Goal: Task Accomplishment & Management: Manage account settings

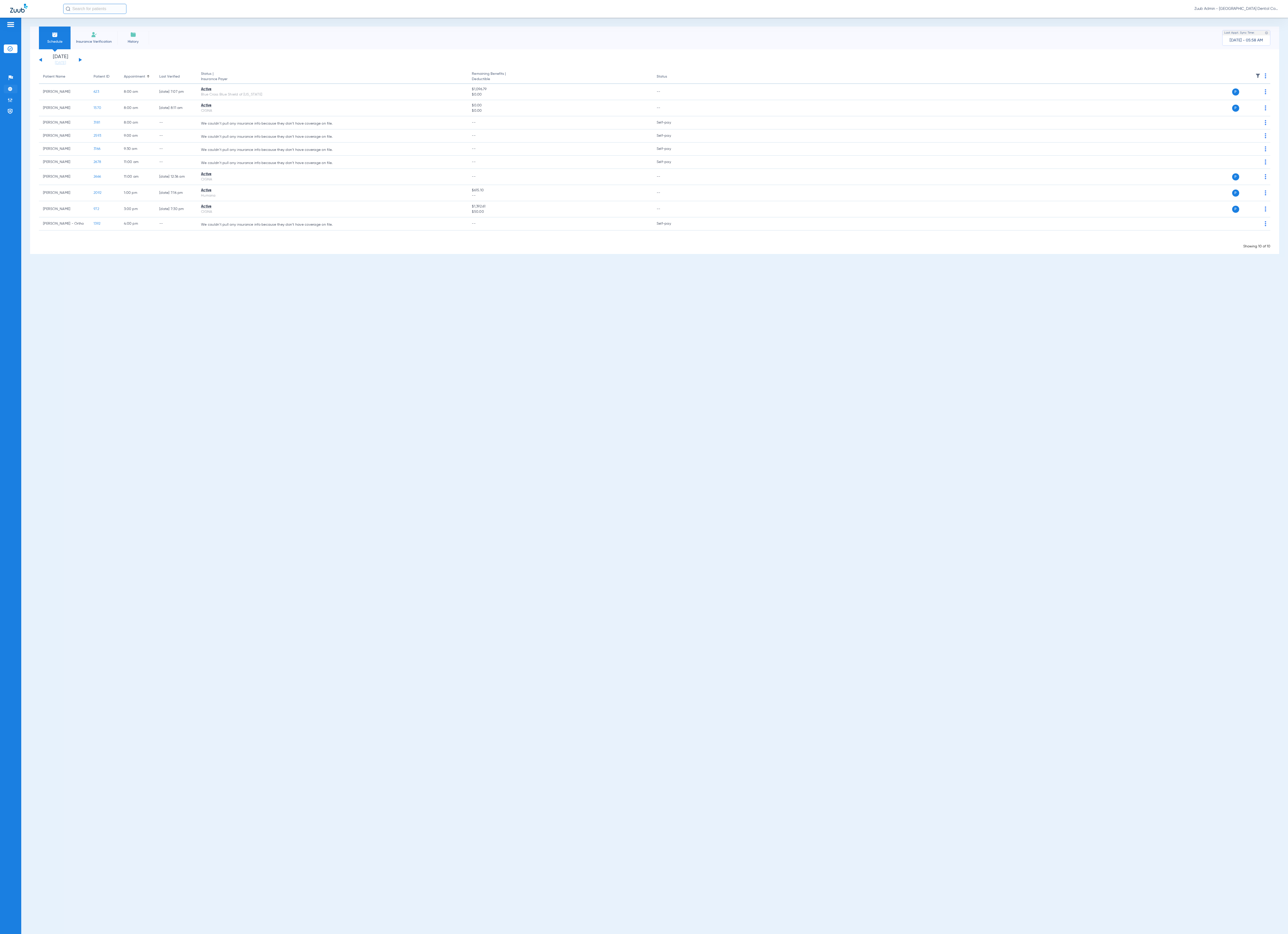
click at [8, 90] on img at bounding box center [10, 89] width 5 height 5
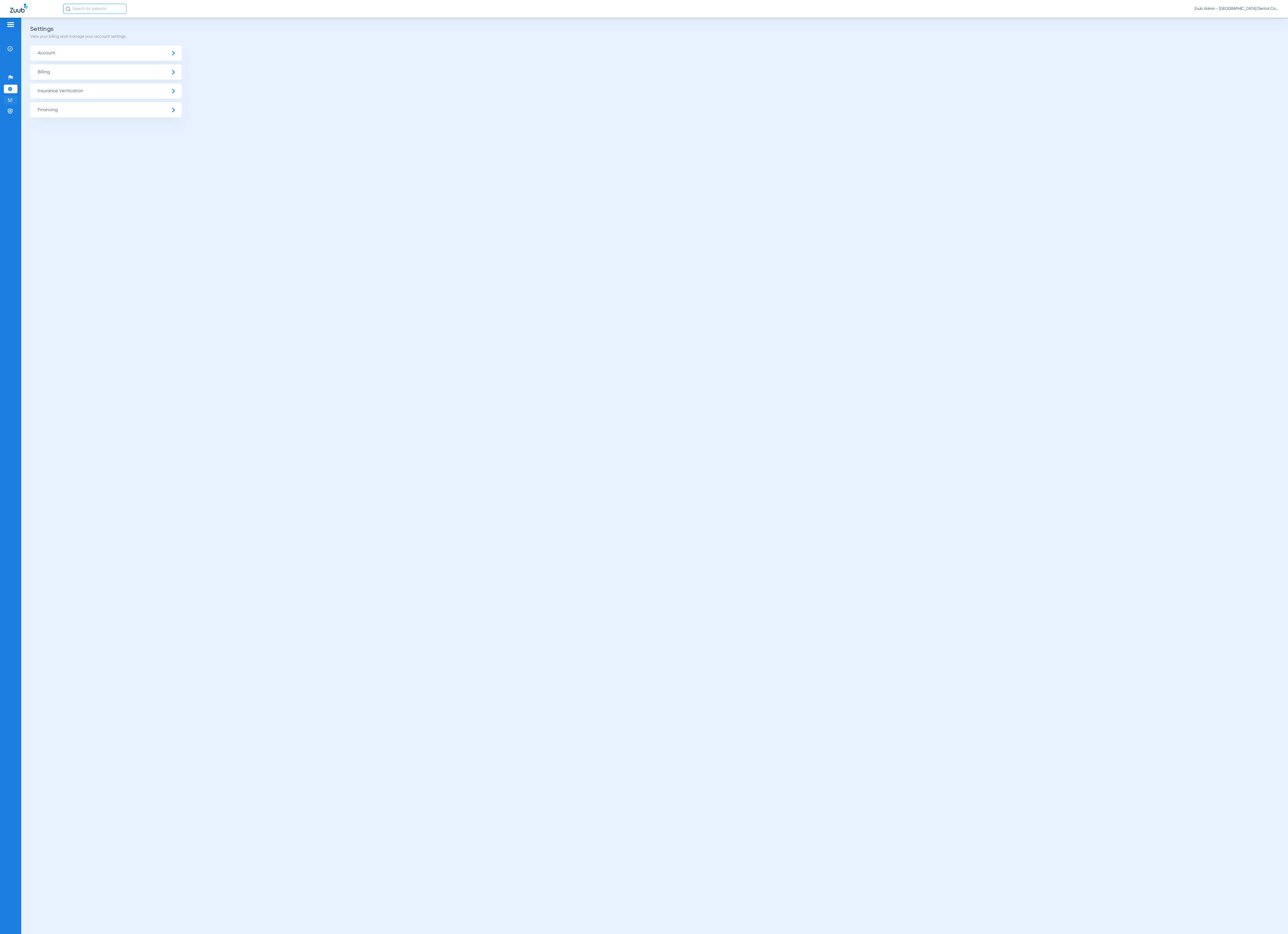
click at [10, 102] on img at bounding box center [10, 100] width 5 height 5
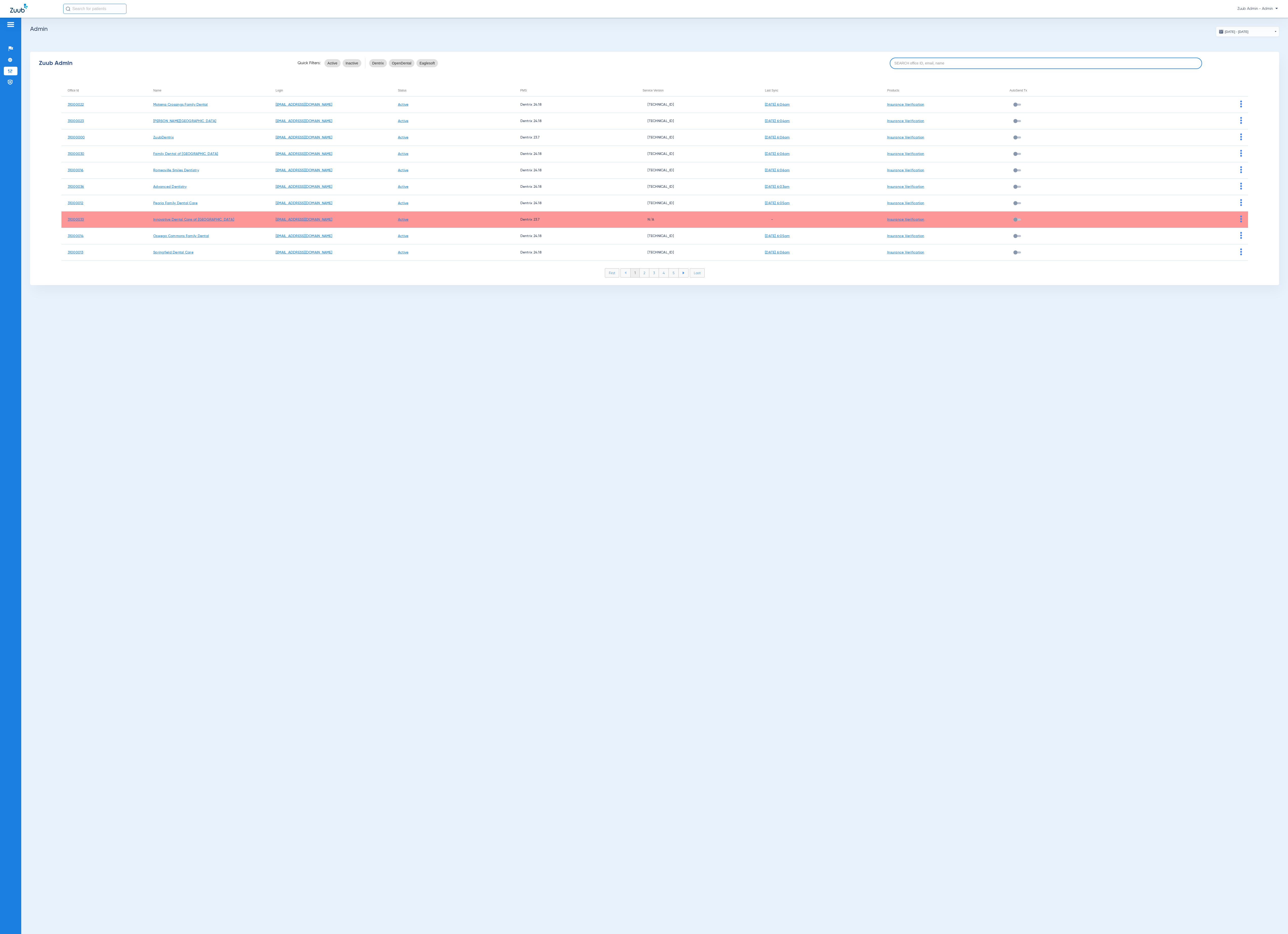
click at [972, 67] on input at bounding box center [1046, 63] width 312 height 11
paste input "31000006"
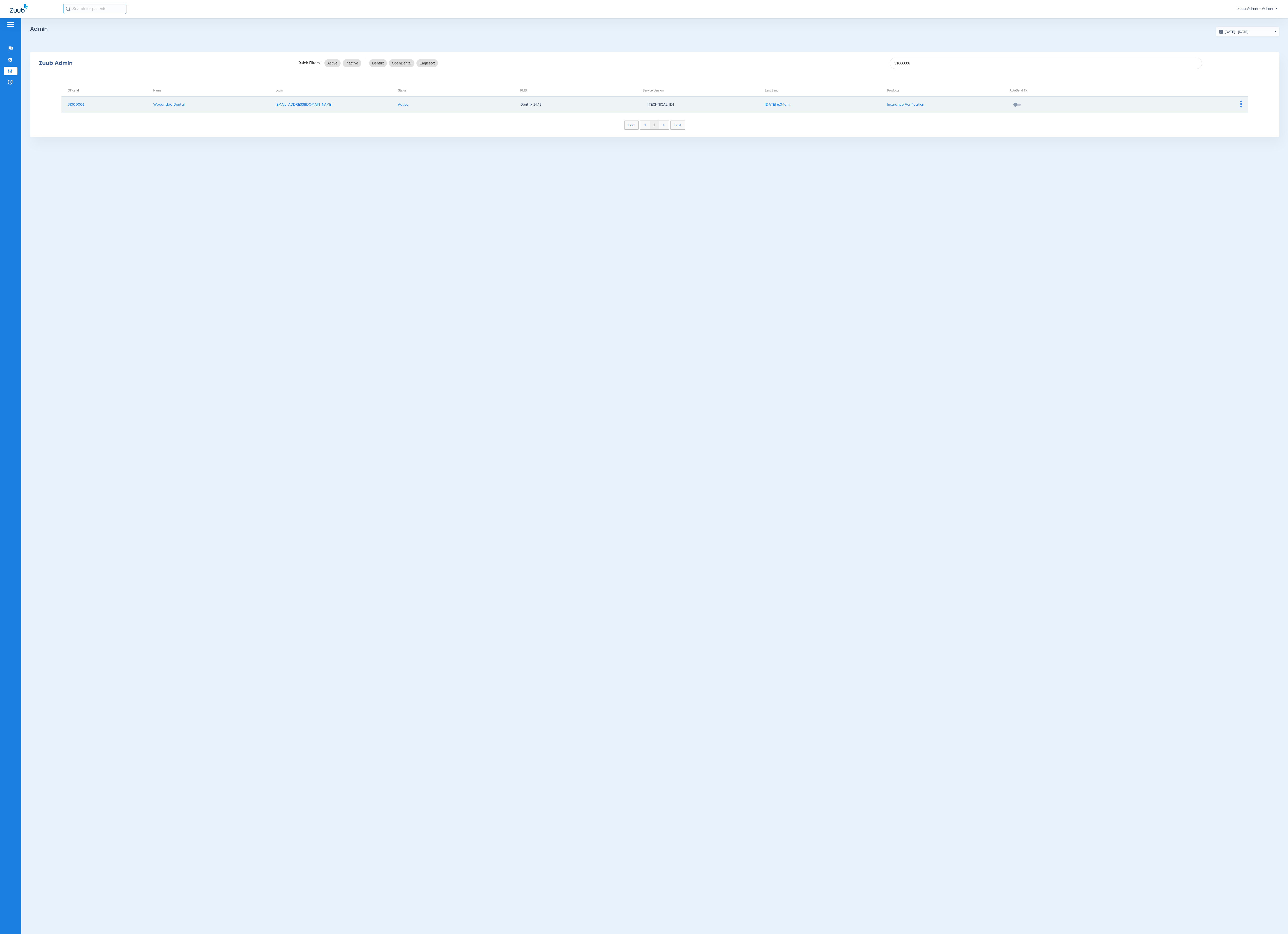
type input "31000006"
click at [1240, 100] on img at bounding box center [1241, 104] width 2 height 7
click at [1246, 108] on div "View Account" at bounding box center [1255, 113] width 30 height 10
click at [1242, 103] on img at bounding box center [1241, 104] width 2 height 7
click at [1248, 116] on button "View Account" at bounding box center [1255, 114] width 30 height 10
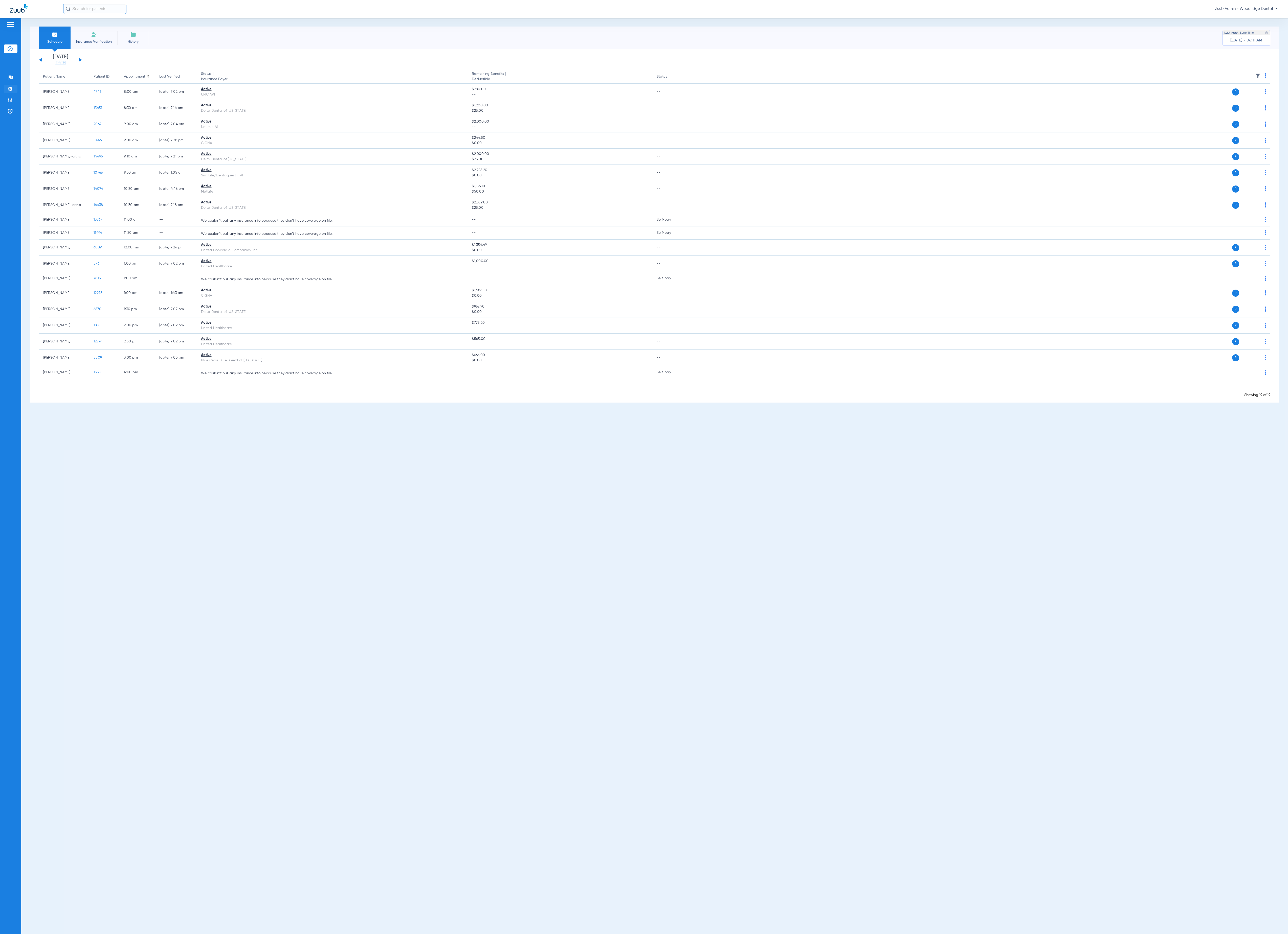
click at [8, 85] on li "Settings" at bounding box center [10, 88] width 14 height 8
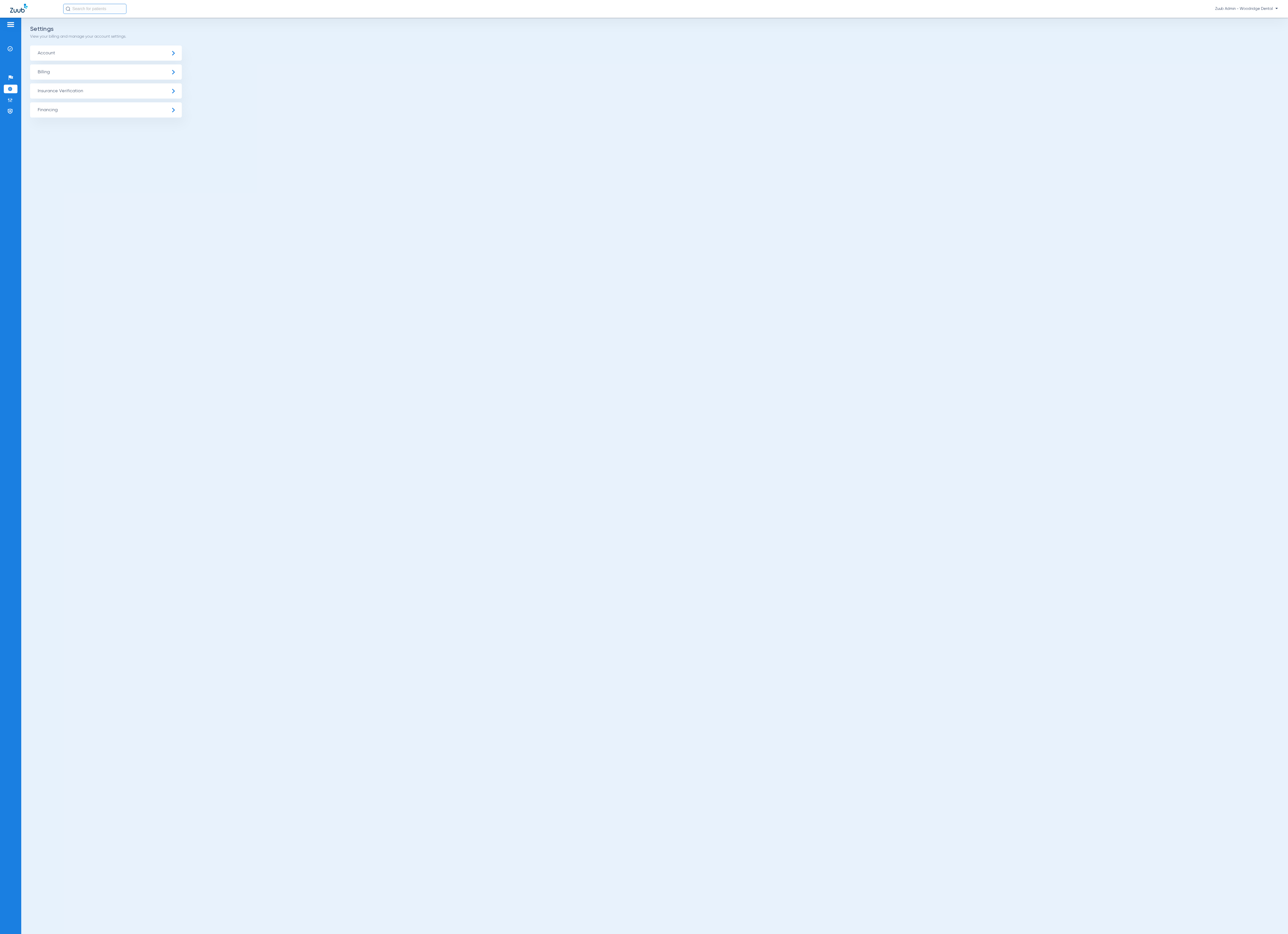
click at [64, 90] on span "Insurance Verification" at bounding box center [106, 91] width 152 height 15
click at [115, 125] on li "Insurance Payer Mapping" at bounding box center [106, 131] width 152 height 13
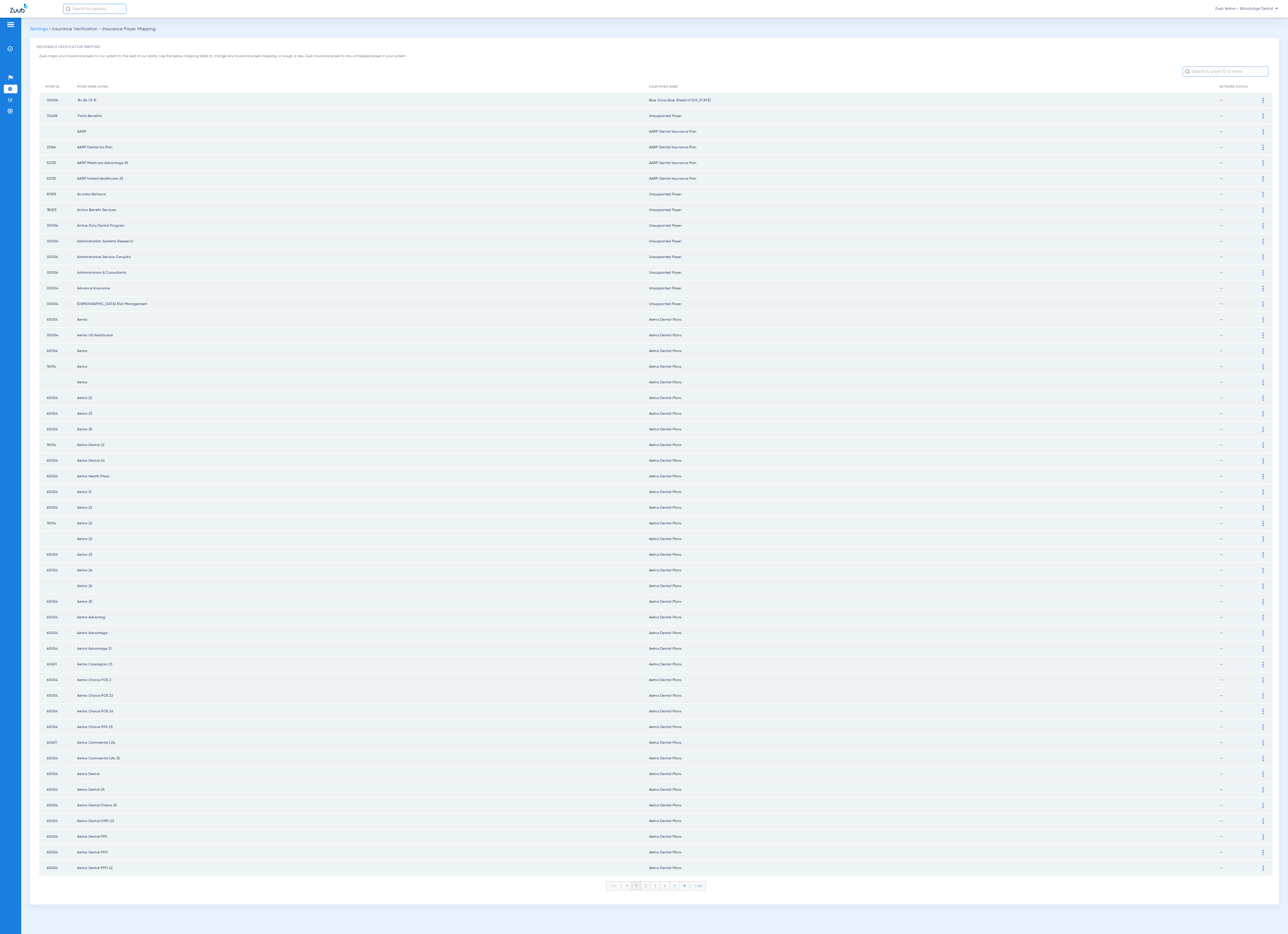
click at [642, 882] on li "2" at bounding box center [646, 886] width 10 height 8
click at [657, 882] on li "3" at bounding box center [655, 886] width 10 height 8
click at [664, 882] on li "4" at bounding box center [665, 886] width 10 height 8
click at [676, 882] on li "5" at bounding box center [675, 886] width 10 height 8
click at [676, 882] on li "6" at bounding box center [675, 886] width 10 height 8
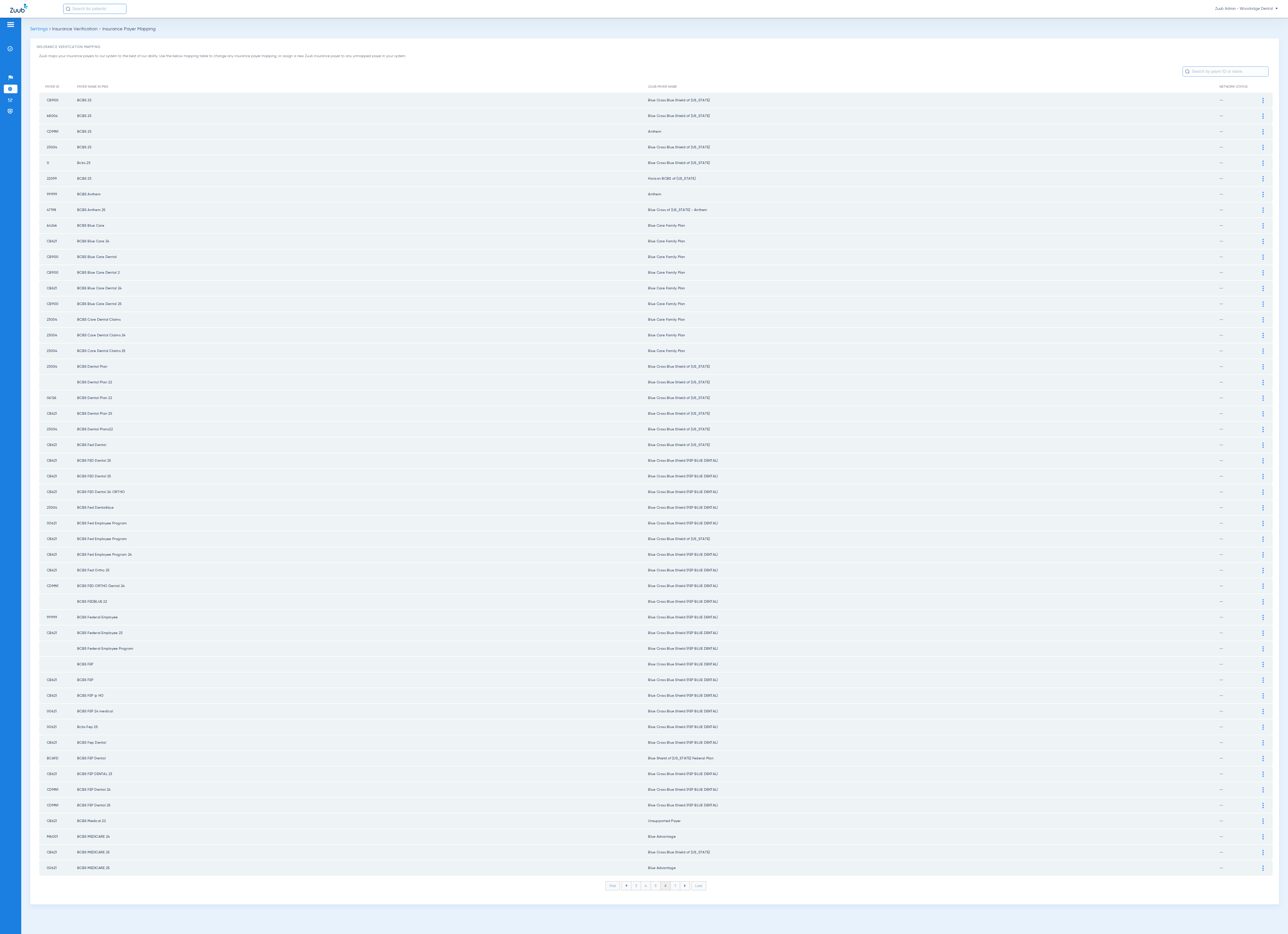
click at [676, 882] on li "7" at bounding box center [675, 886] width 10 height 8
click at [676, 882] on li "8" at bounding box center [676, 886] width 10 height 8
click at [676, 882] on li "9" at bounding box center [675, 886] width 10 height 8
click at [676, 882] on li "10" at bounding box center [675, 886] width 12 height 8
click at [676, 882] on li "11" at bounding box center [676, 886] width 10 height 8
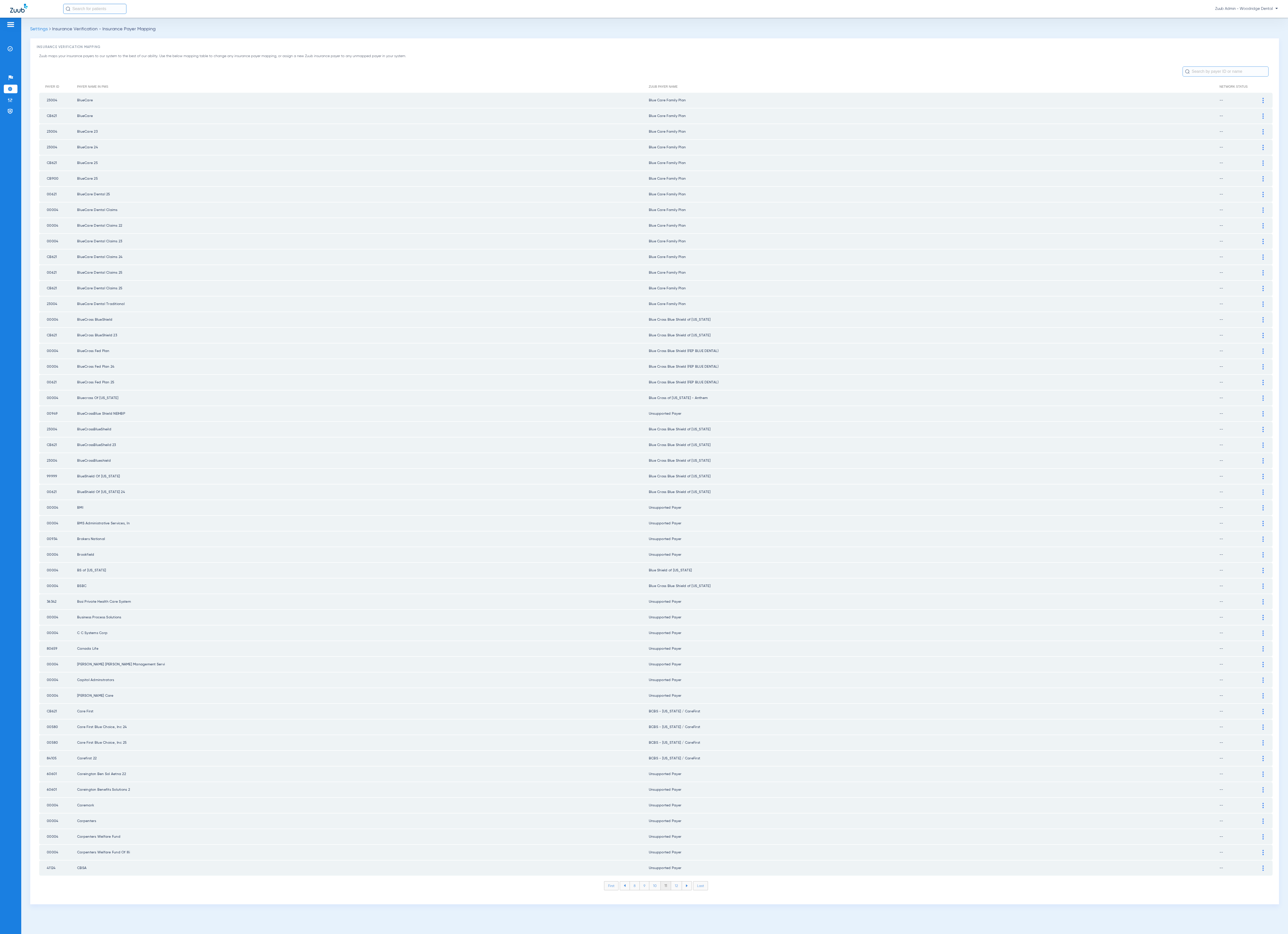
click at [676, 882] on li "12" at bounding box center [676, 886] width 11 height 8
click at [676, 882] on li "13" at bounding box center [677, 886] width 11 height 8
click at [676, 882] on li "14" at bounding box center [678, 886] width 11 height 8
click at [676, 882] on li "15" at bounding box center [678, 886] width 11 height 8
click at [676, 882] on li "16" at bounding box center [678, 886] width 11 height 8
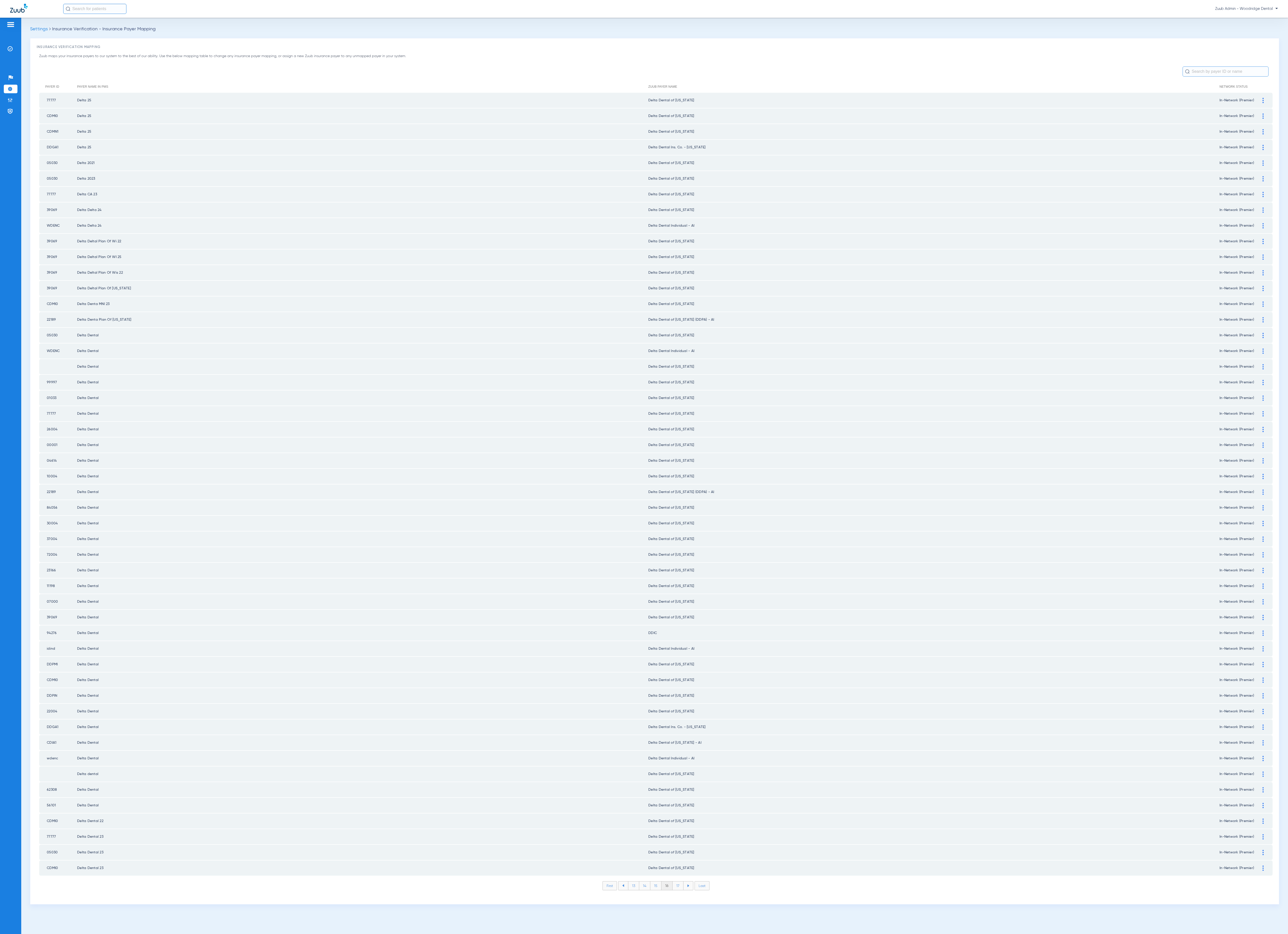
click at [676, 882] on li "17" at bounding box center [678, 886] width 11 height 8
click at [676, 882] on li "18" at bounding box center [678, 886] width 11 height 8
click at [676, 882] on li "19" at bounding box center [678, 886] width 11 height 8
click at [676, 882] on li "20" at bounding box center [678, 886] width 12 height 8
click at [676, 882] on li "21" at bounding box center [678, 886] width 11 height 8
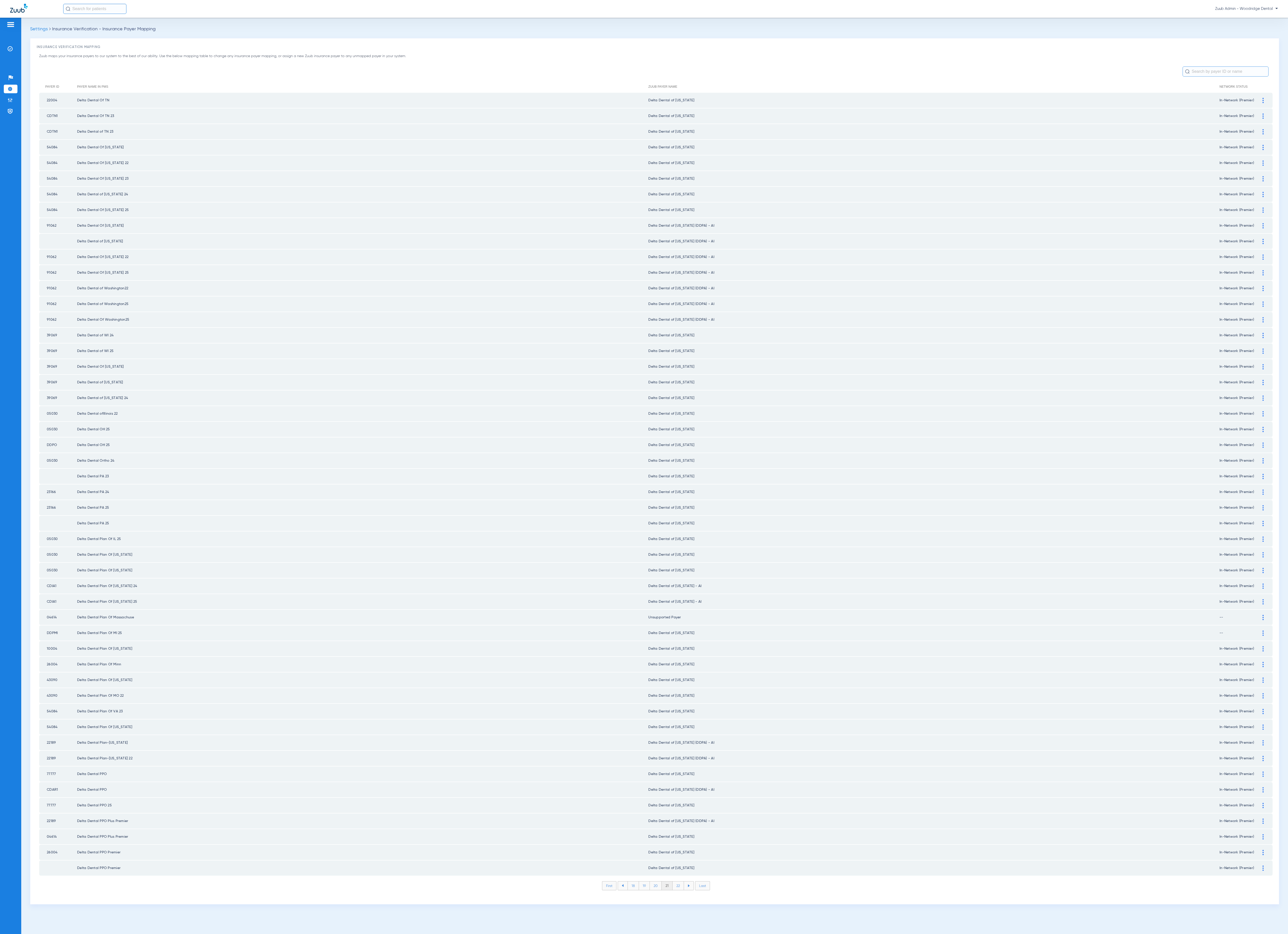
click at [676, 882] on li "22" at bounding box center [678, 886] width 12 height 8
click at [676, 882] on li "23" at bounding box center [678, 886] width 12 height 8
click at [676, 882] on li "24" at bounding box center [678, 886] width 12 height 8
click at [676, 882] on li "25" at bounding box center [678, 886] width 12 height 8
click at [676, 882] on li "26" at bounding box center [678, 886] width 12 height 8
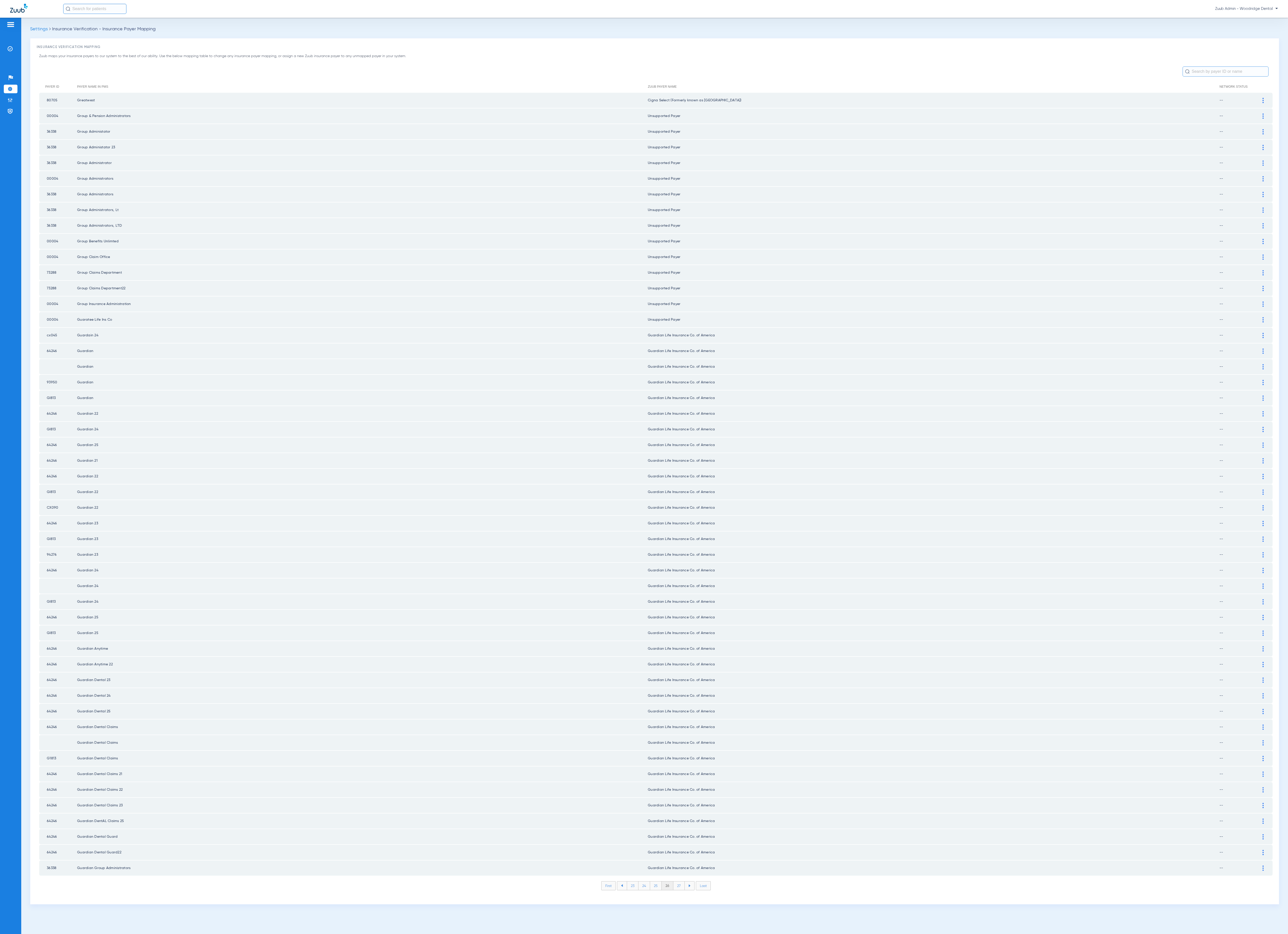
click at [676, 882] on li "27" at bounding box center [679, 886] width 12 height 8
click at [676, 882] on li "28" at bounding box center [678, 886] width 12 height 8
click at [676, 882] on li "29" at bounding box center [678, 886] width 12 height 8
click at [676, 882] on li "30" at bounding box center [679, 886] width 12 height 8
click at [676, 882] on li "31" at bounding box center [679, 886] width 11 height 8
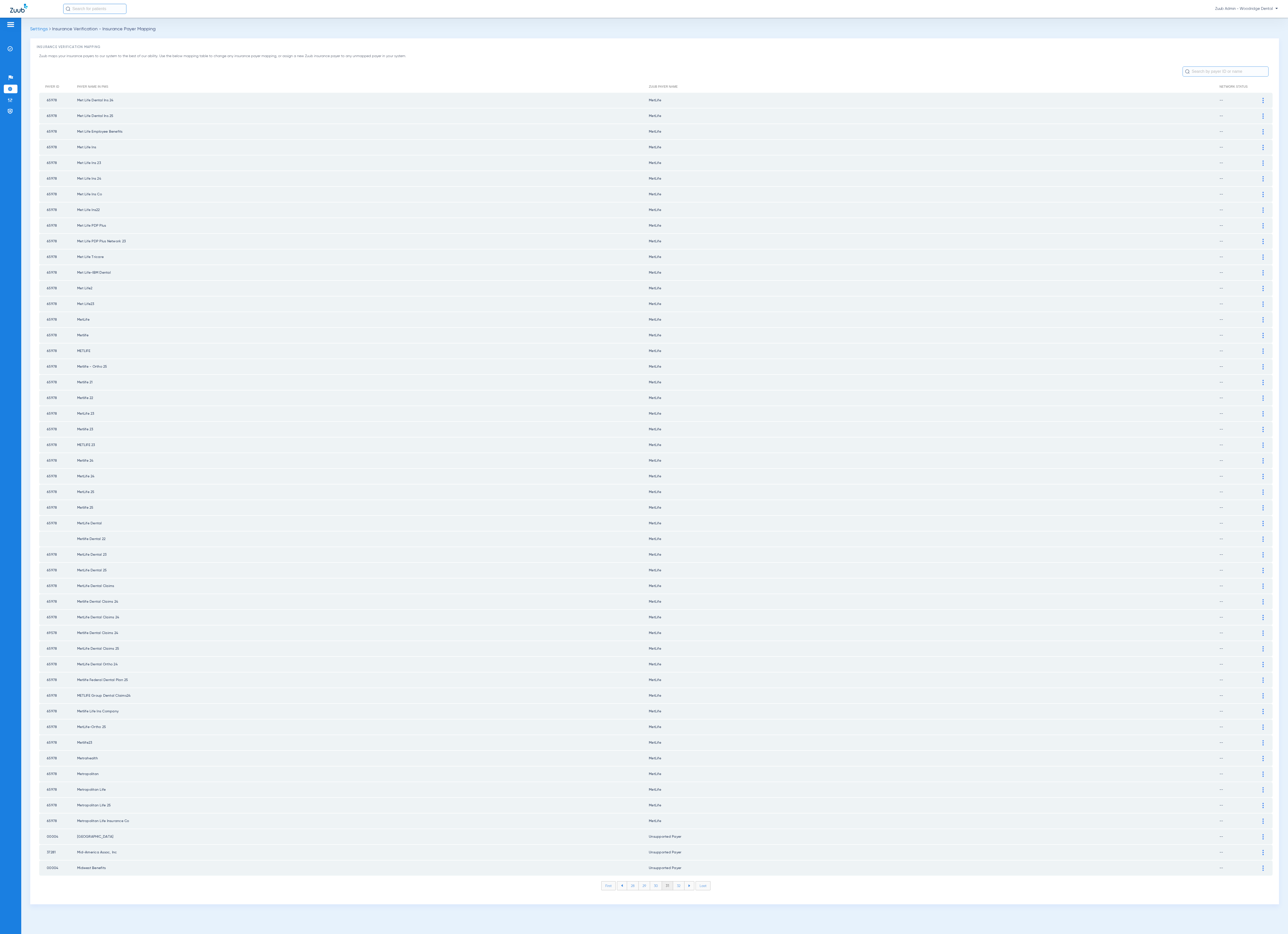
click at [658, 882] on li "30" at bounding box center [656, 886] width 12 height 8
click at [1263, 442] on img at bounding box center [1263, 445] width 2 height 5
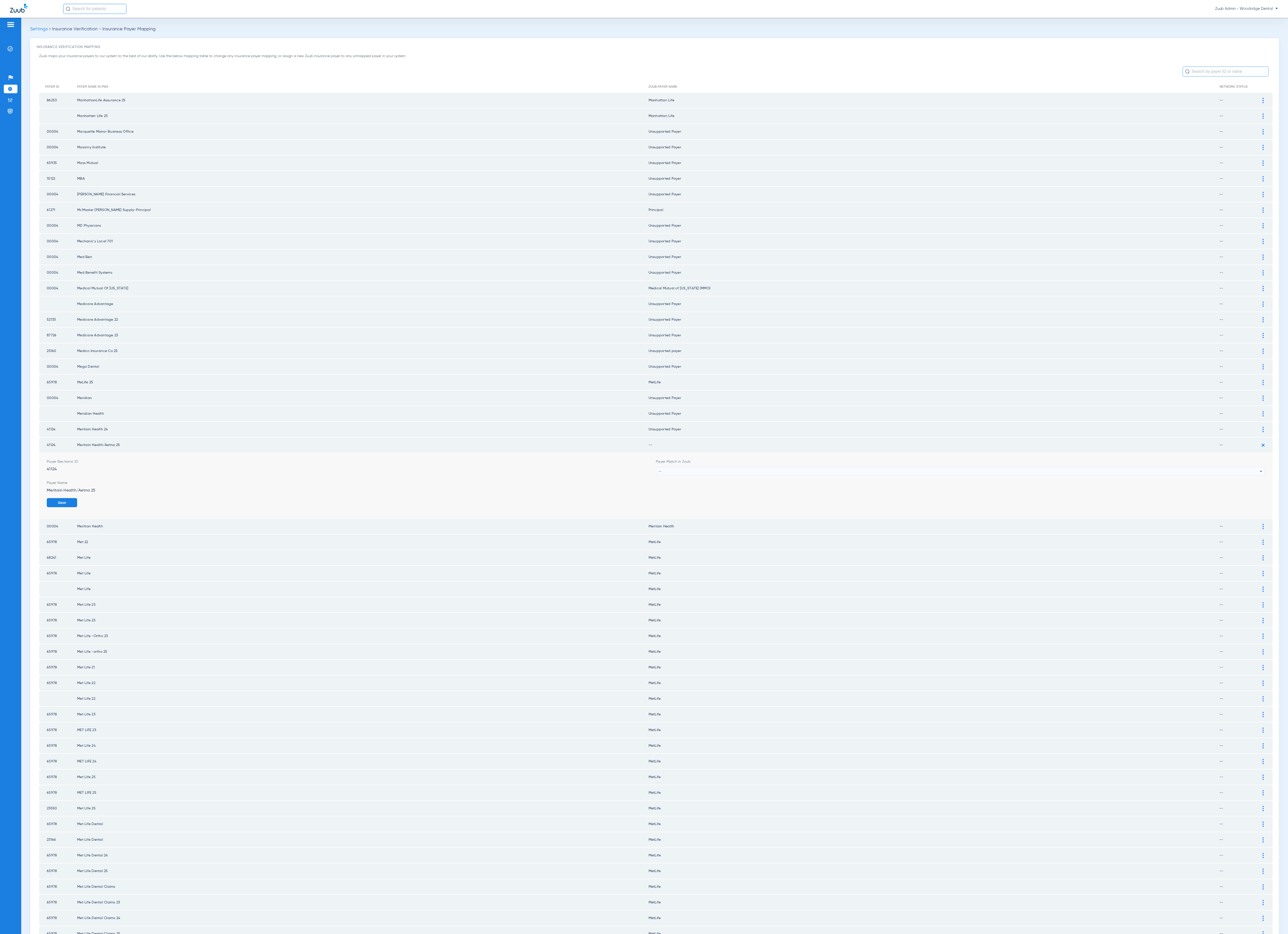
click at [770, 467] on div "--" at bounding box center [959, 471] width 601 height 8
type input "uns"
click at [764, 486] on mat-option "Unsupported Payer" at bounding box center [952, 488] width 603 height 8
click at [1245, 498] on button "Save" at bounding box center [1250, 503] width 30 height 9
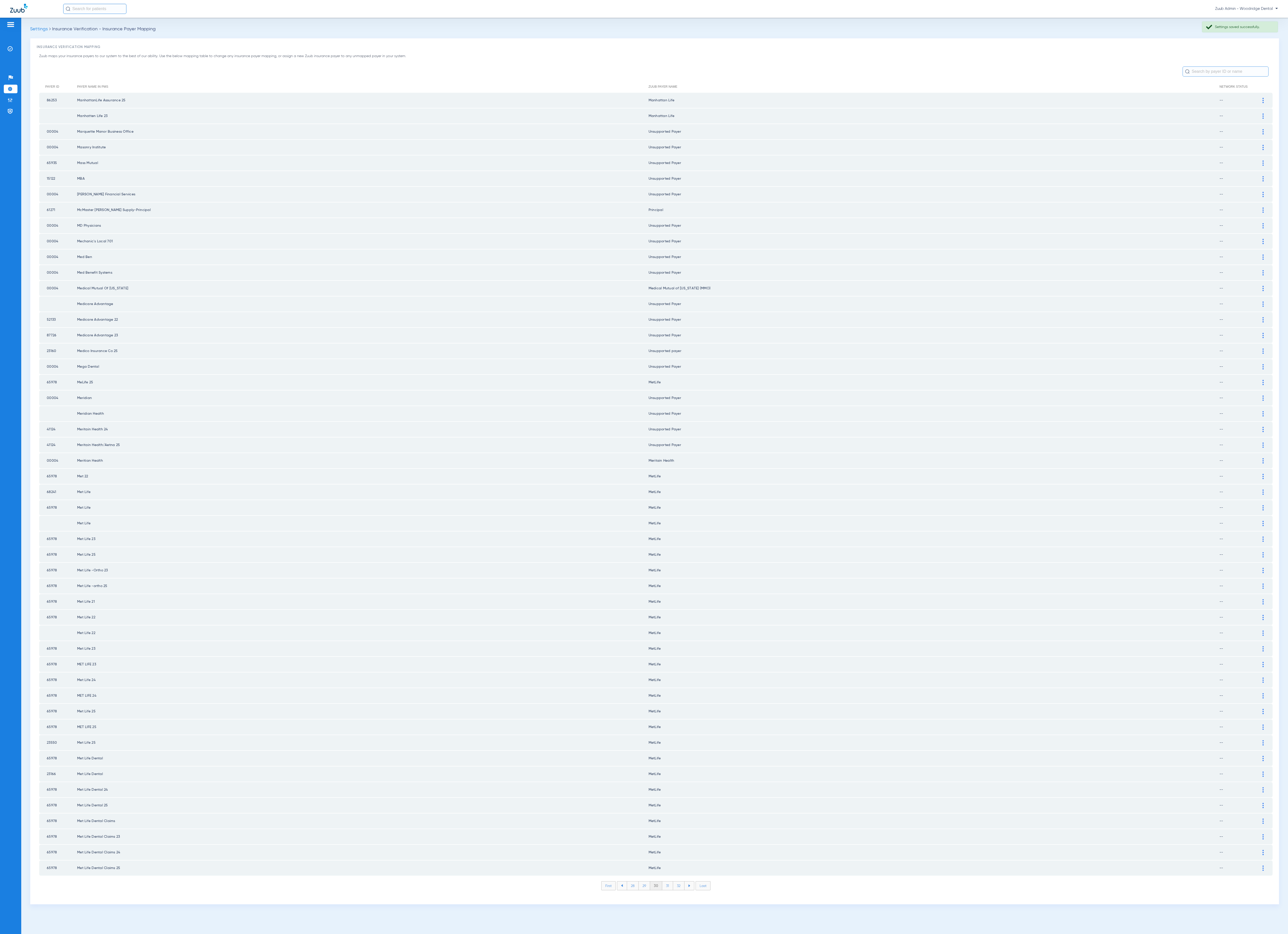
click at [663, 882] on li "31" at bounding box center [668, 886] width 11 height 8
click at [678, 882] on li "32" at bounding box center [678, 886] width 12 height 8
click at [678, 882] on li "33" at bounding box center [678, 886] width 12 height 8
click at [678, 882] on li "34" at bounding box center [678, 886] width 12 height 8
click at [678, 882] on li "35" at bounding box center [678, 886] width 12 height 8
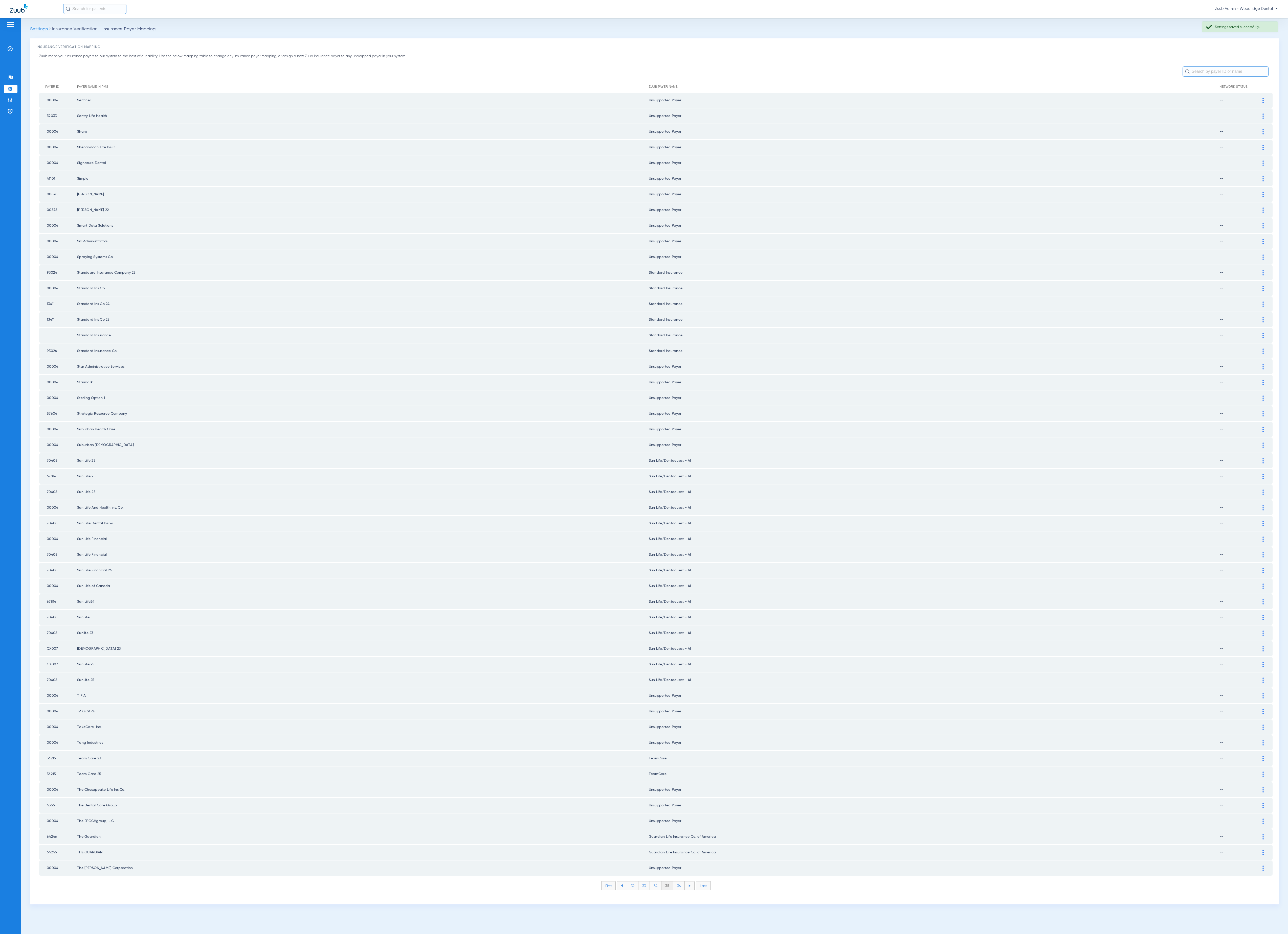
click at [678, 882] on li "36" at bounding box center [679, 886] width 12 height 8
click at [678, 882] on li "37" at bounding box center [679, 886] width 12 height 8
click at [678, 882] on li "38" at bounding box center [678, 886] width 12 height 8
click at [678, 882] on li "39" at bounding box center [679, 886] width 12 height 8
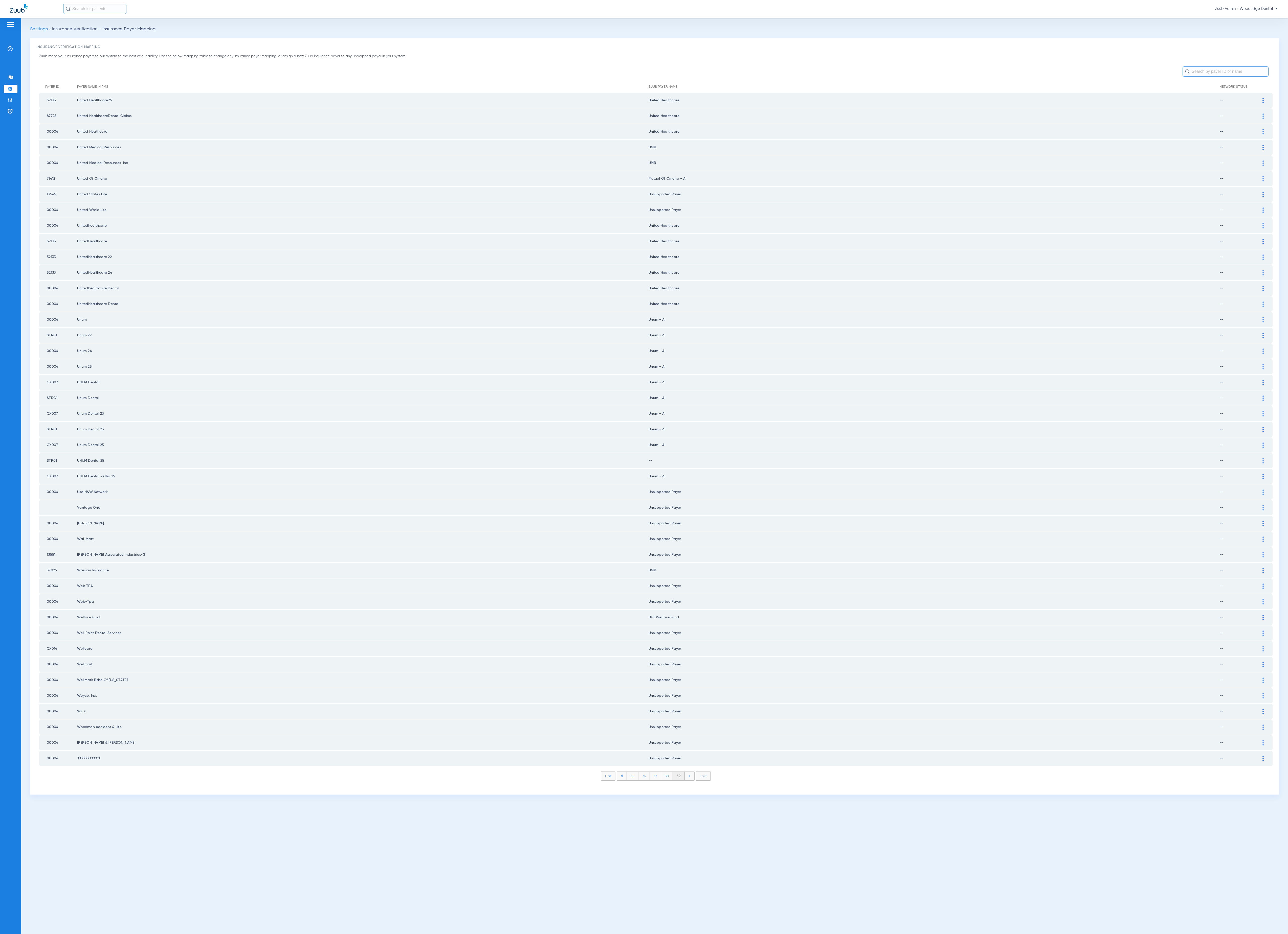
click at [1262, 442] on img at bounding box center [1263, 445] width 2 height 5
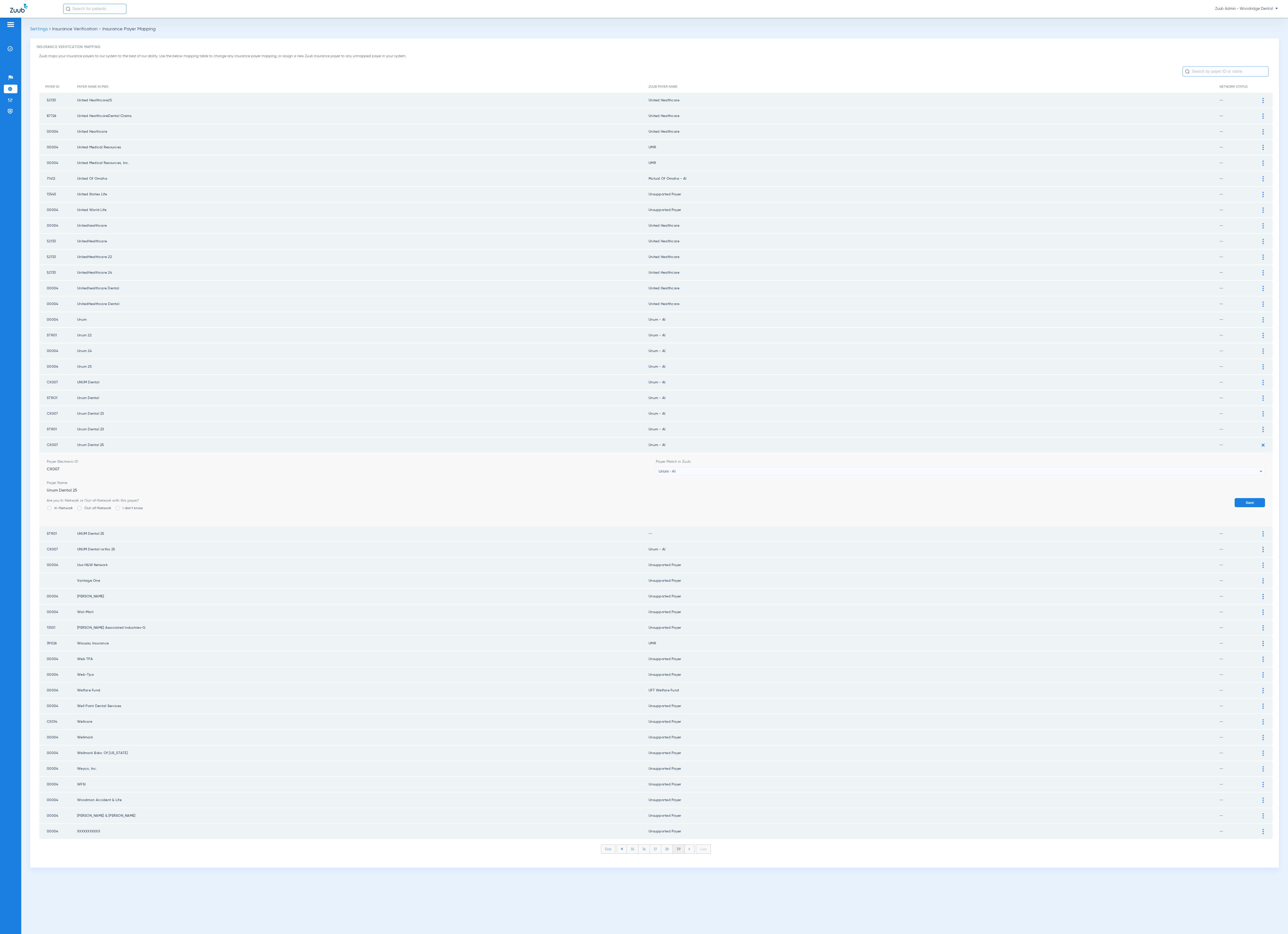
click at [1258, 498] on button "Save" at bounding box center [1250, 503] width 30 height 9
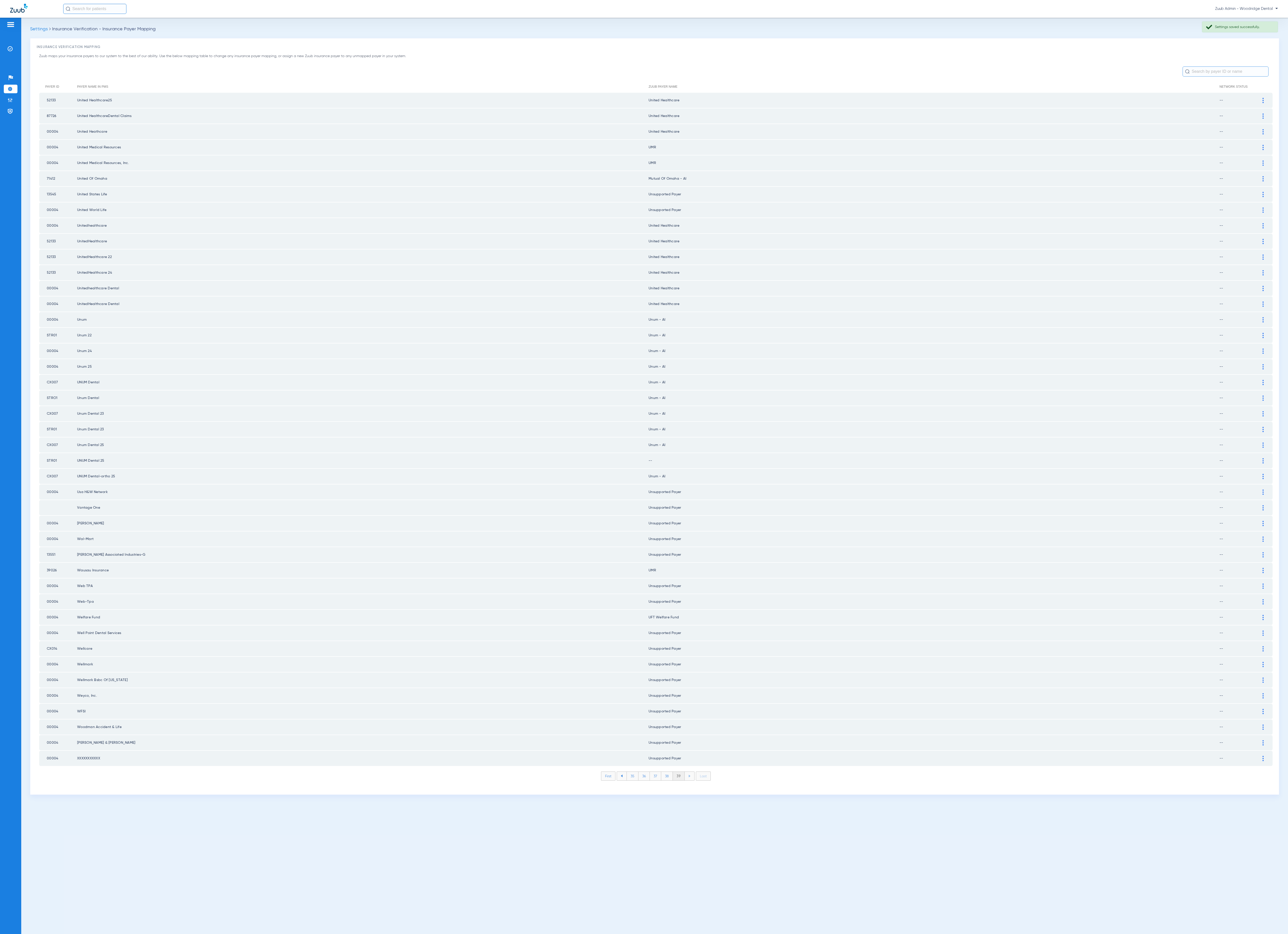
click at [1263, 458] on div at bounding box center [1263, 461] width 9 height 5
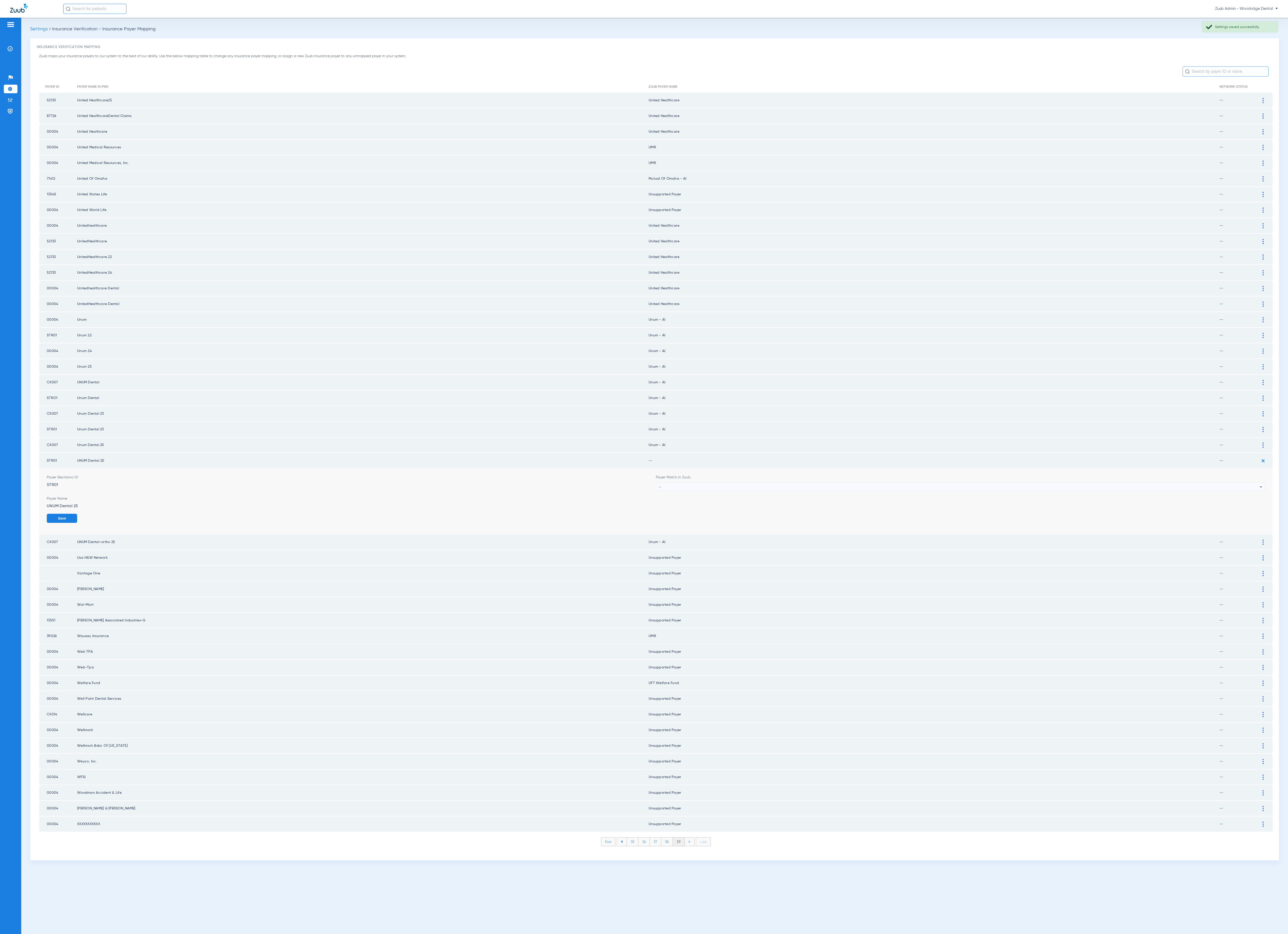
click at [870, 483] on div "--" at bounding box center [959, 487] width 601 height 8
type input "unum"
click at [860, 502] on mat-option "Unum - AI" at bounding box center [960, 504] width 608 height 8
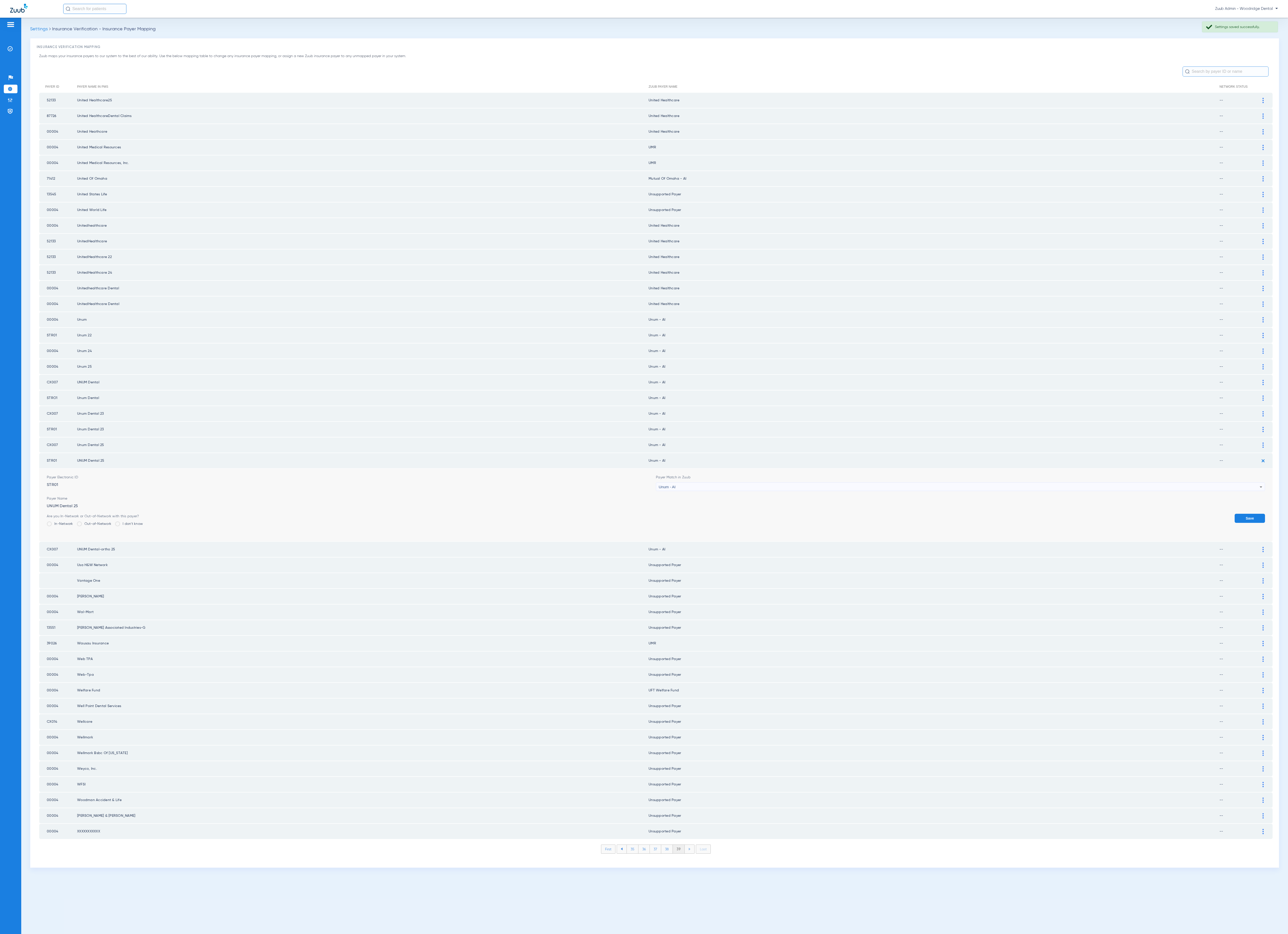
click at [1254, 514] on button "Save" at bounding box center [1250, 518] width 30 height 9
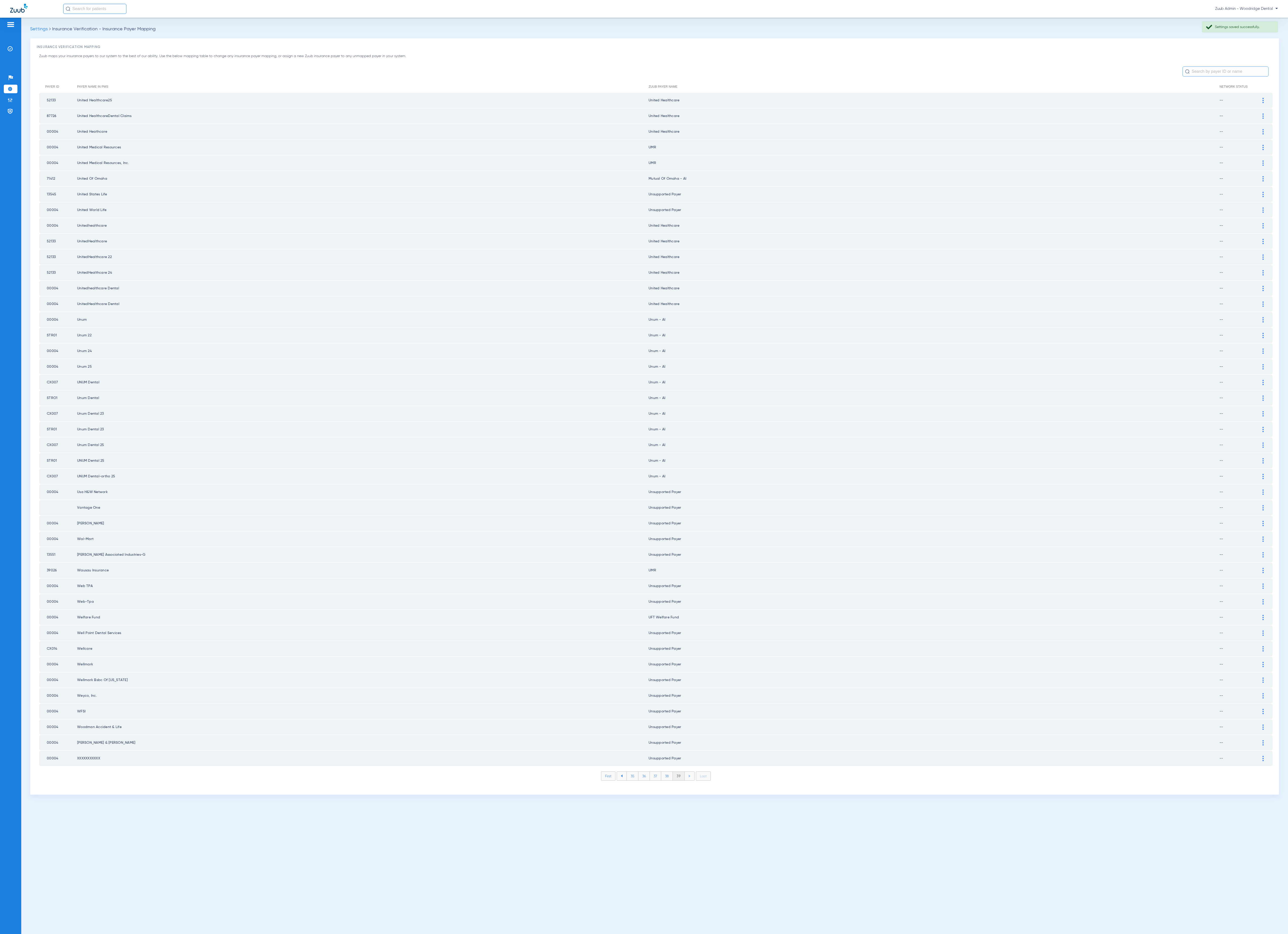
drag, startPoint x: 681, startPoint y: 759, endPoint x: 545, endPoint y: 221, distance: 554.9
click at [680, 772] on li "39" at bounding box center [679, 776] width 12 height 8
click at [10, 104] on ul "Help Center Settings Admin Payer Network" at bounding box center [10, 97] width 14 height 47
click at [10, 103] on li "Admin" at bounding box center [10, 100] width 14 height 8
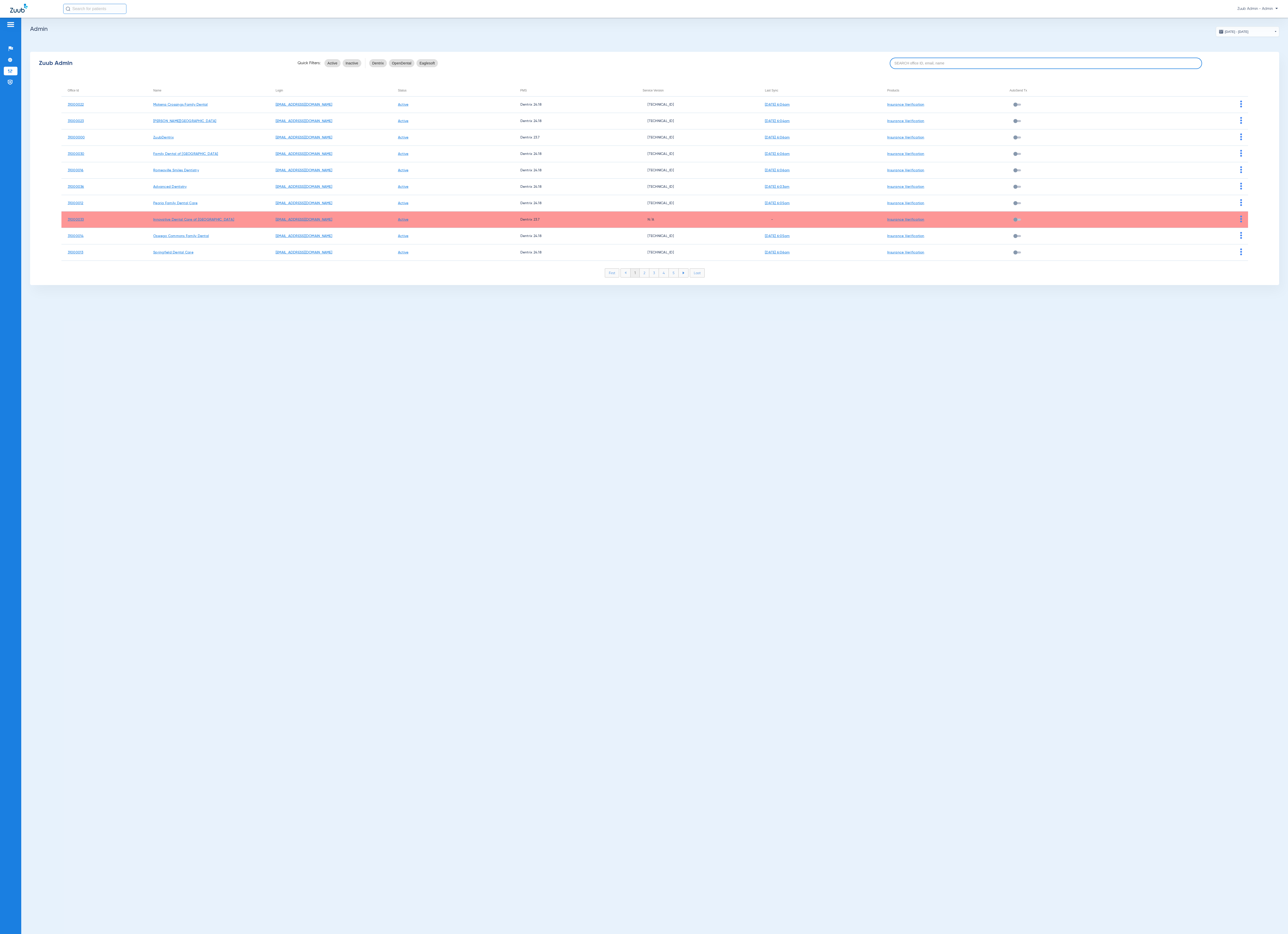
click at [960, 64] on input at bounding box center [1046, 63] width 312 height 11
paste input "31000002"
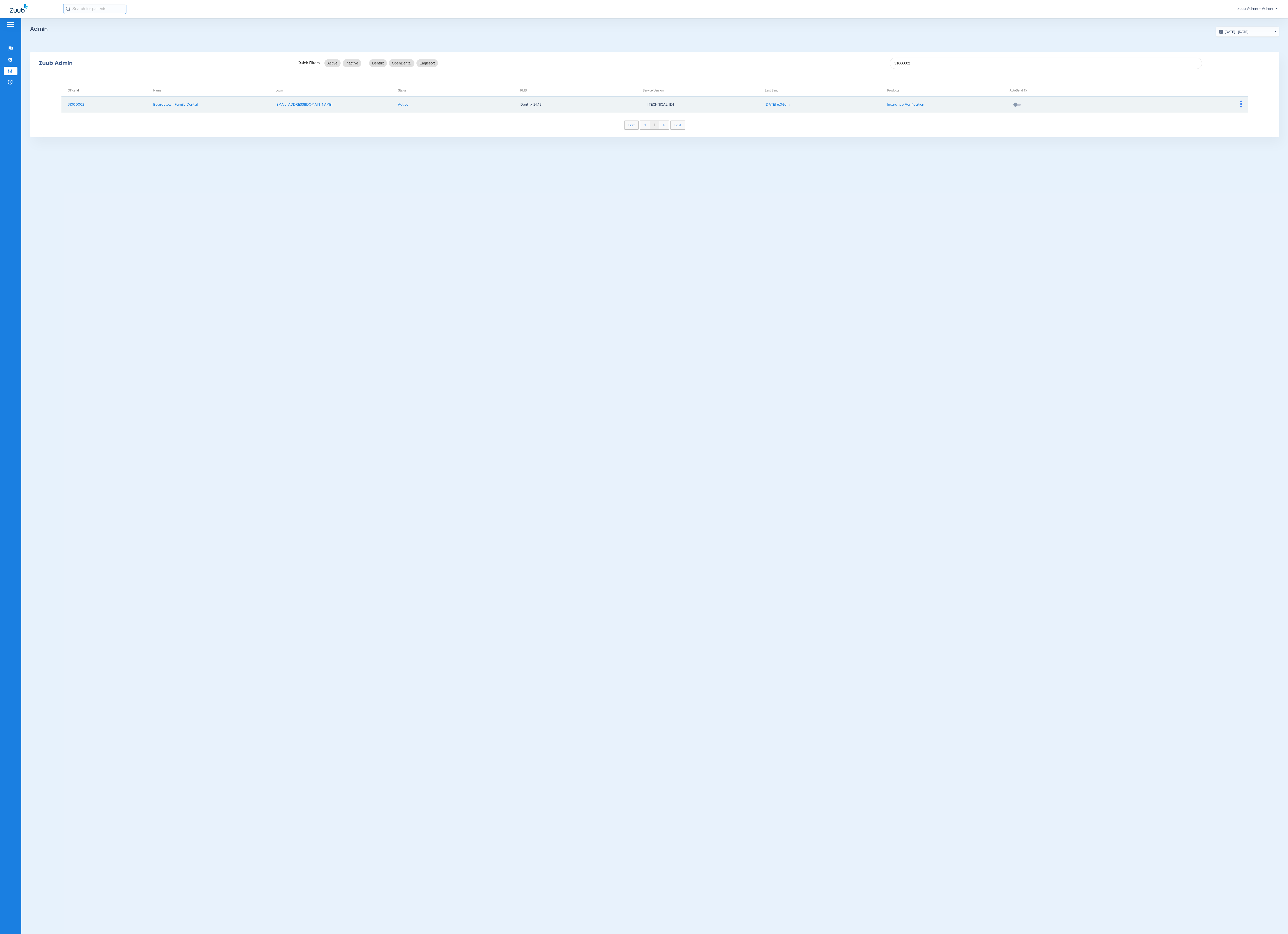
type input "31000002"
click at [1240, 101] on img at bounding box center [1241, 104] width 2 height 7
click at [1252, 110] on button "View Account" at bounding box center [1255, 114] width 30 height 10
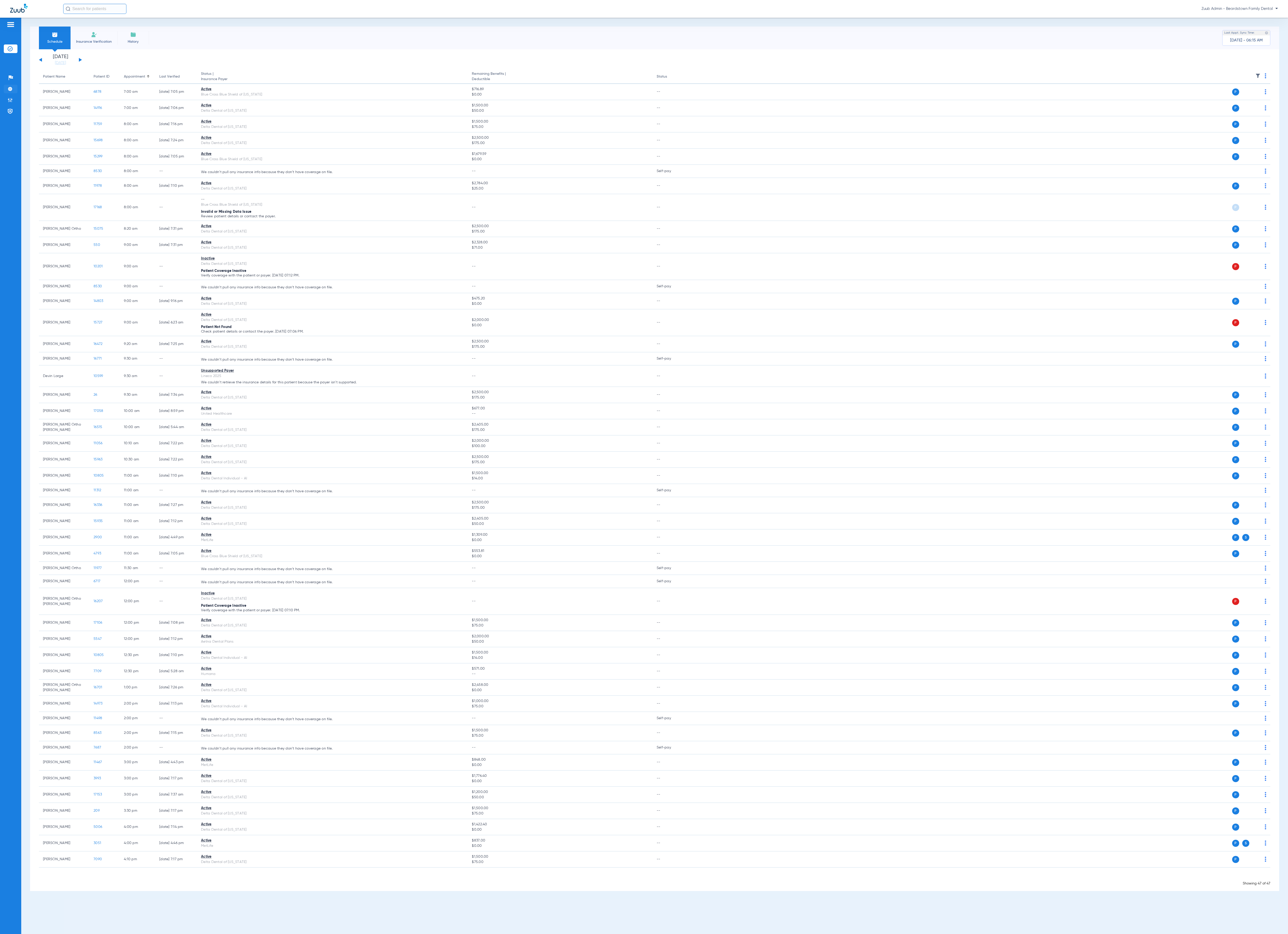
click at [10, 91] on img at bounding box center [10, 89] width 5 height 5
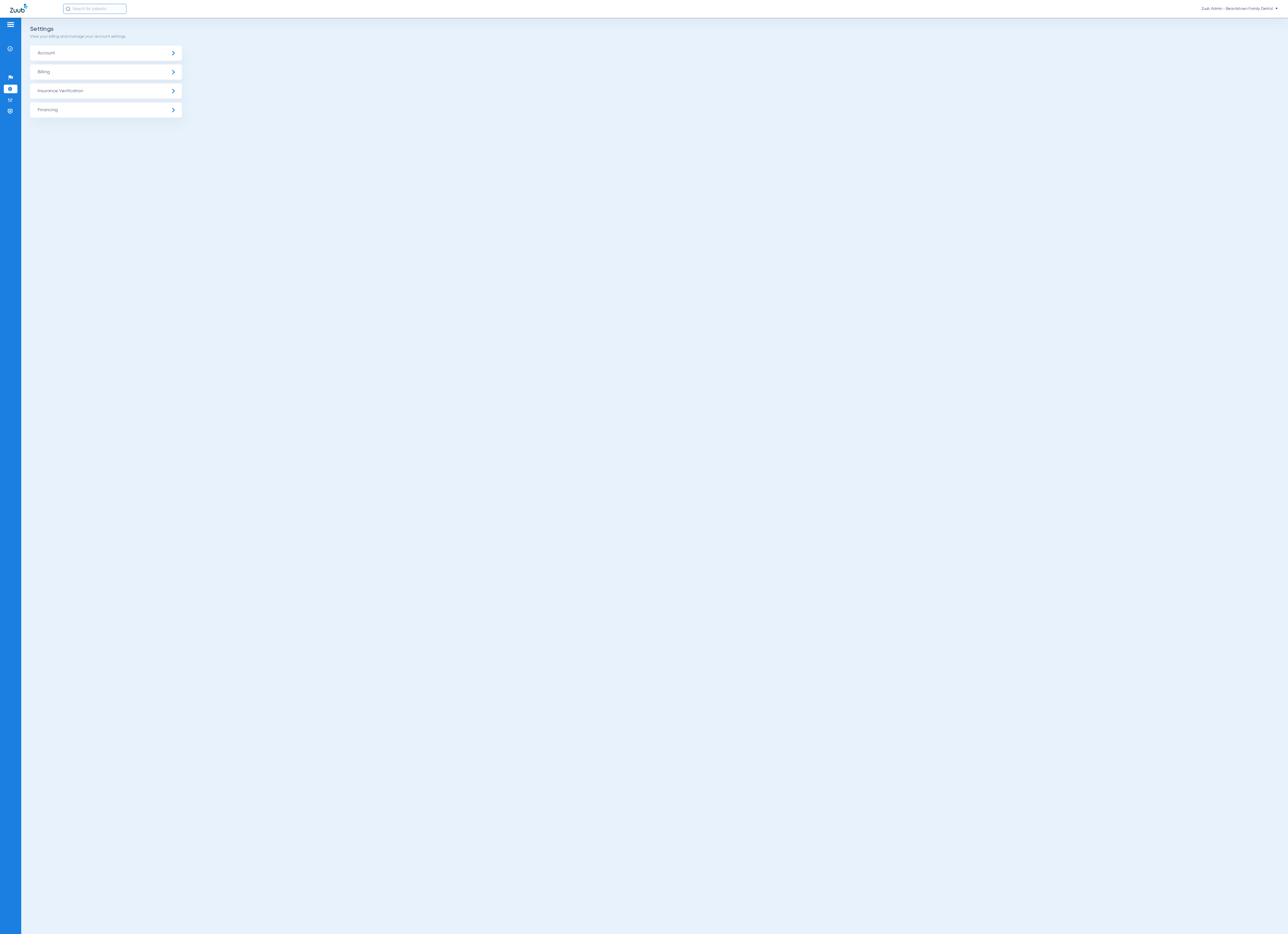
click at [68, 92] on span "Insurance Verification" at bounding box center [106, 91] width 152 height 15
click at [106, 128] on li "Insurance Payer Mapping" at bounding box center [106, 131] width 152 height 13
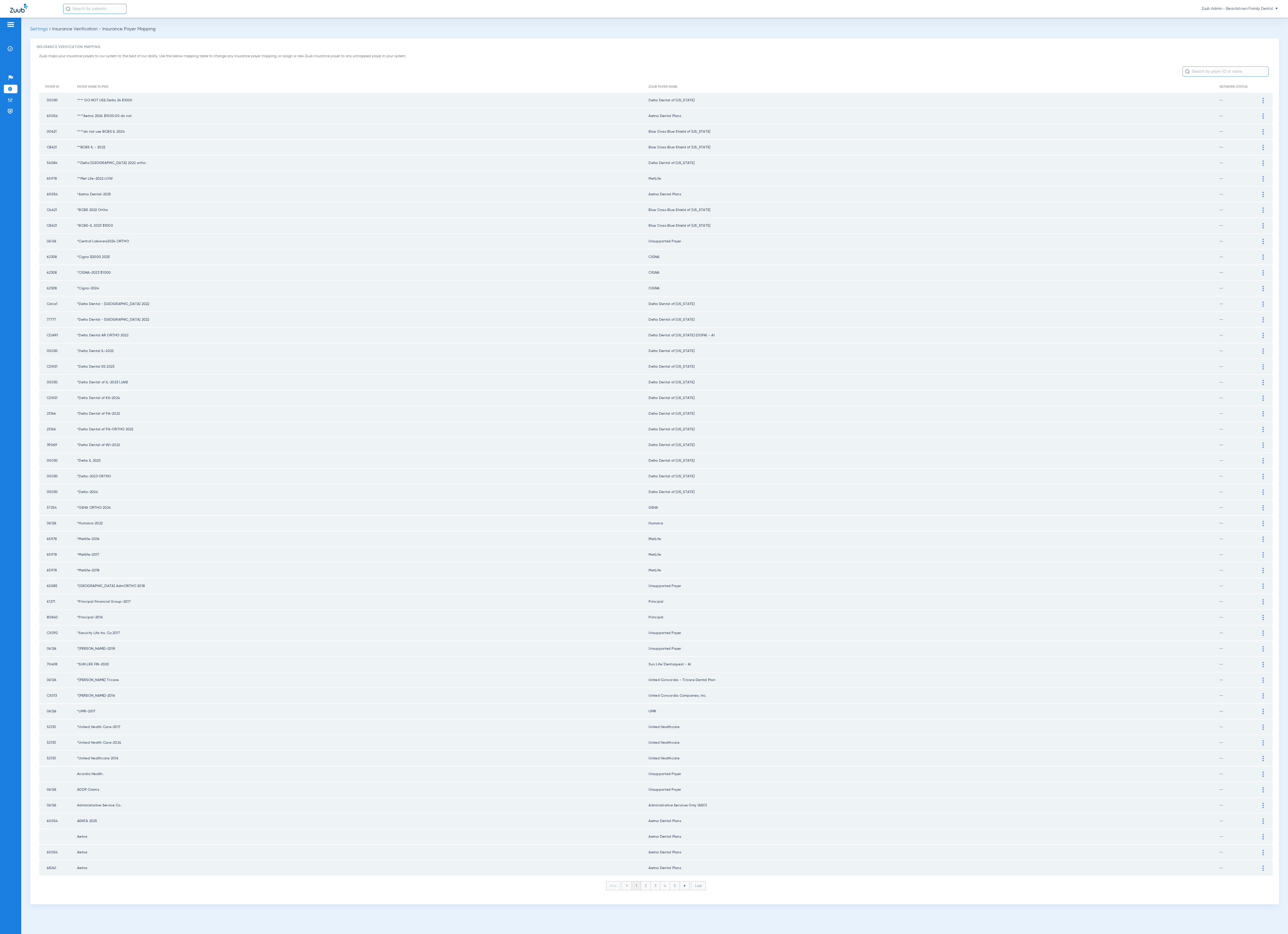
click at [644, 882] on li "2" at bounding box center [646, 886] width 10 height 8
click at [654, 882] on li "3" at bounding box center [655, 886] width 10 height 8
click at [664, 882] on li "4" at bounding box center [665, 886] width 10 height 8
click at [675, 882] on li "5" at bounding box center [675, 886] width 10 height 8
click at [675, 882] on li "6" at bounding box center [675, 886] width 10 height 8
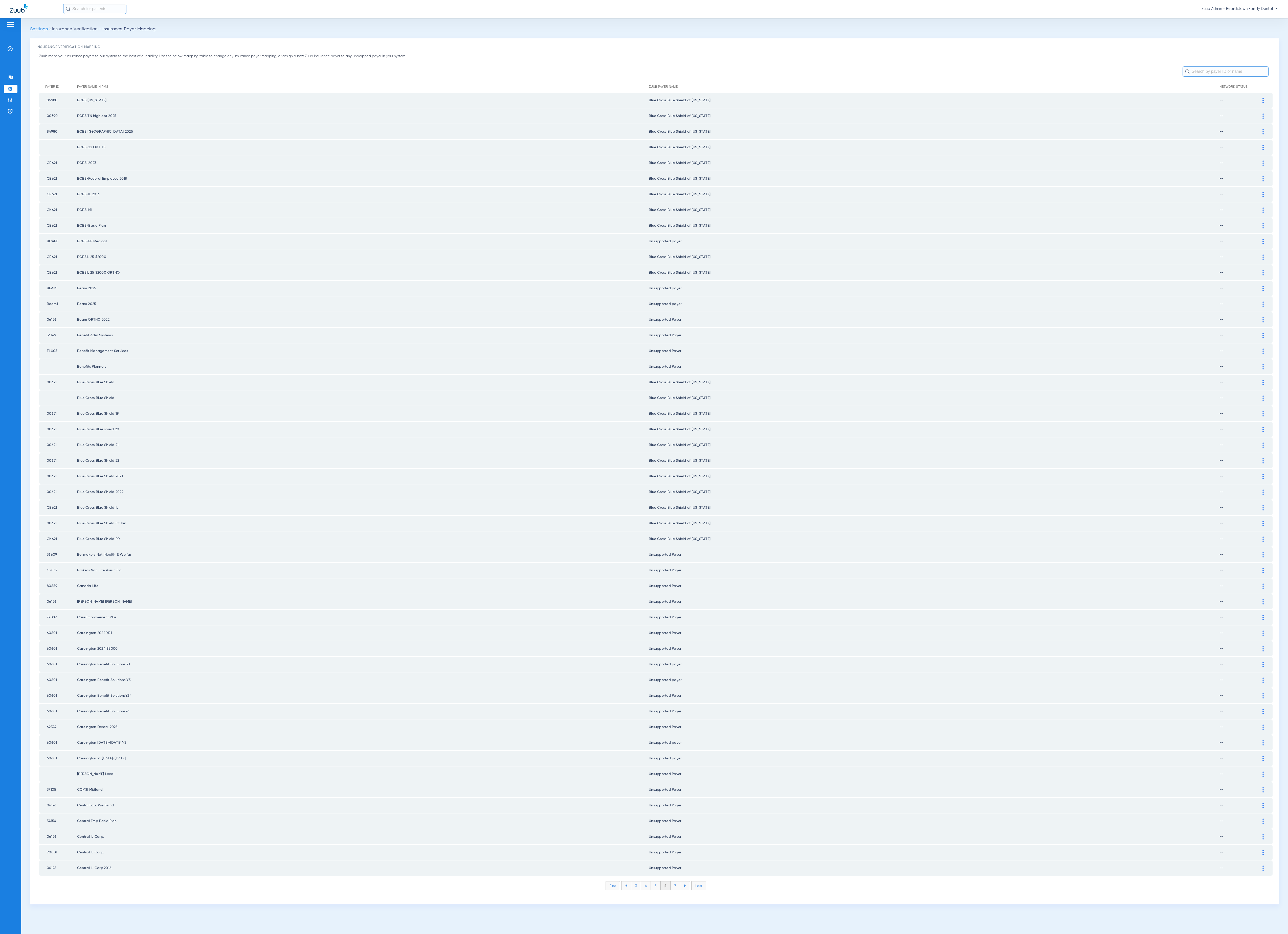
click at [675, 882] on li "7" at bounding box center [675, 886] width 10 height 8
click at [675, 882] on li "8" at bounding box center [676, 886] width 10 height 8
click at [675, 882] on li "9" at bounding box center [675, 886] width 10 height 8
click at [675, 882] on li "10" at bounding box center [675, 886] width 12 height 8
click at [675, 882] on li "11" at bounding box center [676, 886] width 10 height 8
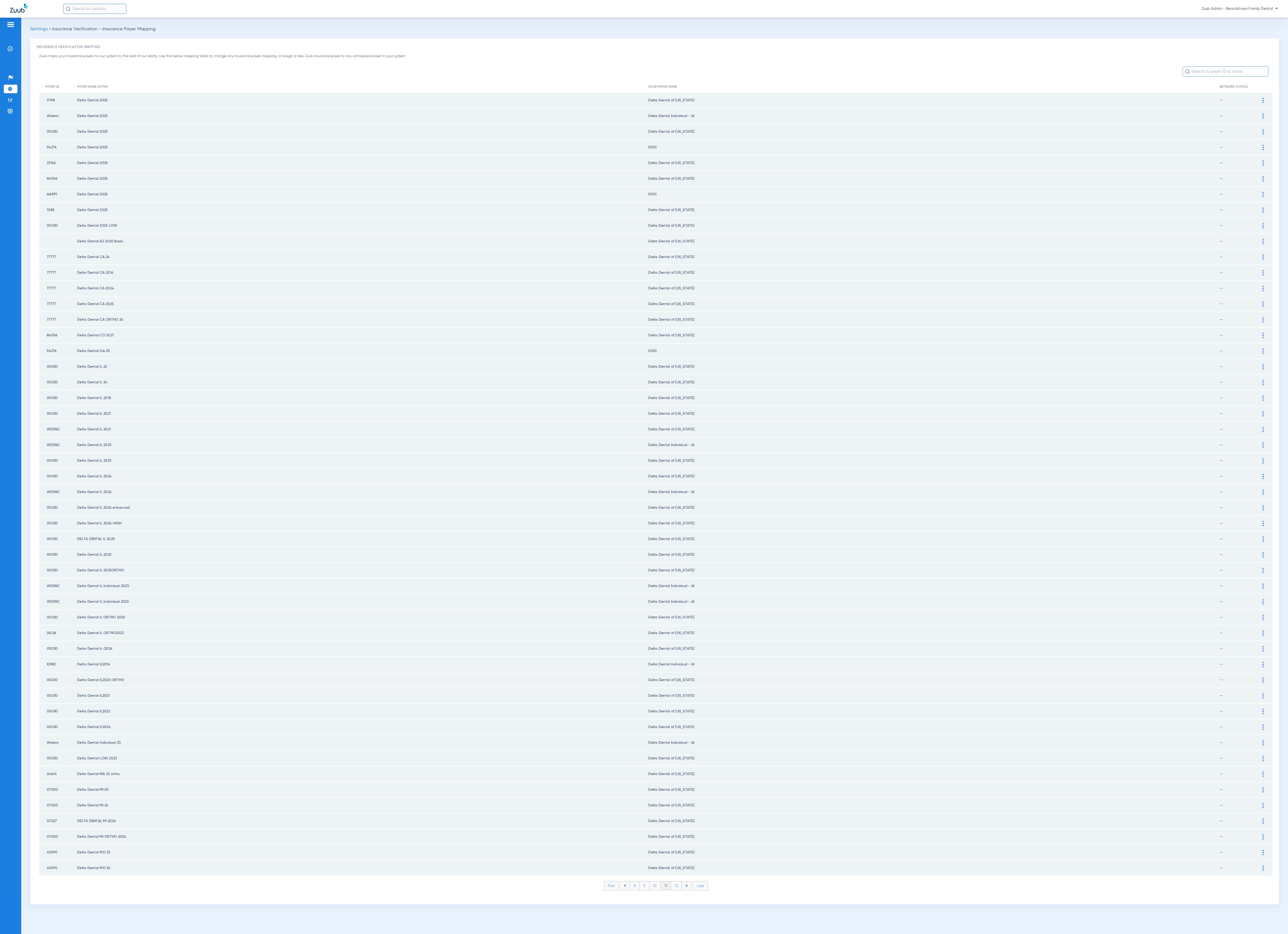
click at [675, 882] on li "12" at bounding box center [676, 886] width 11 height 8
click at [657, 882] on li "11" at bounding box center [656, 886] width 10 height 8
click at [668, 882] on li "12" at bounding box center [666, 886] width 11 height 8
click at [678, 882] on li "13" at bounding box center [677, 886] width 11 height 8
click at [678, 882] on li "14" at bounding box center [678, 886] width 11 height 8
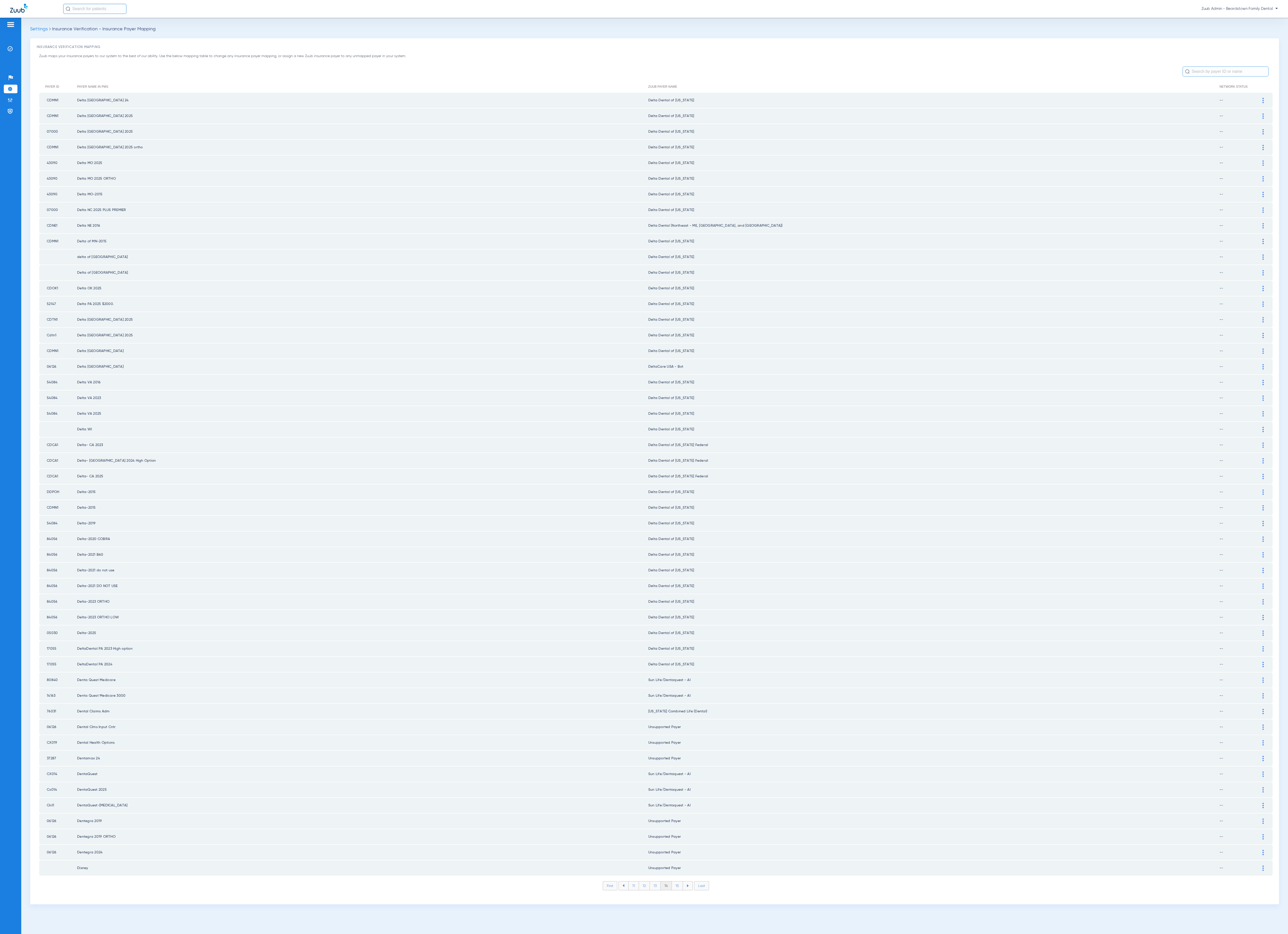
click at [678, 882] on li "15" at bounding box center [678, 886] width 11 height 8
click at [678, 882] on li "16" at bounding box center [678, 886] width 11 height 8
click at [659, 882] on li "15" at bounding box center [656, 886] width 11 height 8
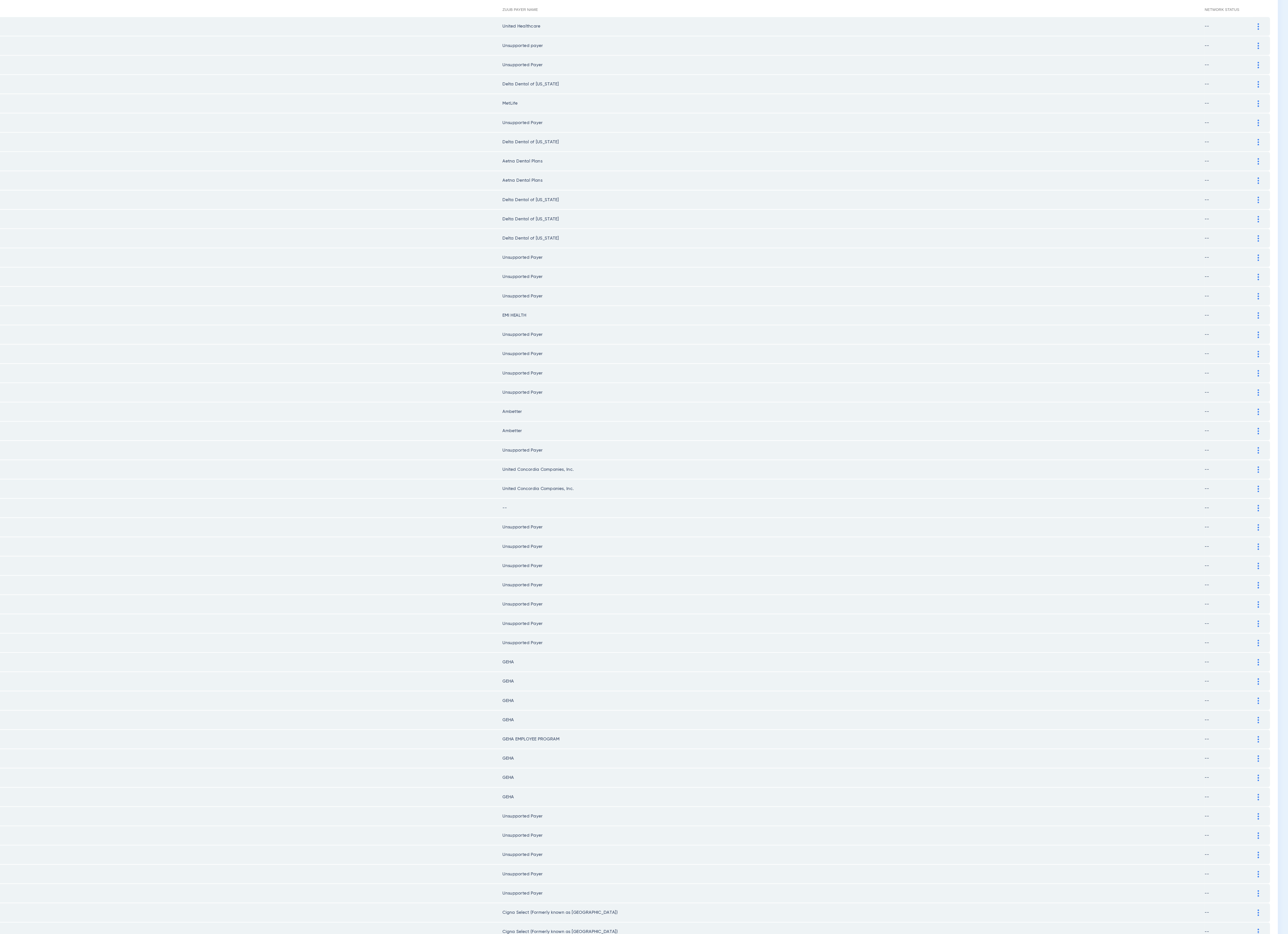
click at [1262, 484] on td at bounding box center [1266, 492] width 14 height 15
click at [1262, 490] on img at bounding box center [1263, 492] width 2 height 5
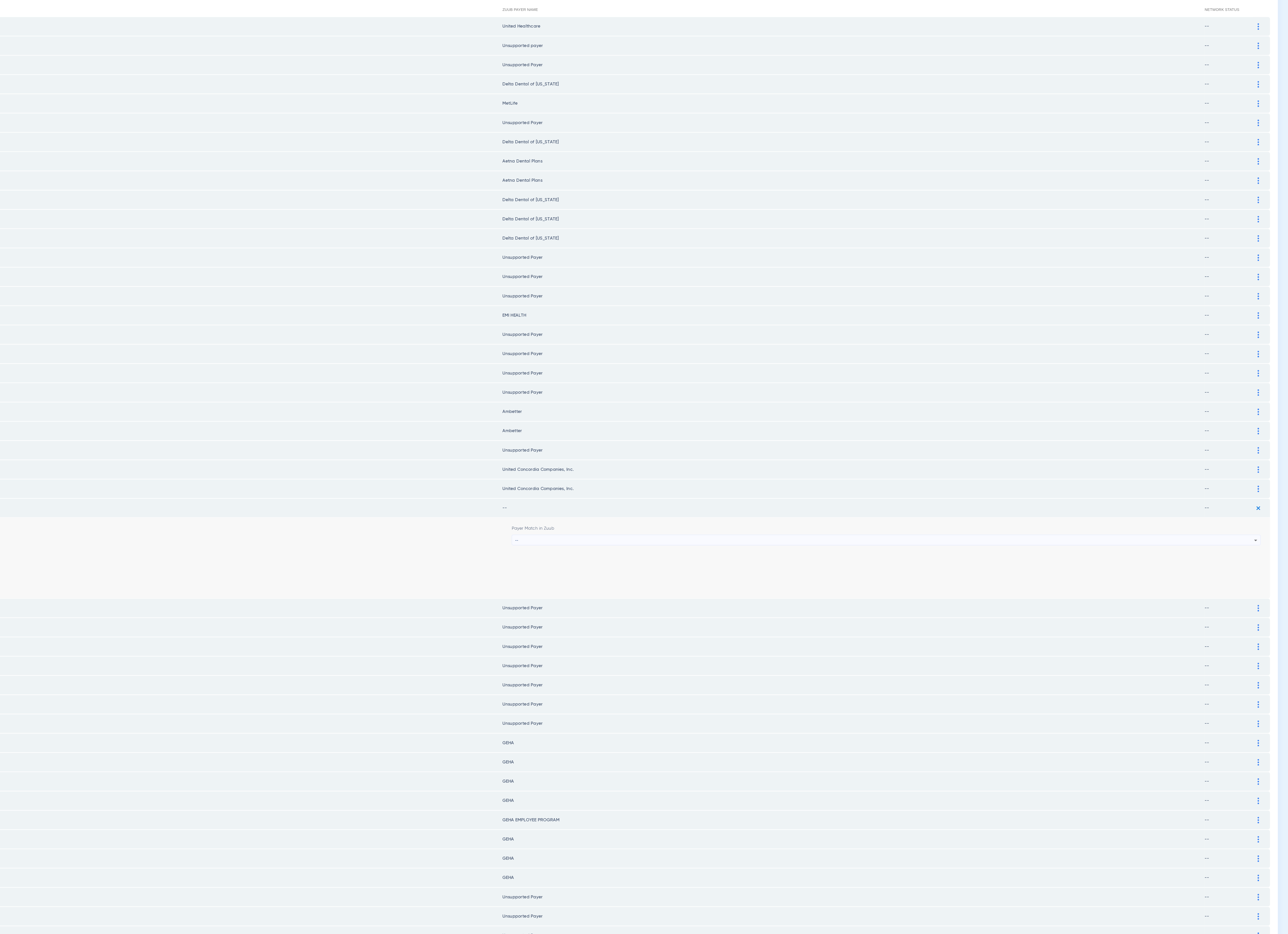
click at [740, 514] on div "--" at bounding box center [959, 518] width 601 height 8
type input "mmo"
click at [748, 535] on mat-option "Medical Mutual of [US_STATE] (MMO)" at bounding box center [952, 534] width 603 height 8
click at [1250, 545] on button "Save" at bounding box center [1250, 550] width 30 height 9
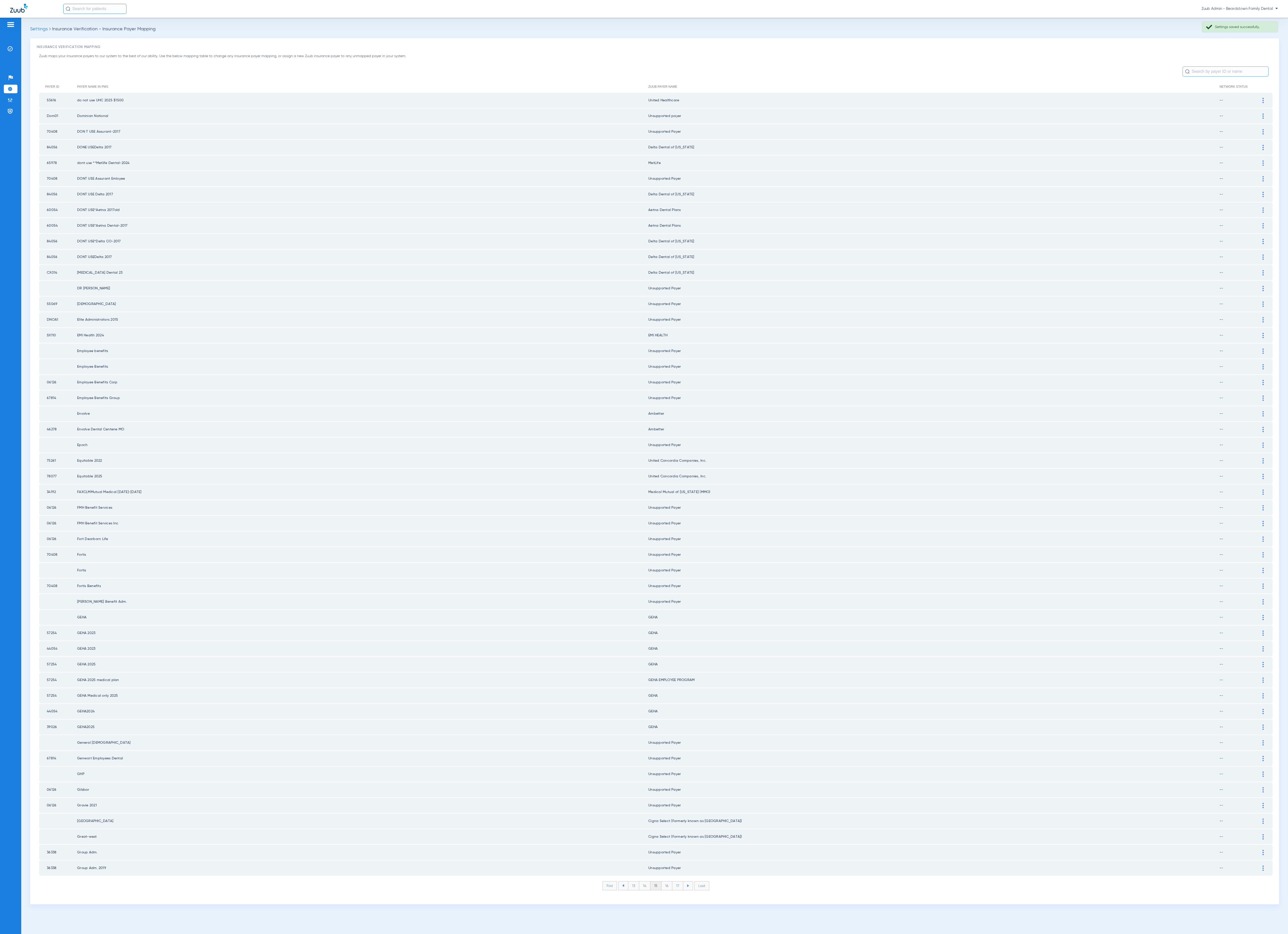
click at [664, 882] on li "16" at bounding box center [667, 886] width 11 height 8
click at [676, 882] on li "17" at bounding box center [678, 886] width 11 height 8
click at [676, 882] on li "18" at bounding box center [678, 886] width 11 height 8
click at [676, 882] on li "19" at bounding box center [678, 886] width 11 height 8
click at [676, 882] on li "20" at bounding box center [678, 886] width 12 height 8
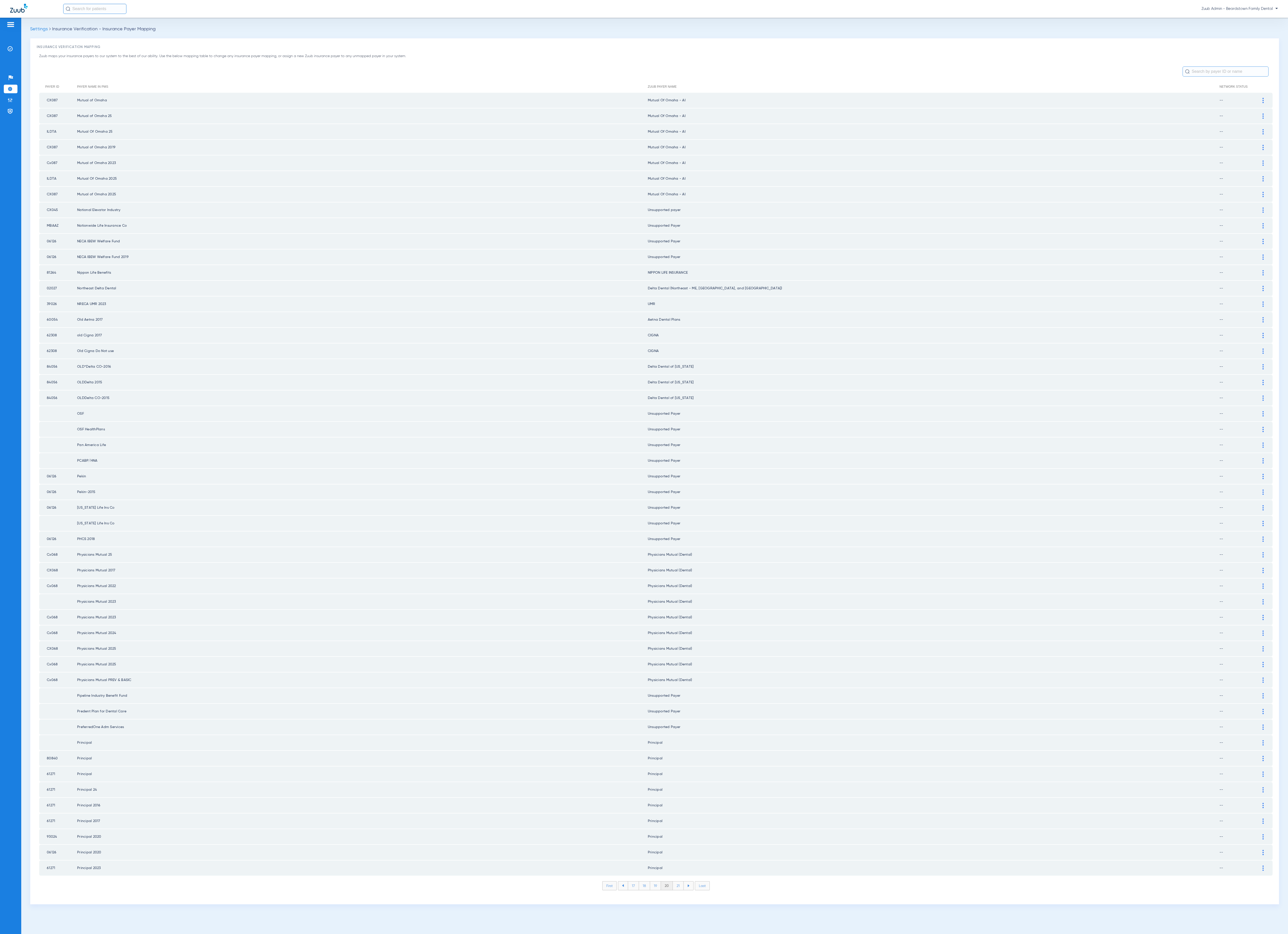
click at [676, 882] on li "21" at bounding box center [678, 886] width 11 height 8
click at [676, 882] on li "22" at bounding box center [678, 886] width 12 height 8
click at [676, 882] on li "23" at bounding box center [678, 886] width 12 height 8
click at [676, 882] on li "24" at bounding box center [678, 886] width 12 height 8
click at [676, 882] on li "25" at bounding box center [678, 886] width 12 height 8
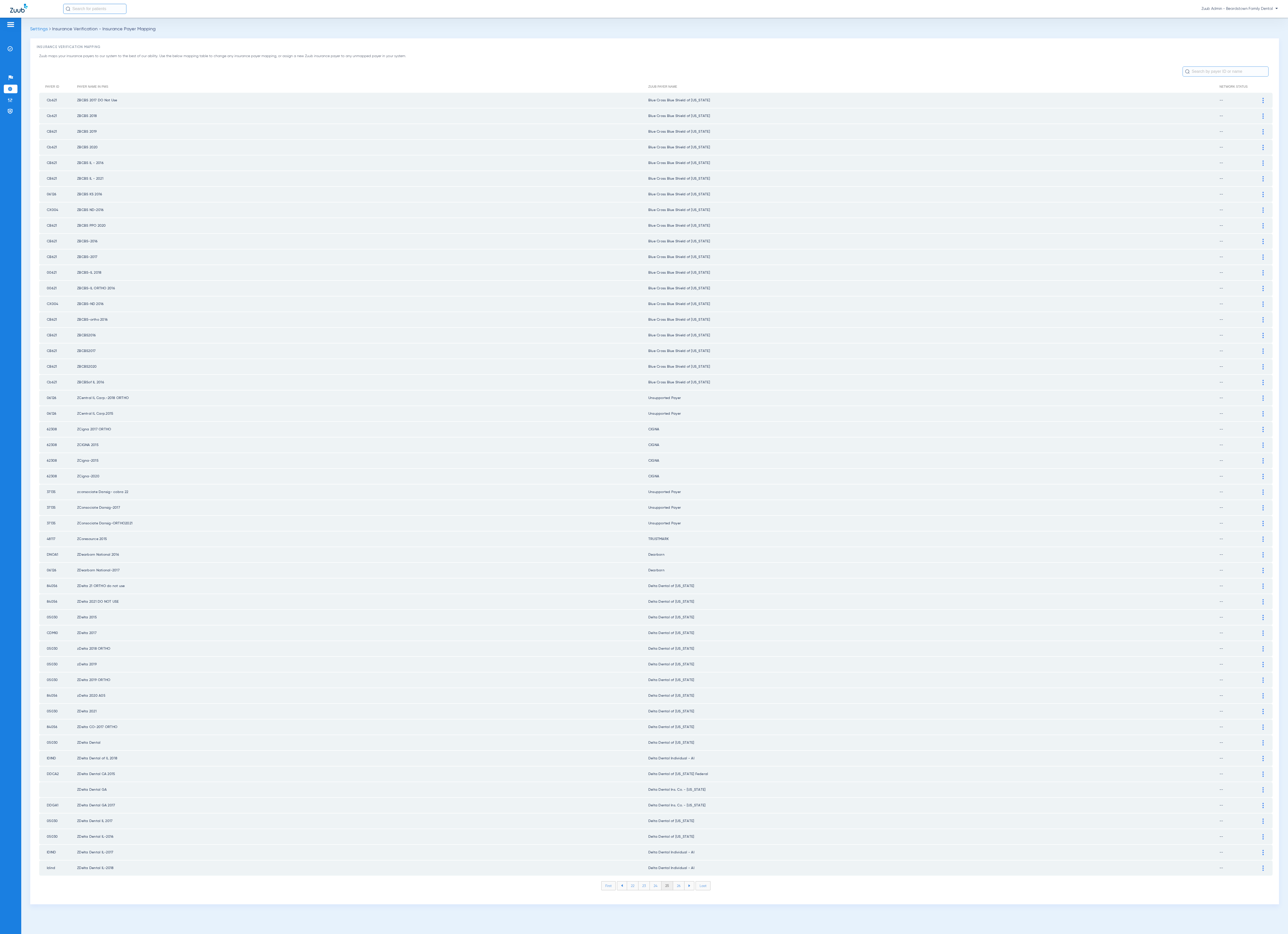
click at [676, 882] on li "26" at bounding box center [678, 886] width 12 height 8
click at [676, 882] on li "27" at bounding box center [679, 886] width 12 height 8
click at [676, 882] on li "28" at bounding box center [678, 886] width 12 height 8
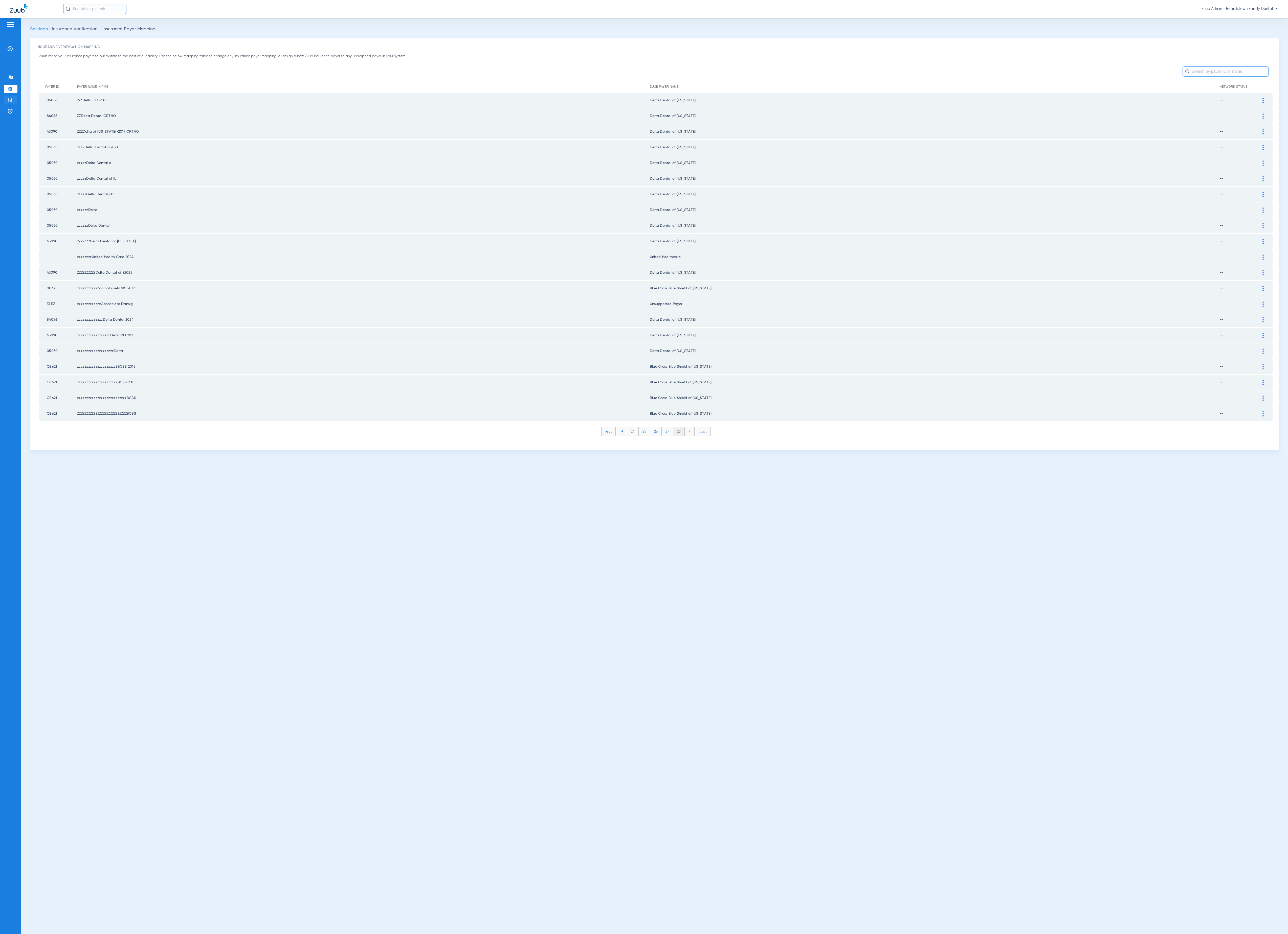
click at [12, 99] on img at bounding box center [10, 100] width 5 height 5
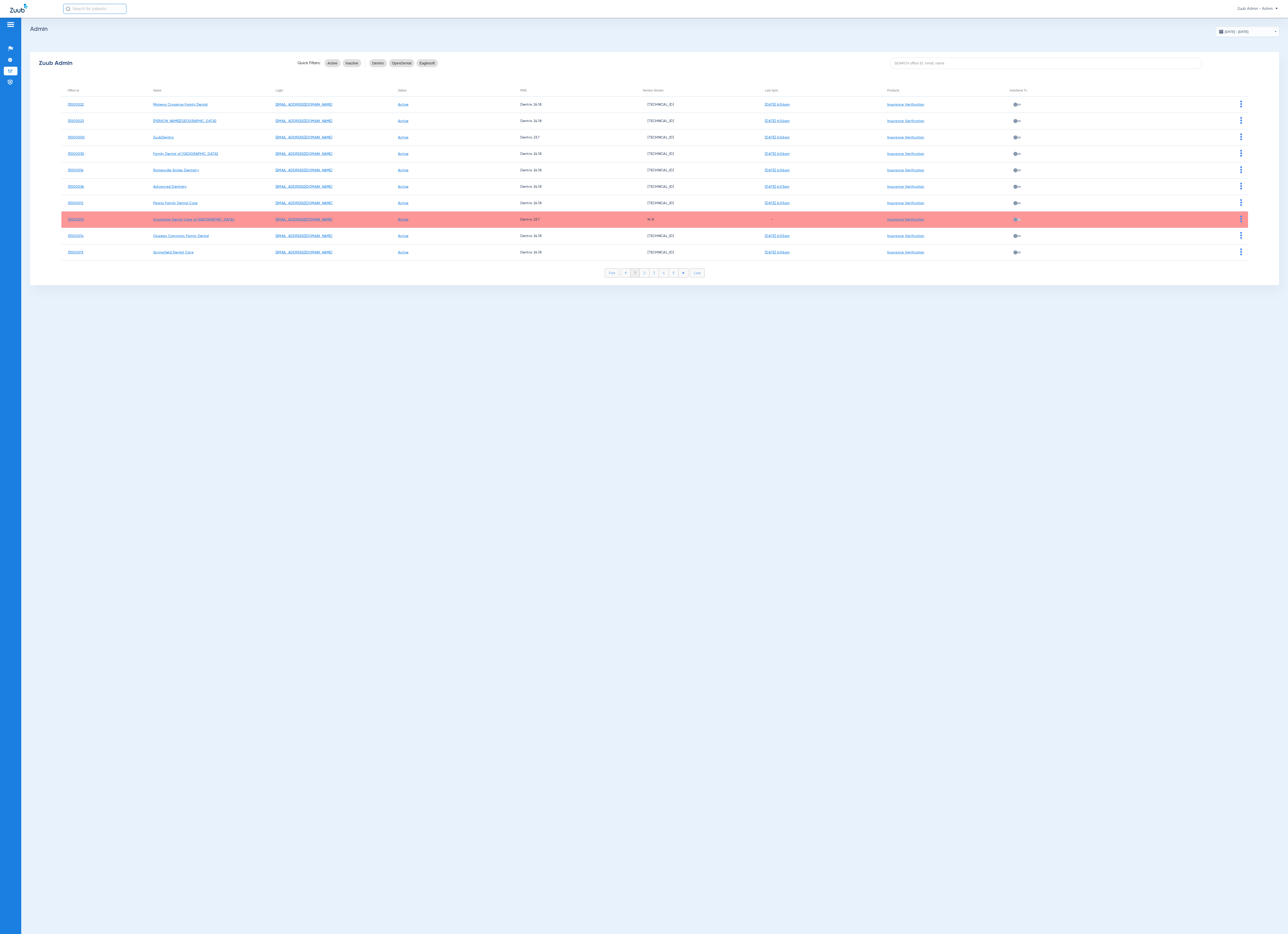
click at [1078, 54] on div "Zuub Admin Quick Filters: Active Inactive Dentrix OpenDental Eaglesoft" at bounding box center [654, 63] width 1249 height 20
click at [1074, 64] on input at bounding box center [1046, 63] width 312 height 11
paste input "31000019"
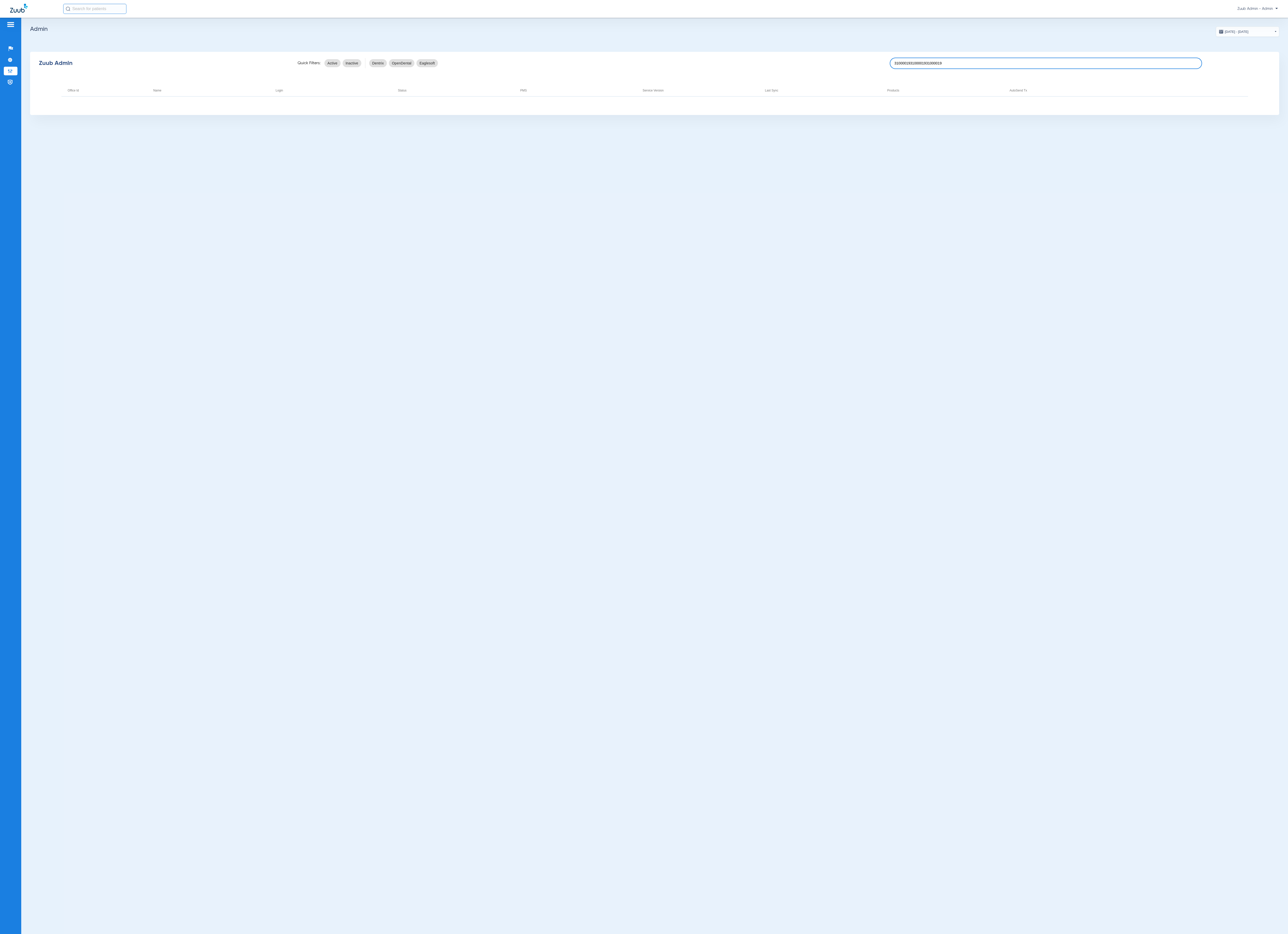
click at [1102, 68] on input "310000193100001931000019" at bounding box center [1046, 63] width 312 height 11
paste input
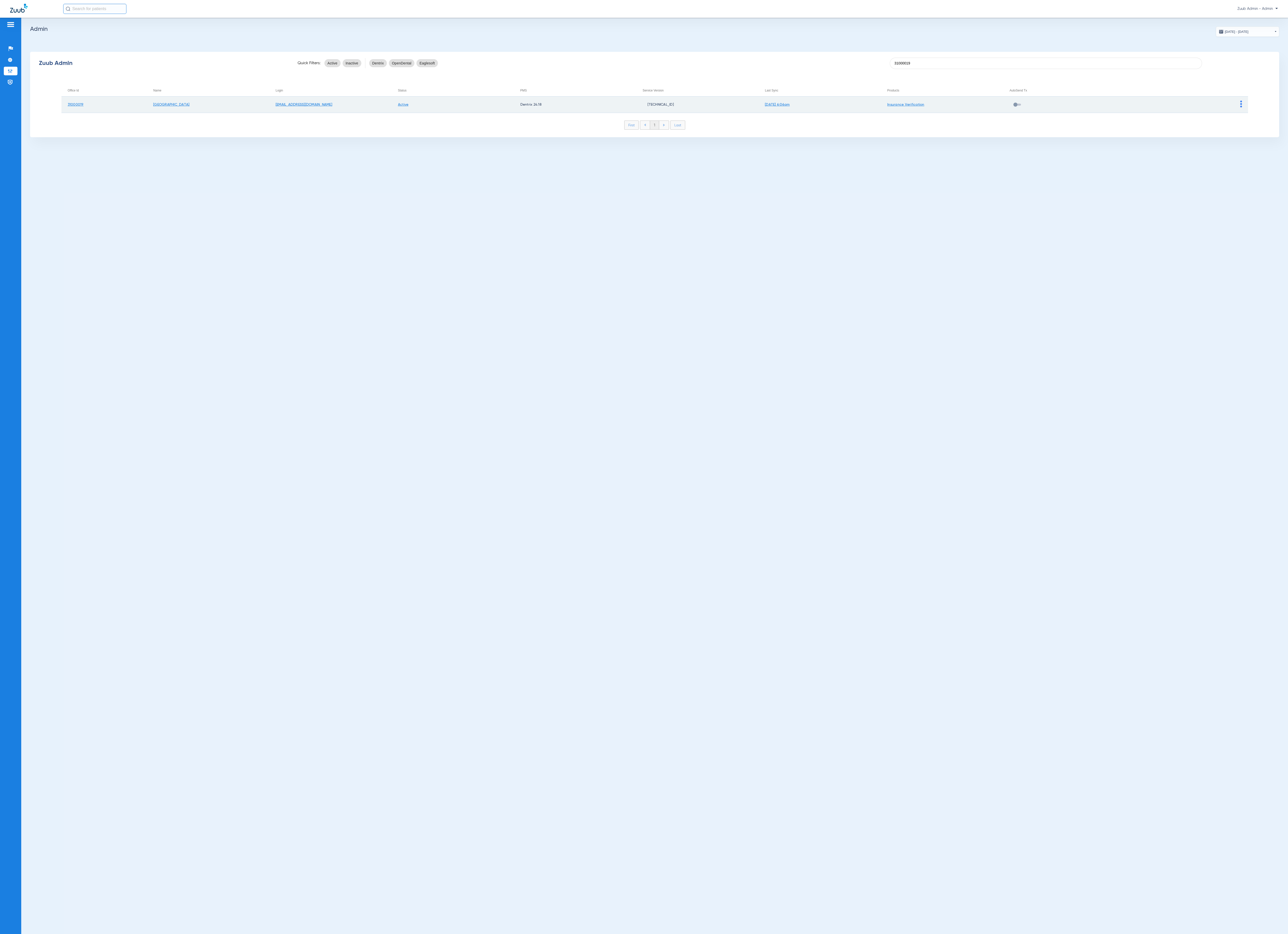
type input "31000019"
click at [1241, 105] on img at bounding box center [1241, 104] width 2 height 7
click at [1246, 112] on span "View Account" at bounding box center [1255, 114] width 21 height 3
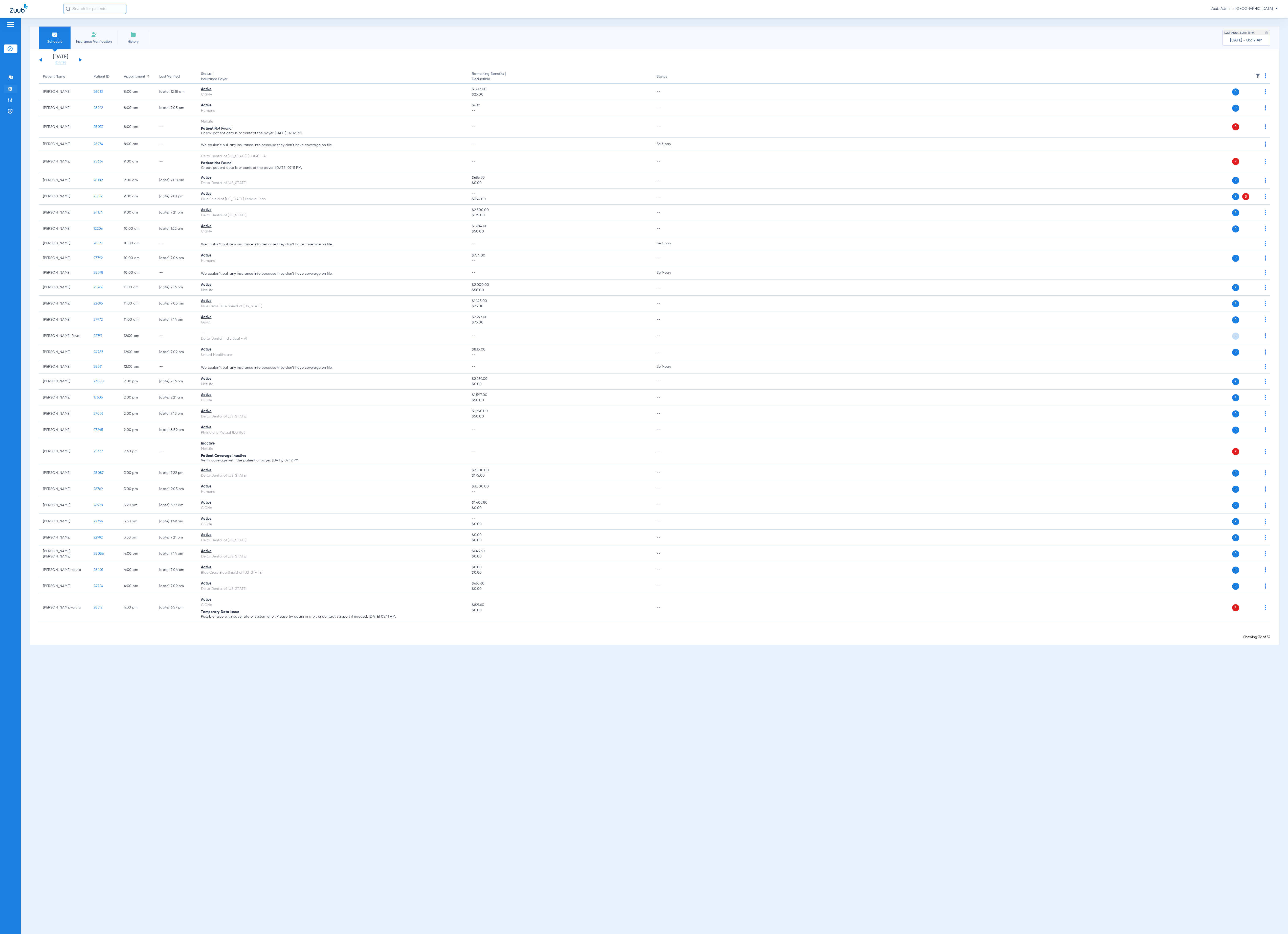
click at [14, 88] on li "Settings" at bounding box center [10, 88] width 14 height 8
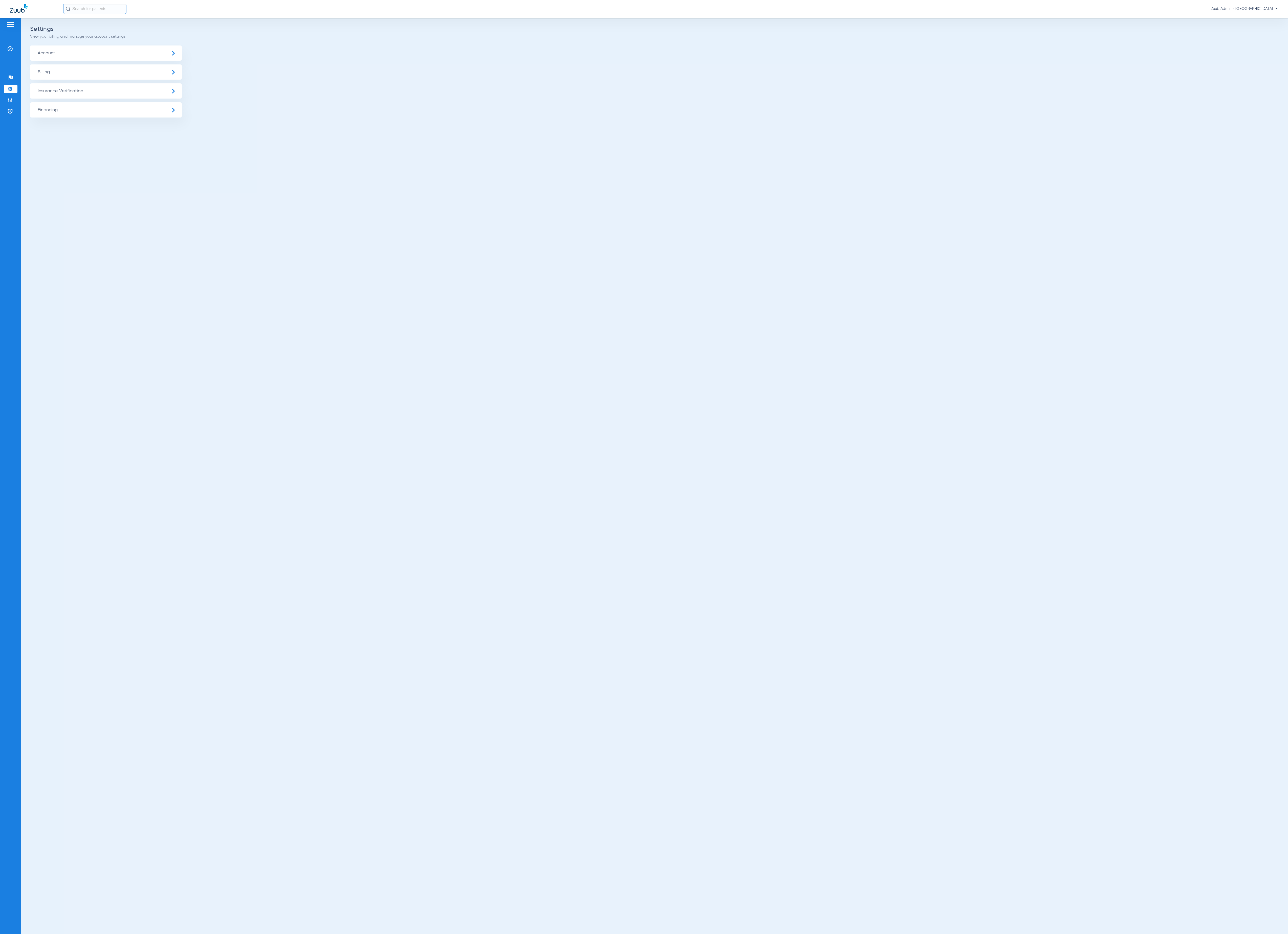
click at [38, 89] on span "Insurance Verification" at bounding box center [106, 91] width 152 height 15
click at [106, 131] on li "Insurance Payer Mapping" at bounding box center [106, 131] width 152 height 13
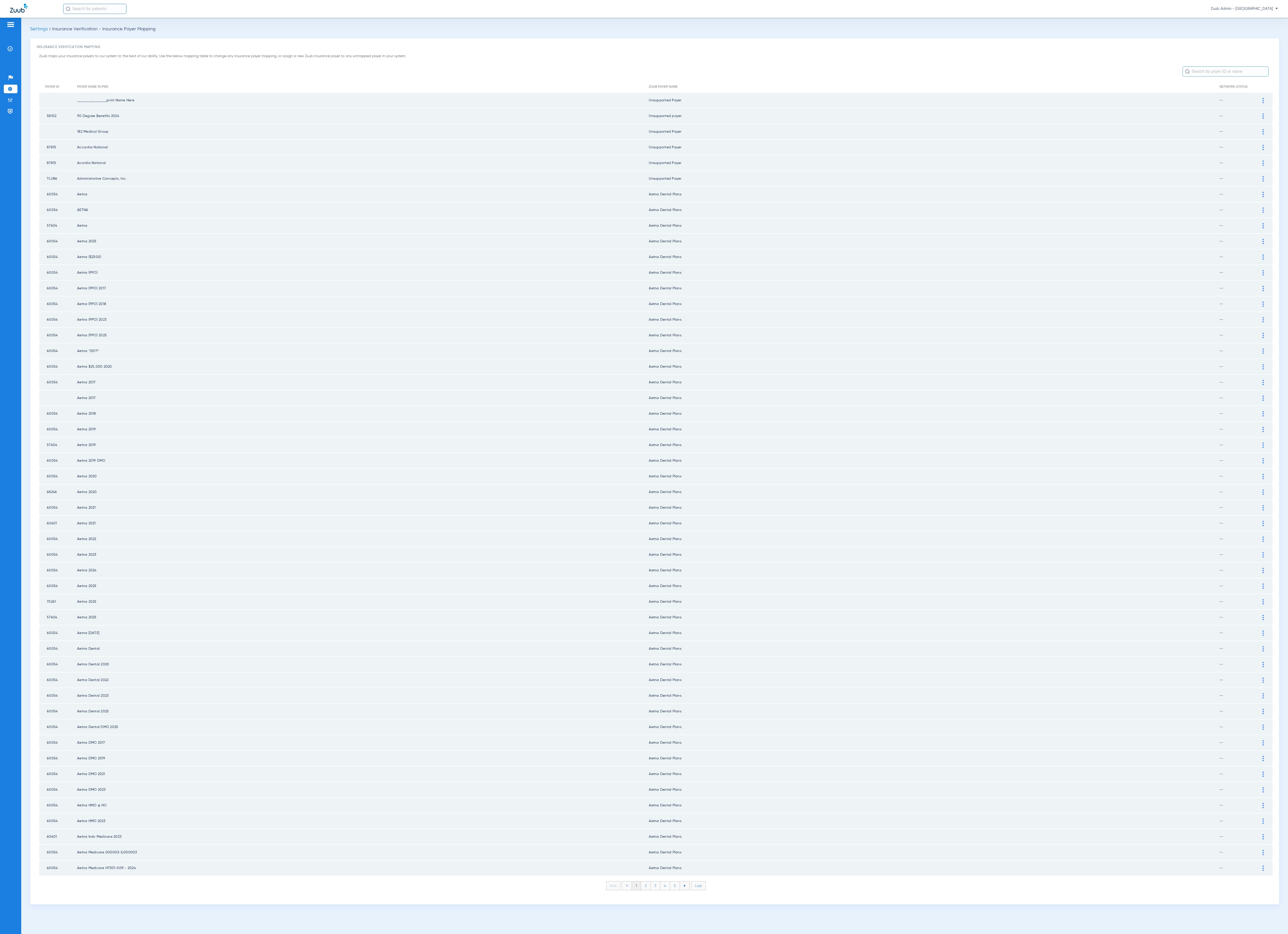
click at [642, 882] on li "2" at bounding box center [646, 886] width 10 height 8
click at [654, 882] on li "3" at bounding box center [655, 886] width 10 height 8
click at [666, 882] on li "4" at bounding box center [665, 886] width 10 height 8
click at [674, 882] on li "5" at bounding box center [675, 886] width 10 height 8
click at [674, 882] on li "6" at bounding box center [675, 886] width 10 height 8
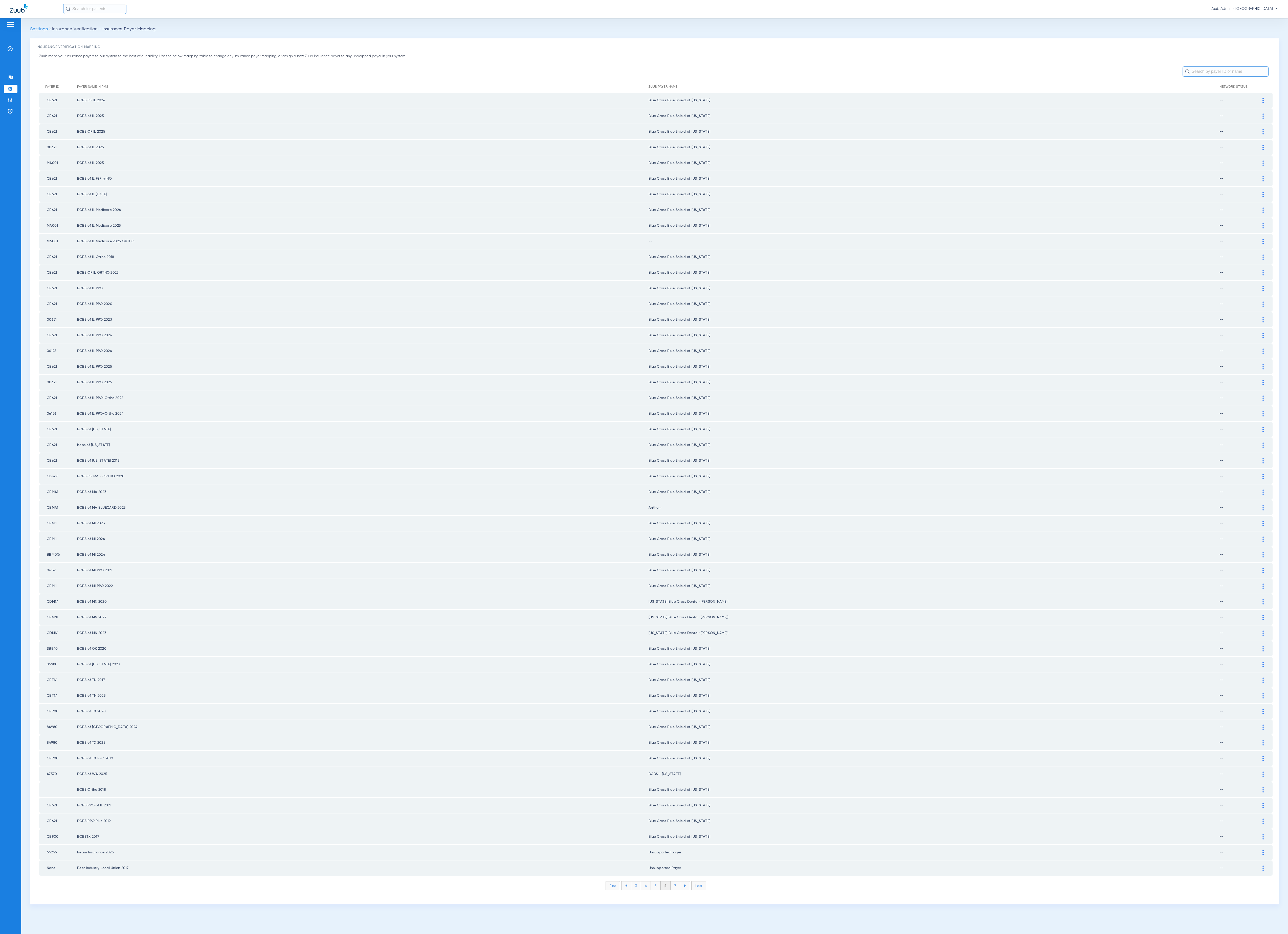
click at [1260, 239] on div at bounding box center [1263, 241] width 9 height 5
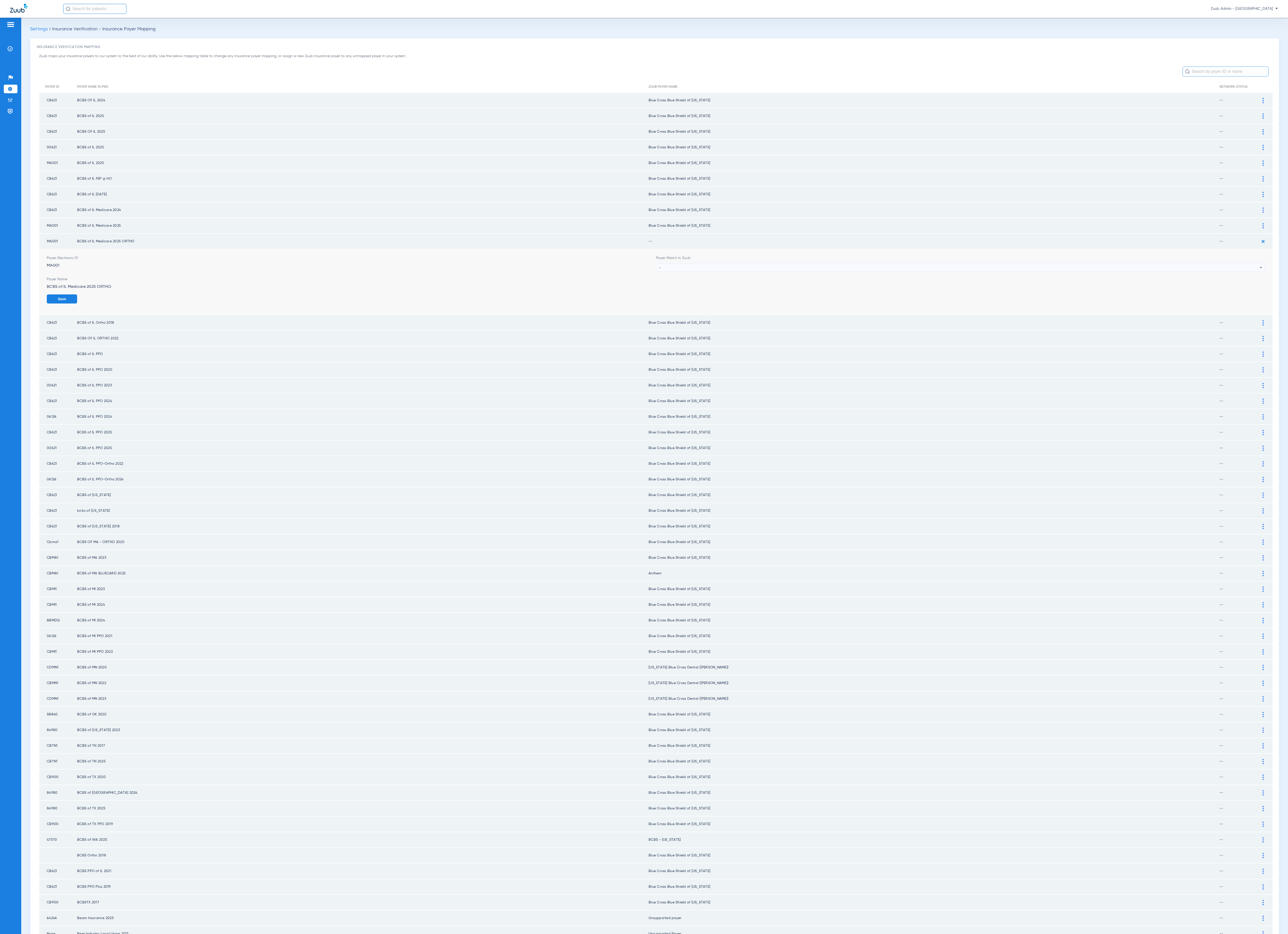
click at [875, 264] on div "--" at bounding box center [959, 267] width 601 height 8
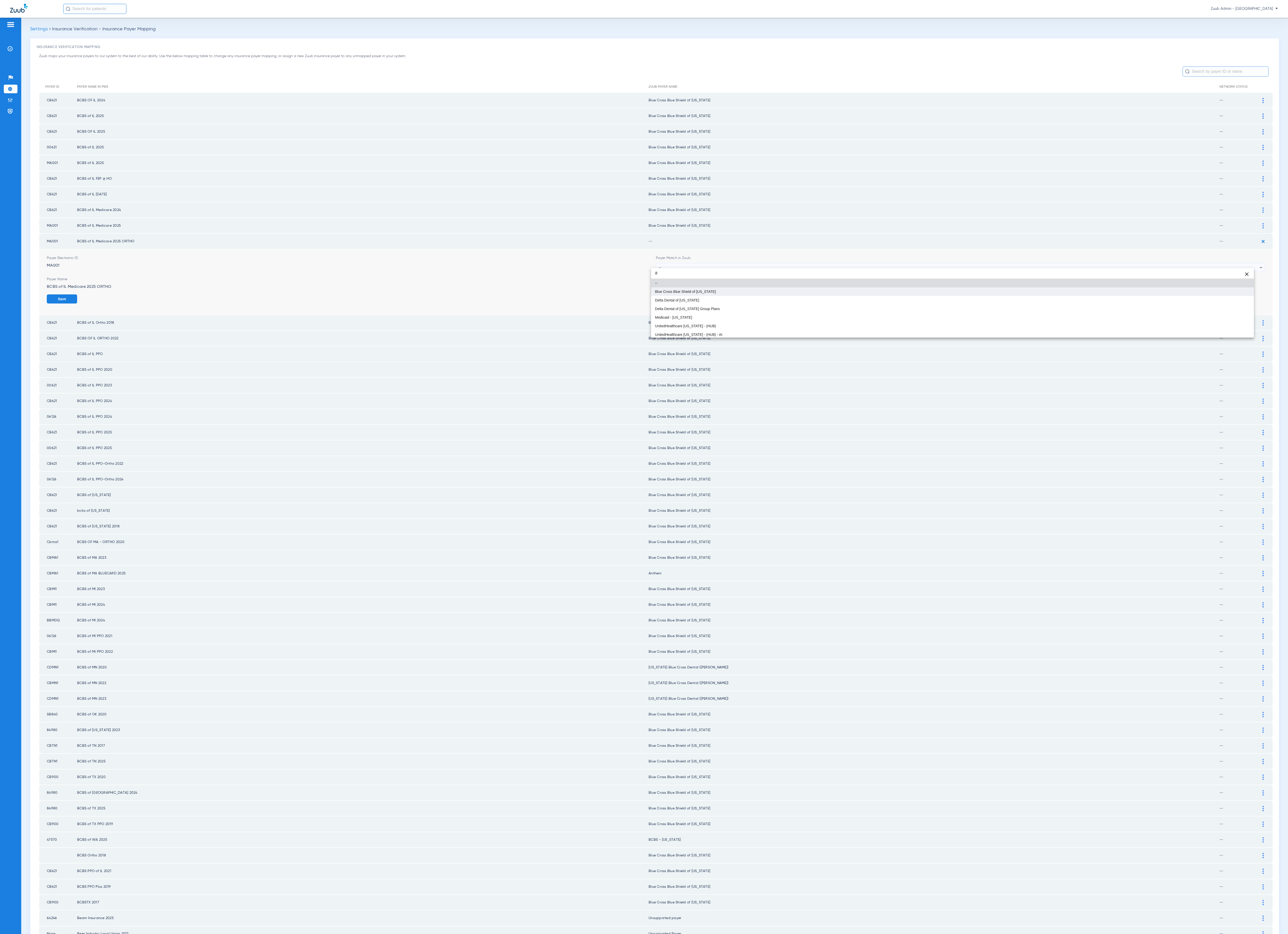
type input "ill"
click at [860, 290] on mat-option "Blue Cross Blue Shield of [US_STATE]" at bounding box center [952, 291] width 603 height 8
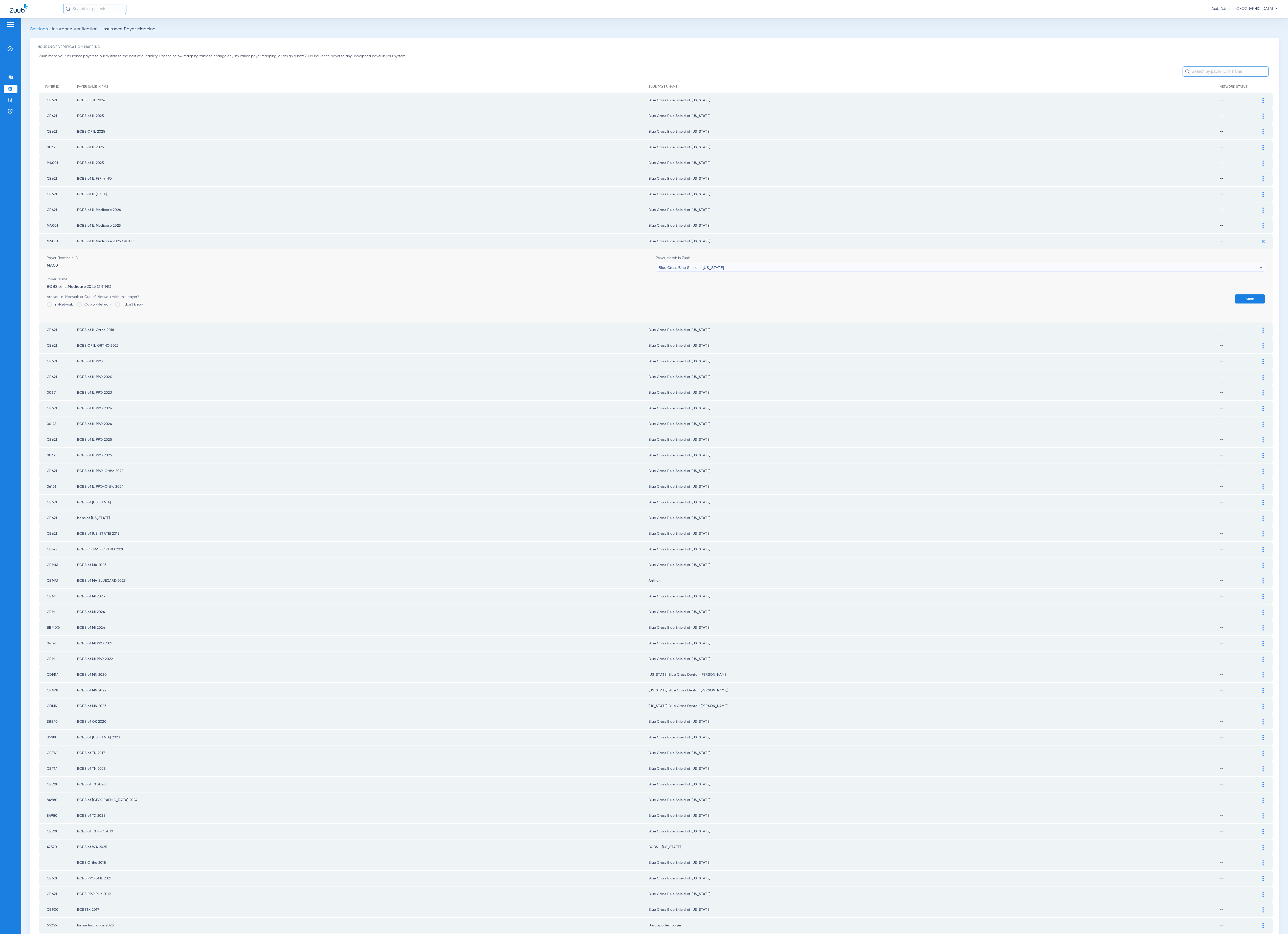
click at [1236, 294] on button "Save" at bounding box center [1250, 299] width 30 height 9
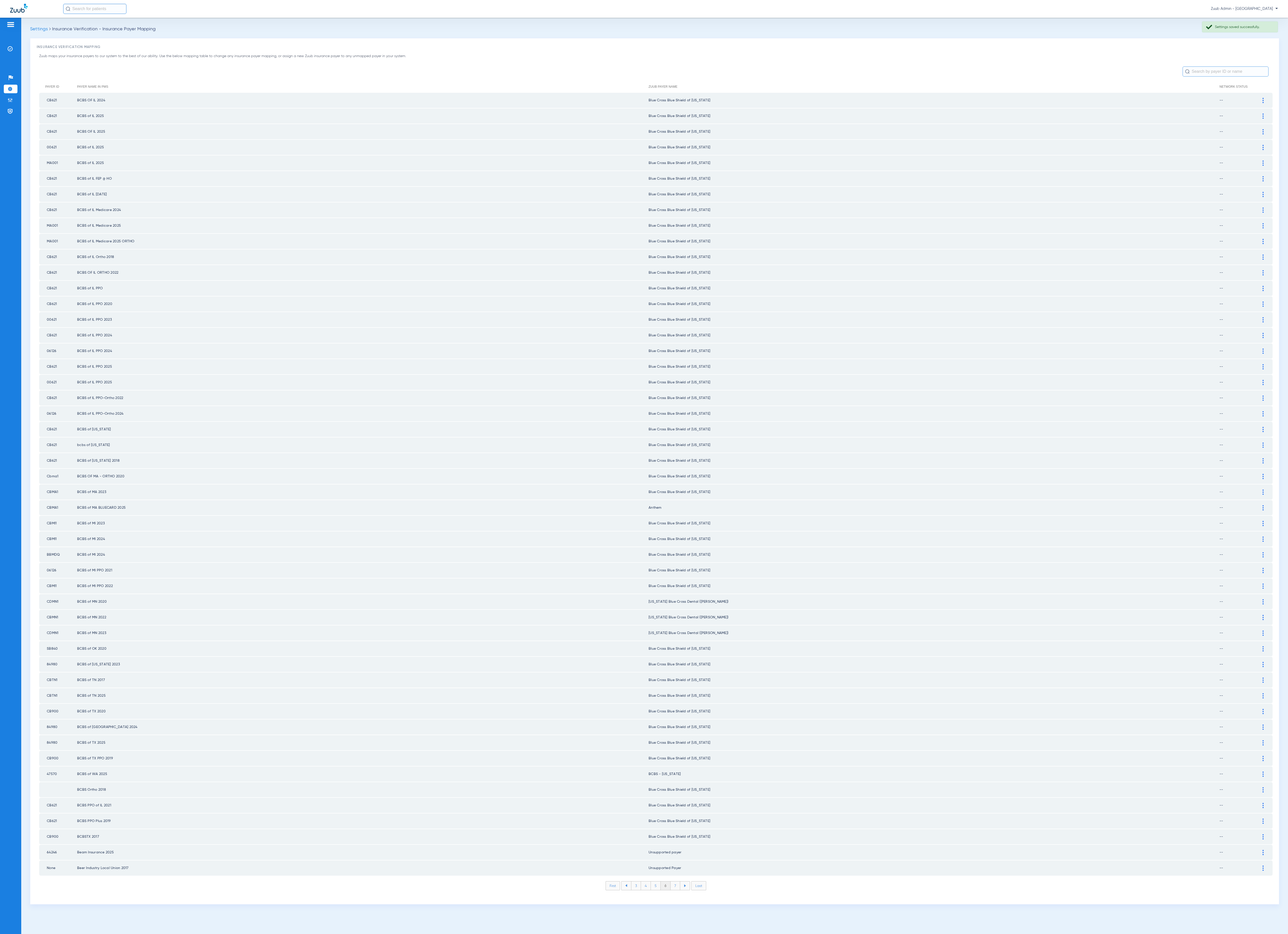
click at [678, 882] on li "7" at bounding box center [675, 886] width 10 height 8
click at [678, 882] on li "8" at bounding box center [676, 886] width 10 height 8
click at [678, 882] on li "9" at bounding box center [675, 886] width 10 height 8
click at [678, 882] on li "10" at bounding box center [675, 886] width 12 height 8
click at [678, 882] on li "11" at bounding box center [676, 886] width 10 height 8
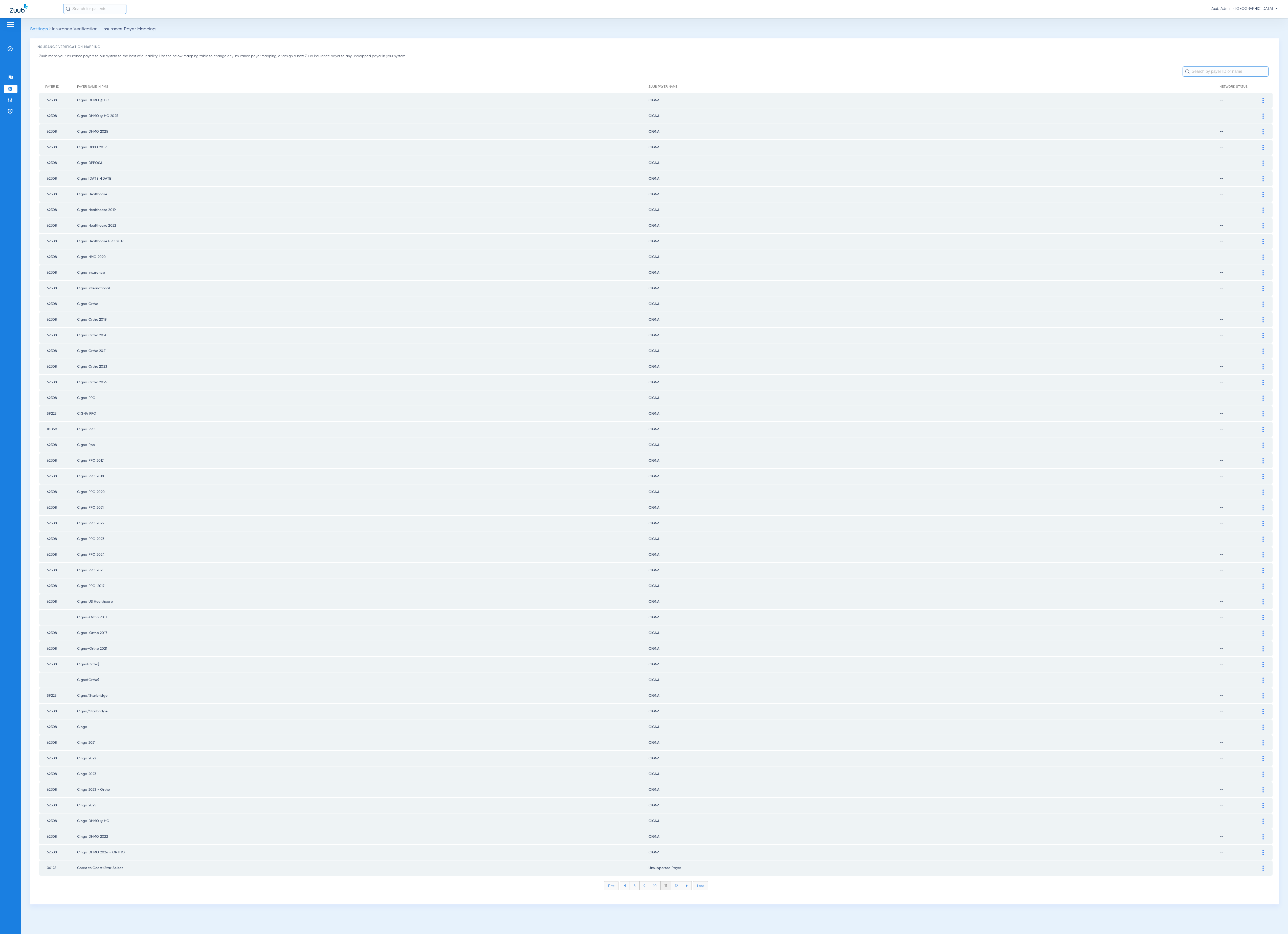
click at [678, 882] on li "12" at bounding box center [676, 886] width 11 height 8
click at [678, 882] on li "13" at bounding box center [677, 886] width 11 height 8
click at [678, 882] on li "14" at bounding box center [678, 886] width 11 height 8
click at [678, 882] on li "15" at bounding box center [678, 886] width 11 height 8
click at [678, 882] on li "16" at bounding box center [678, 886] width 11 height 8
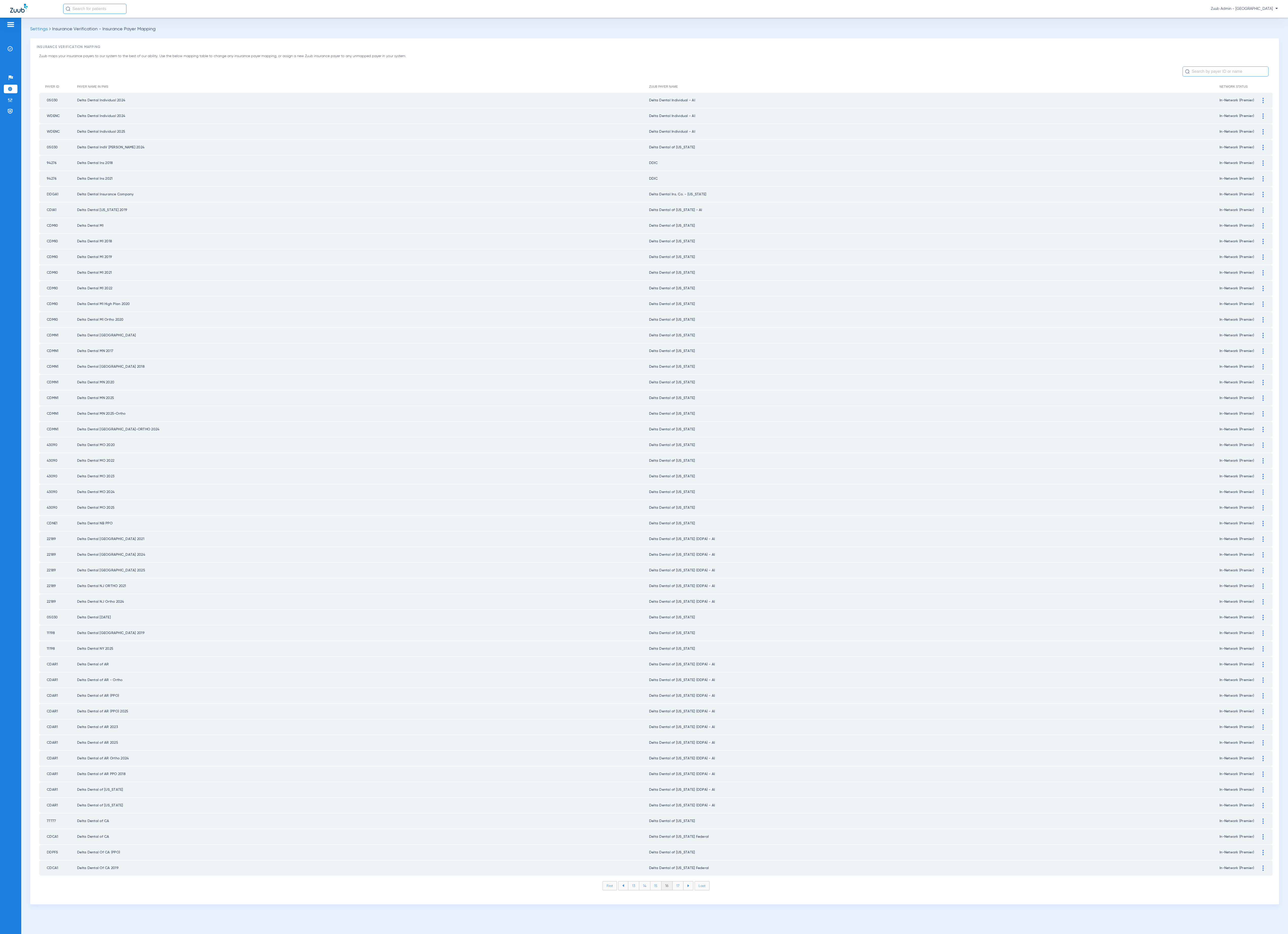
click at [678, 882] on li "17" at bounding box center [678, 886] width 11 height 8
click at [678, 882] on li "18" at bounding box center [678, 886] width 11 height 8
click at [678, 882] on li "19" at bounding box center [678, 886] width 11 height 8
click at [678, 882] on li "20" at bounding box center [678, 886] width 12 height 8
click at [678, 882] on li "21" at bounding box center [678, 886] width 11 height 8
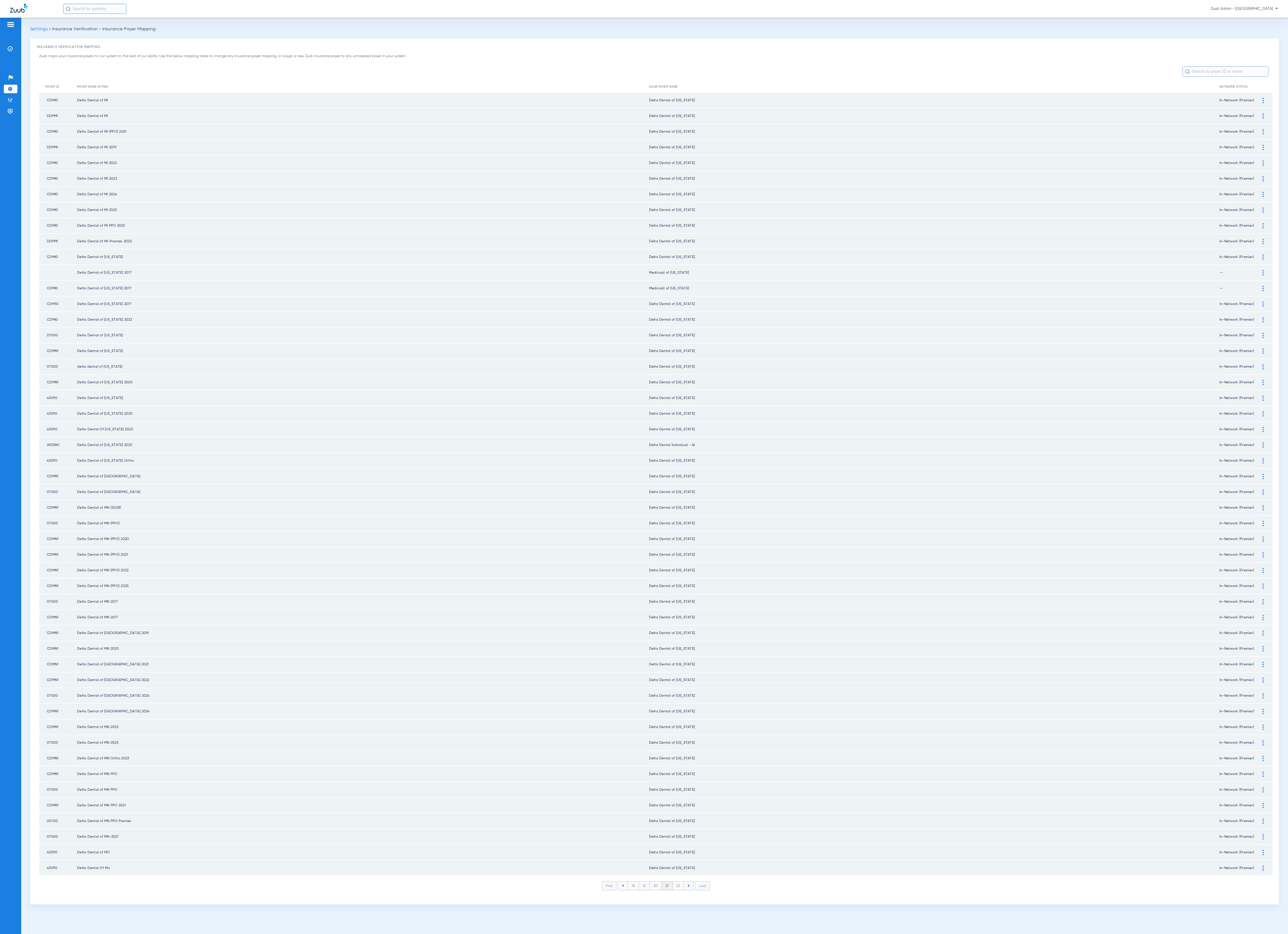
click at [678, 882] on li "22" at bounding box center [678, 886] width 12 height 8
click at [678, 882] on li "23" at bounding box center [678, 886] width 12 height 8
click at [678, 882] on li "24" at bounding box center [678, 886] width 12 height 8
click at [678, 882] on li "25" at bounding box center [678, 886] width 12 height 8
click at [678, 882] on li "26" at bounding box center [678, 886] width 12 height 8
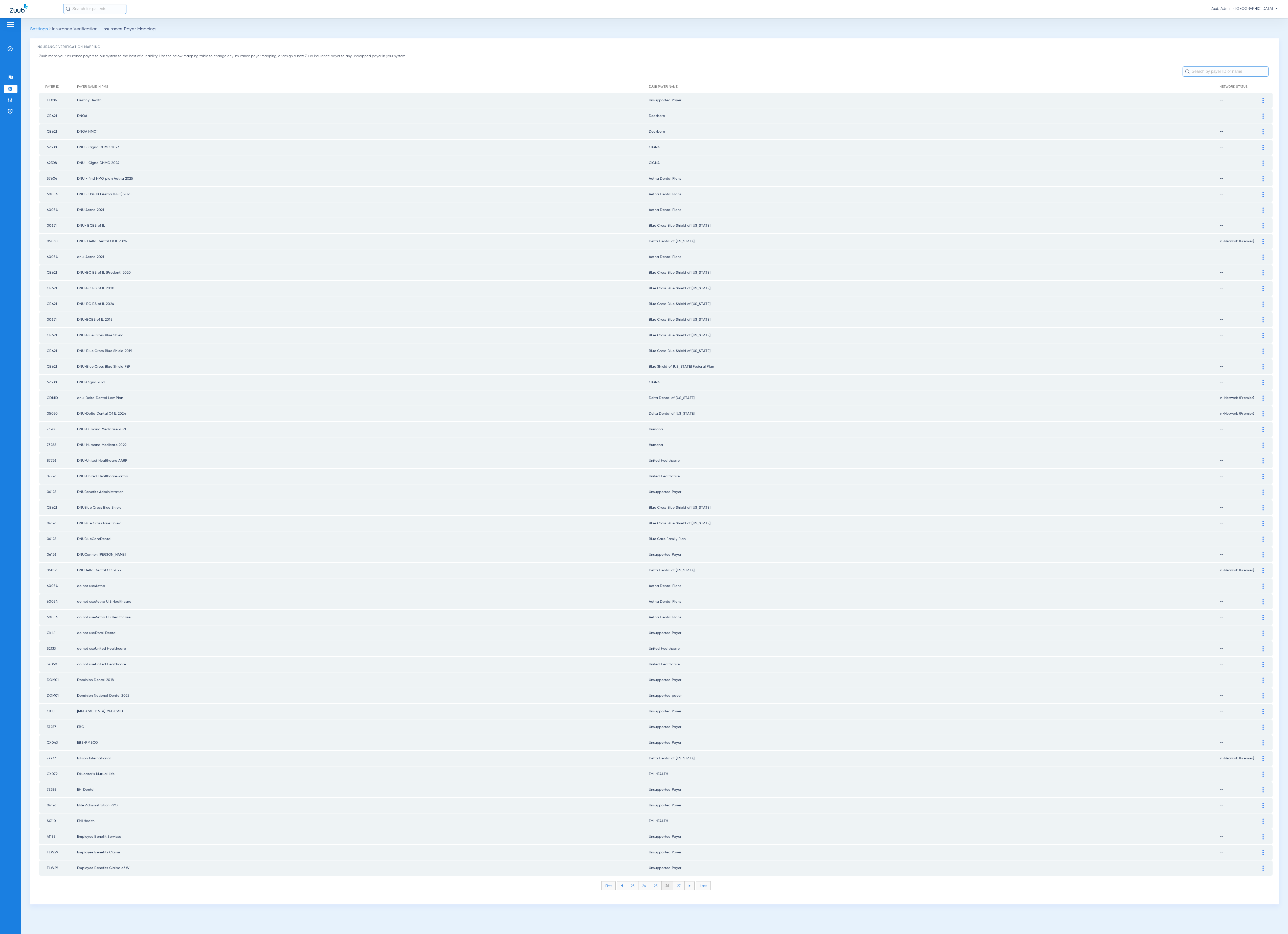
click at [678, 882] on li "27" at bounding box center [679, 886] width 12 height 8
click at [678, 882] on li "28" at bounding box center [678, 886] width 12 height 8
click at [678, 882] on li "29" at bounding box center [678, 886] width 12 height 8
click at [656, 882] on li "28" at bounding box center [655, 886] width 12 height 8
click at [1264, 207] on div at bounding box center [1263, 210] width 9 height 5
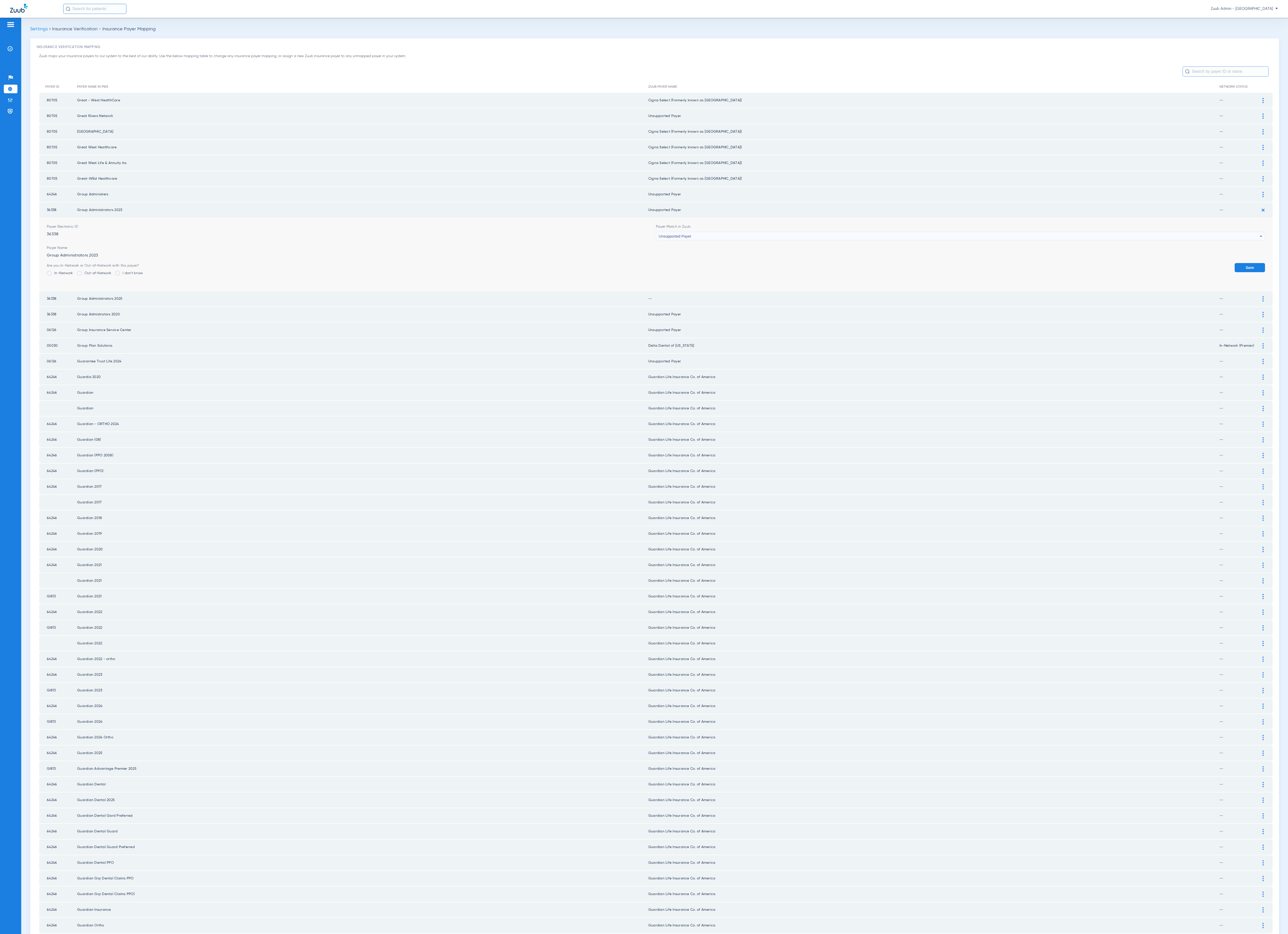
click at [1258, 291] on td at bounding box center [1266, 299] width 14 height 15
click at [1258, 298] on td at bounding box center [1266, 299] width 14 height 15
click at [1258, 296] on div at bounding box center [1263, 299] width 9 height 5
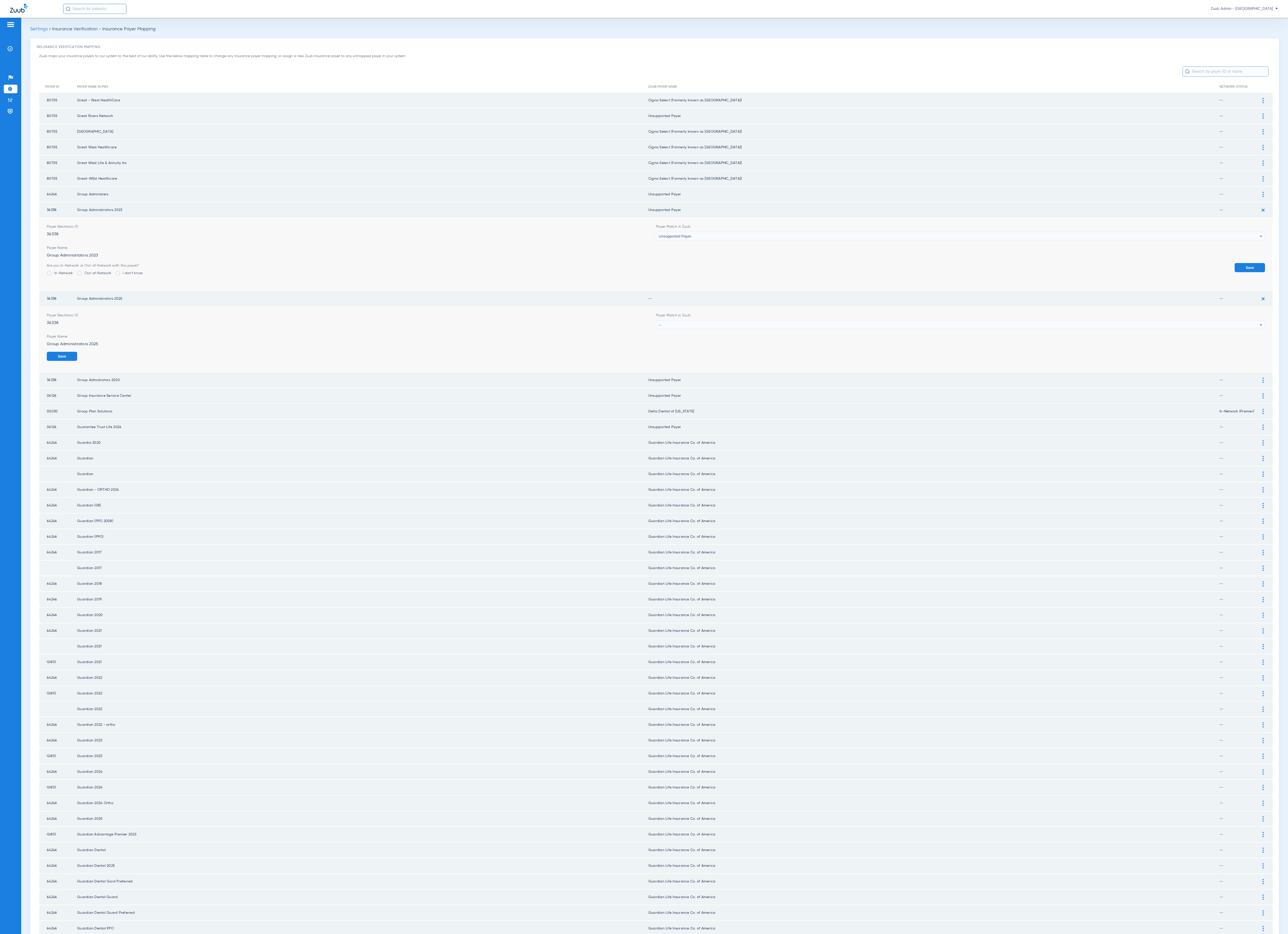
click at [1240, 264] on button "Save" at bounding box center [1250, 267] width 30 height 9
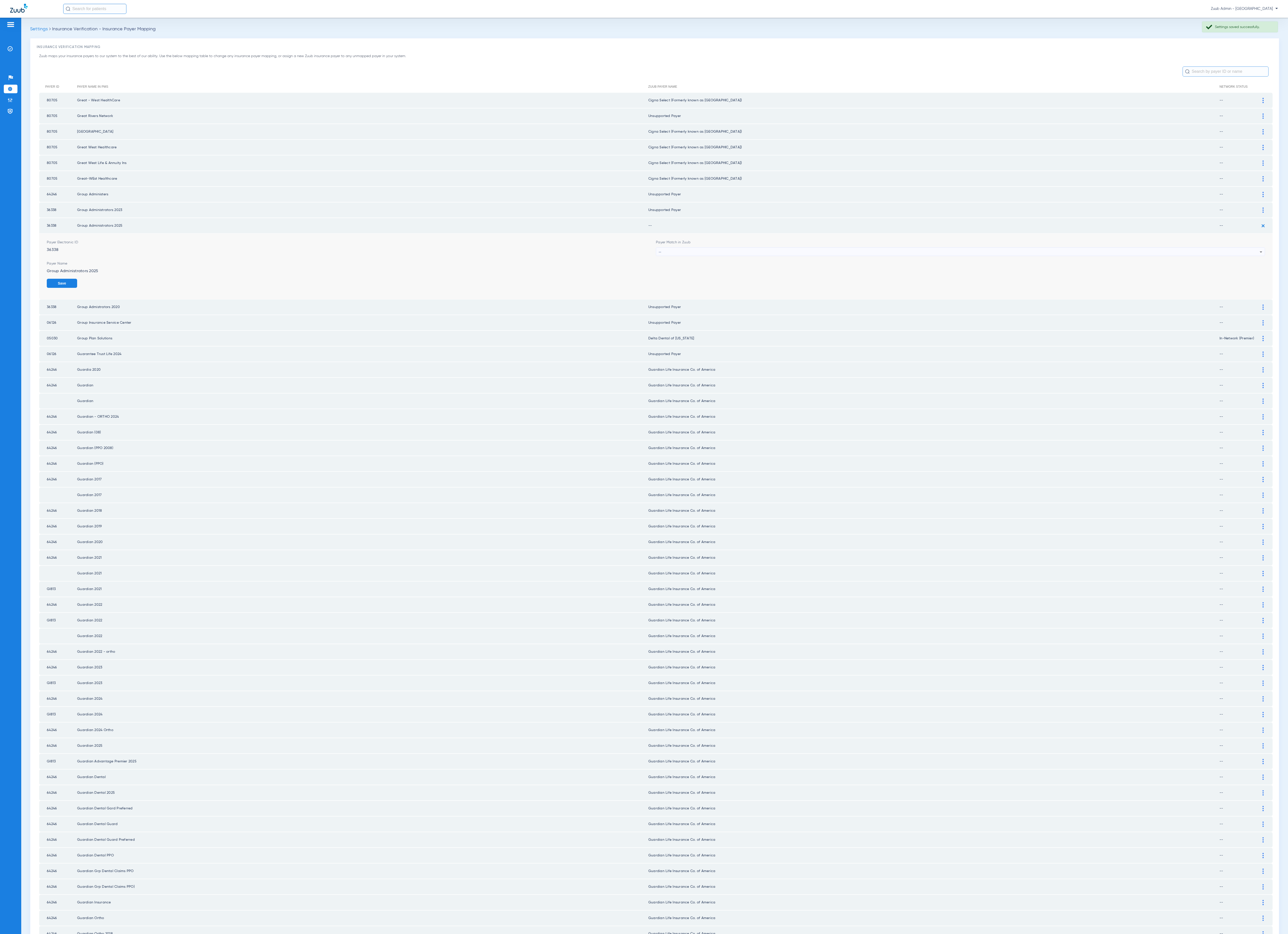
click at [786, 249] on div "--" at bounding box center [959, 252] width 601 height 8
type input "uns"
click at [763, 276] on mat-option "Unsupported Payer" at bounding box center [952, 276] width 603 height 8
click at [1244, 279] on button "Save" at bounding box center [1250, 283] width 30 height 9
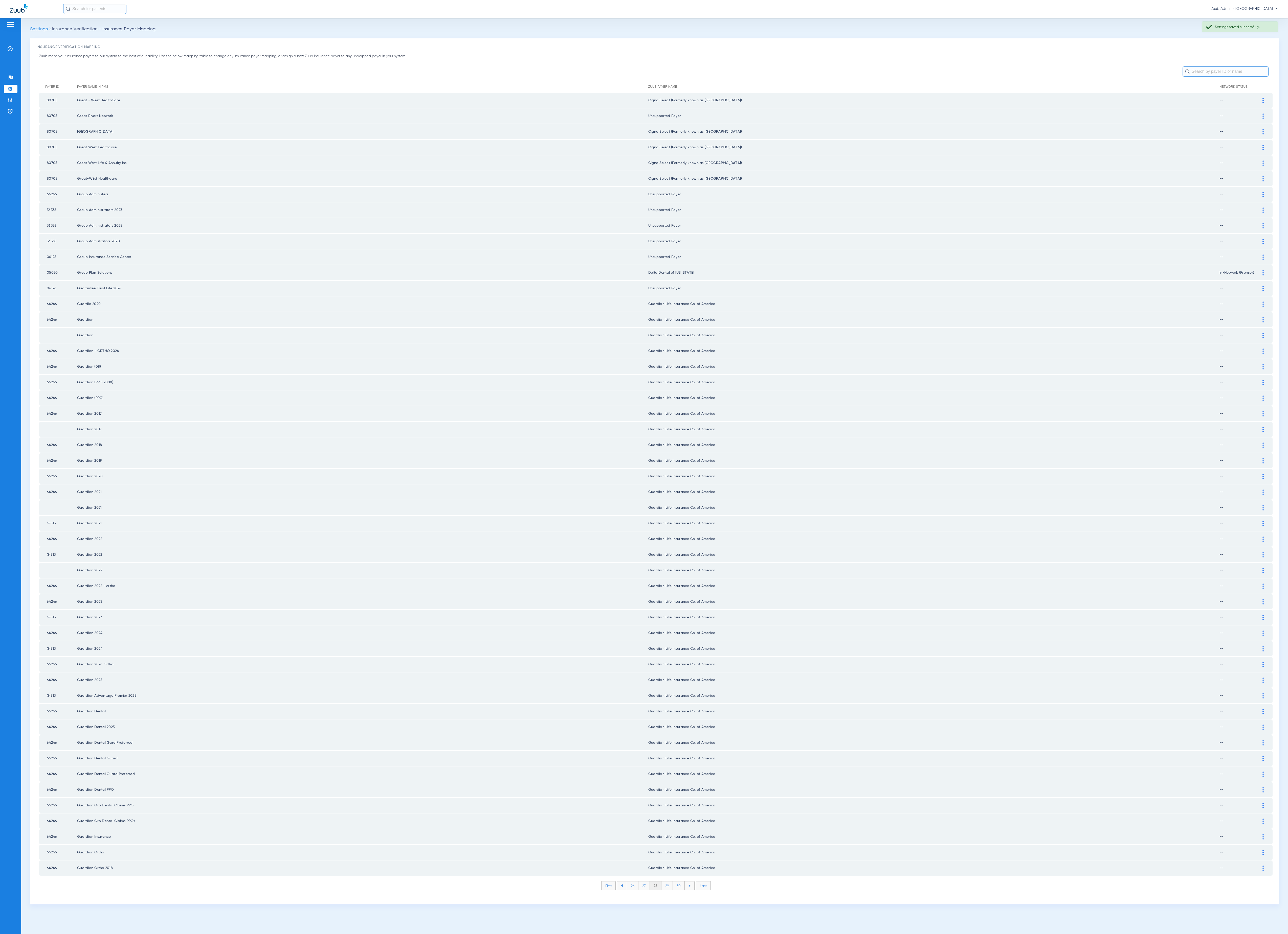
click at [668, 882] on li "29" at bounding box center [667, 886] width 12 height 8
click at [680, 882] on li "30" at bounding box center [679, 886] width 12 height 8
click at [680, 882] on li "31" at bounding box center [679, 886] width 11 height 8
click at [680, 882] on li "32" at bounding box center [678, 886] width 12 height 8
click at [680, 882] on li "33" at bounding box center [678, 886] width 12 height 8
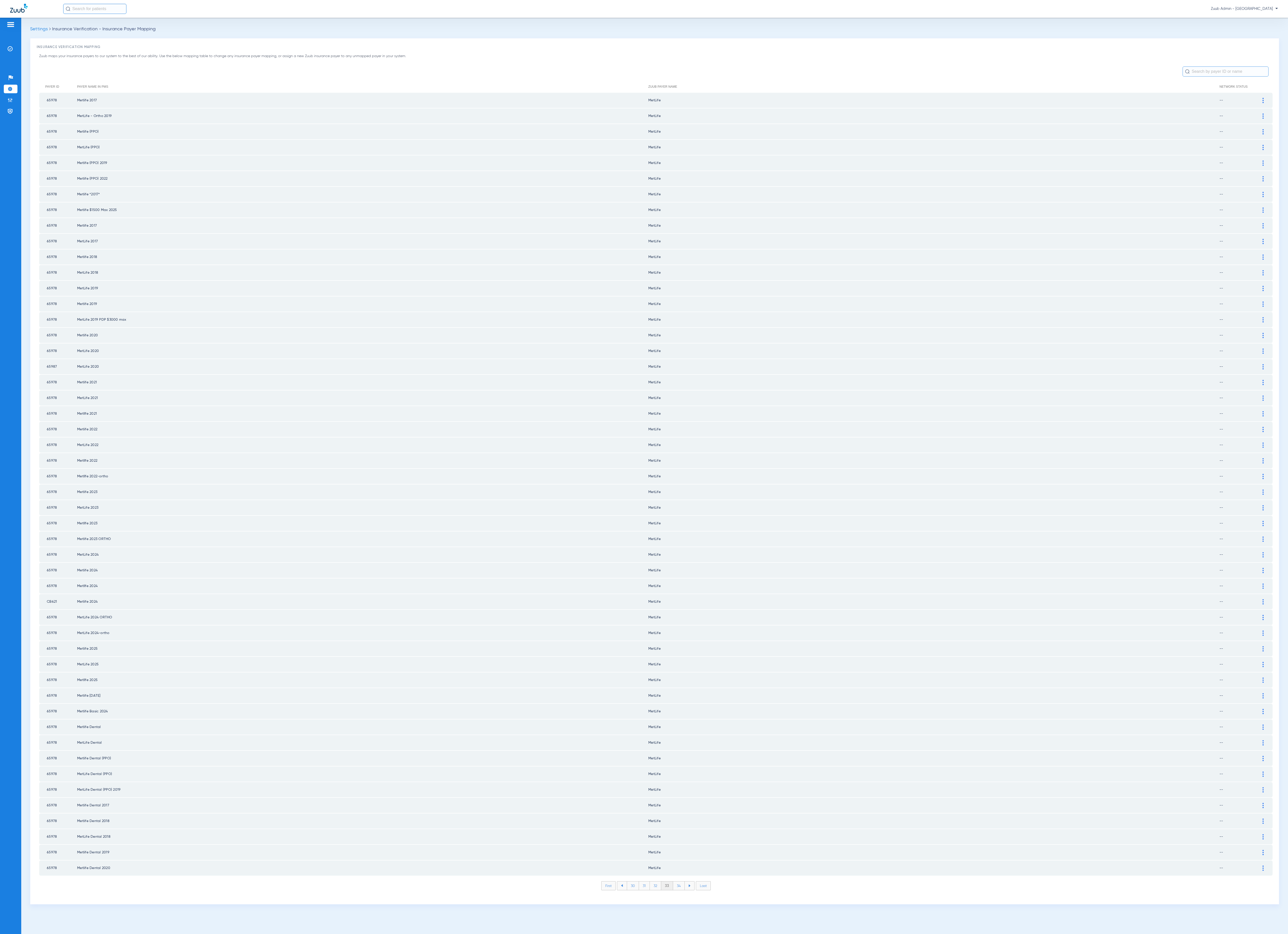
click at [680, 882] on li "34" at bounding box center [678, 886] width 12 height 8
click at [680, 882] on li "35" at bounding box center [678, 886] width 12 height 8
click at [680, 882] on li "36" at bounding box center [679, 886] width 12 height 8
click at [680, 882] on li "37" at bounding box center [679, 886] width 12 height 8
click at [680, 882] on li "38" at bounding box center [678, 886] width 12 height 8
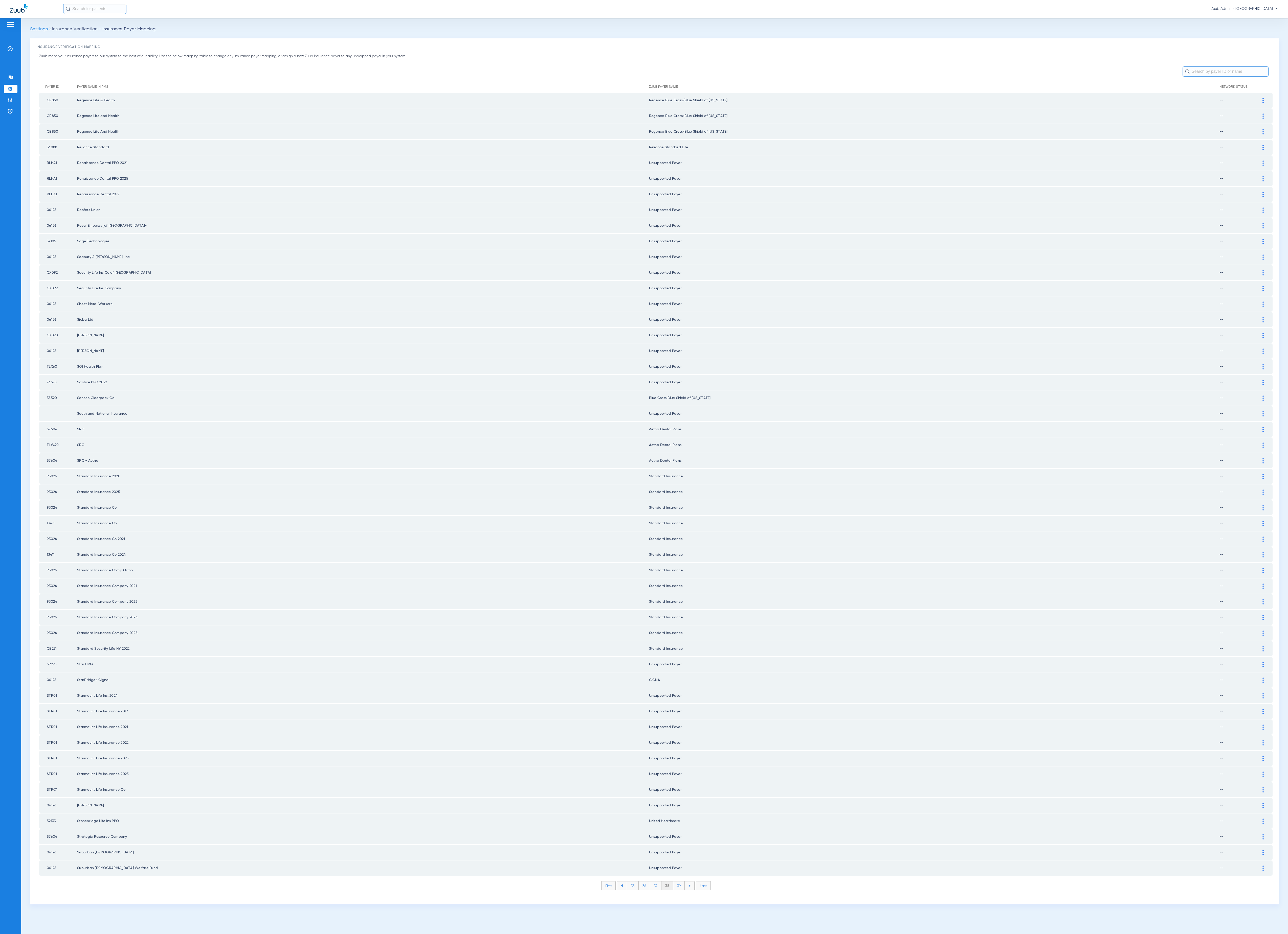
click at [680, 882] on li "39" at bounding box center [679, 886] width 12 height 8
click at [680, 882] on li "40" at bounding box center [679, 886] width 12 height 8
click at [680, 882] on li "41" at bounding box center [679, 886] width 11 height 8
click at [680, 882] on li "42" at bounding box center [678, 886] width 12 height 8
click at [680, 882] on li "43" at bounding box center [678, 886] width 12 height 8
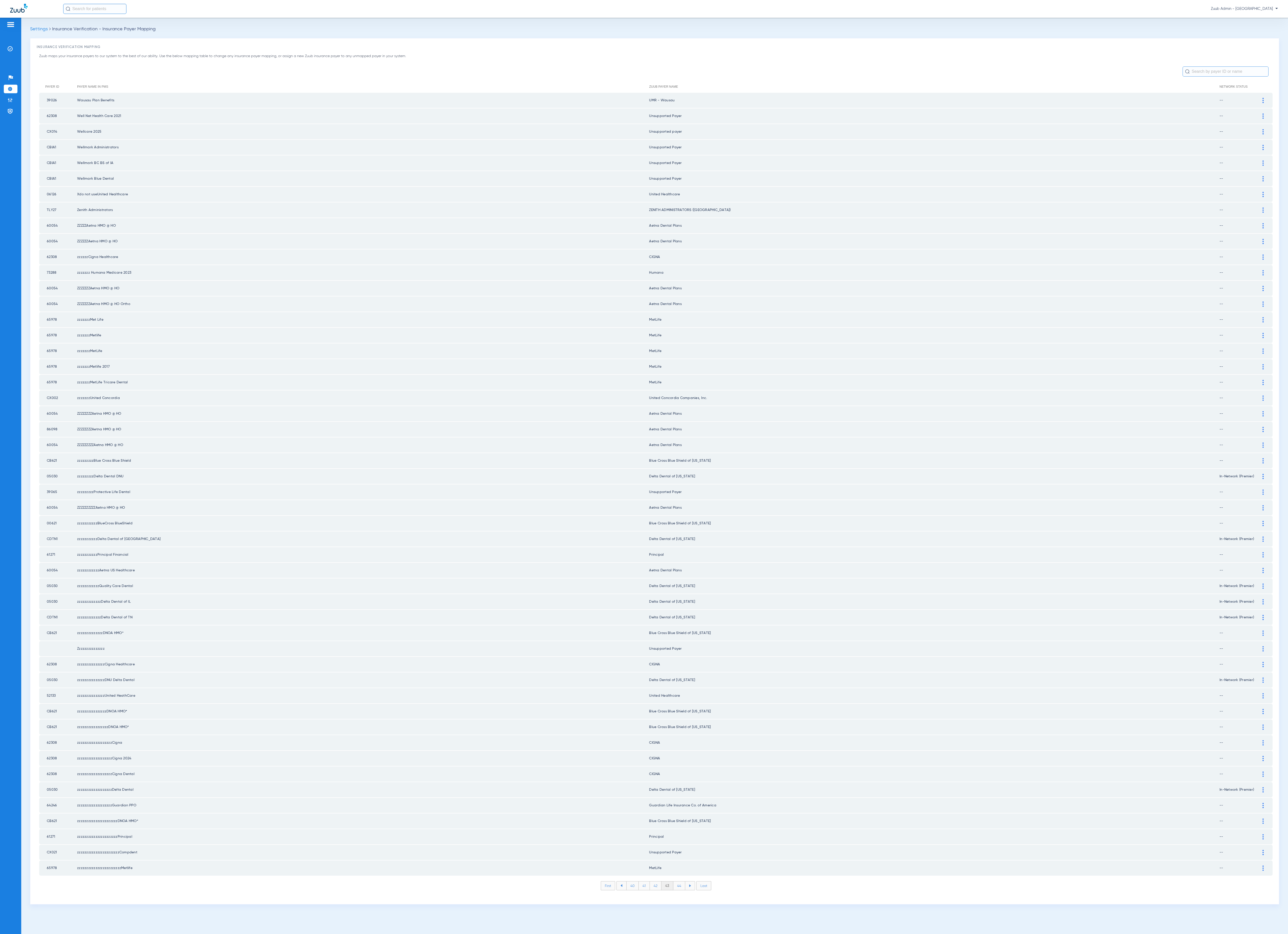
click at [680, 882] on li "44" at bounding box center [680, 886] width 12 height 8
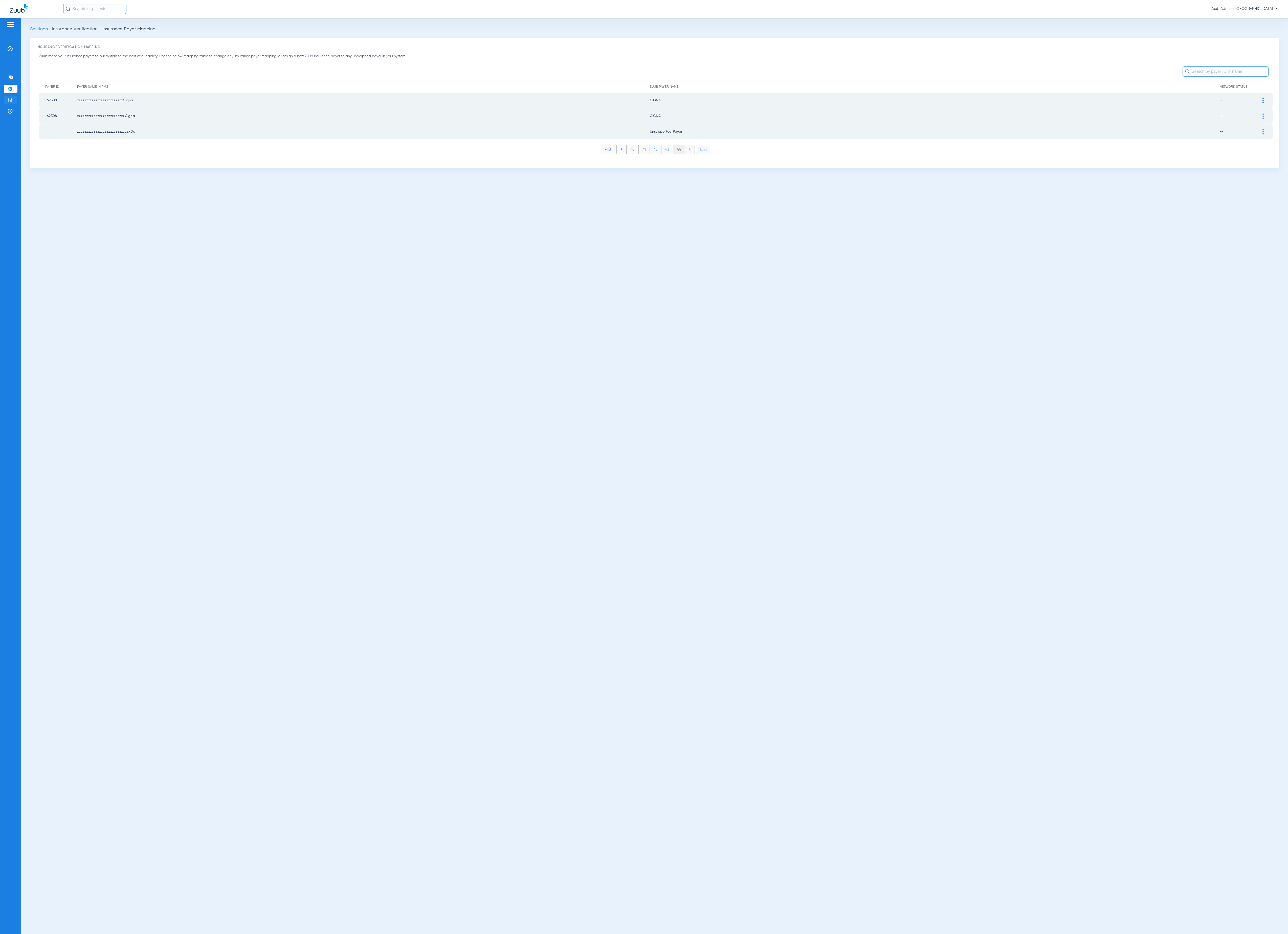
click at [12, 99] on img at bounding box center [10, 100] width 5 height 5
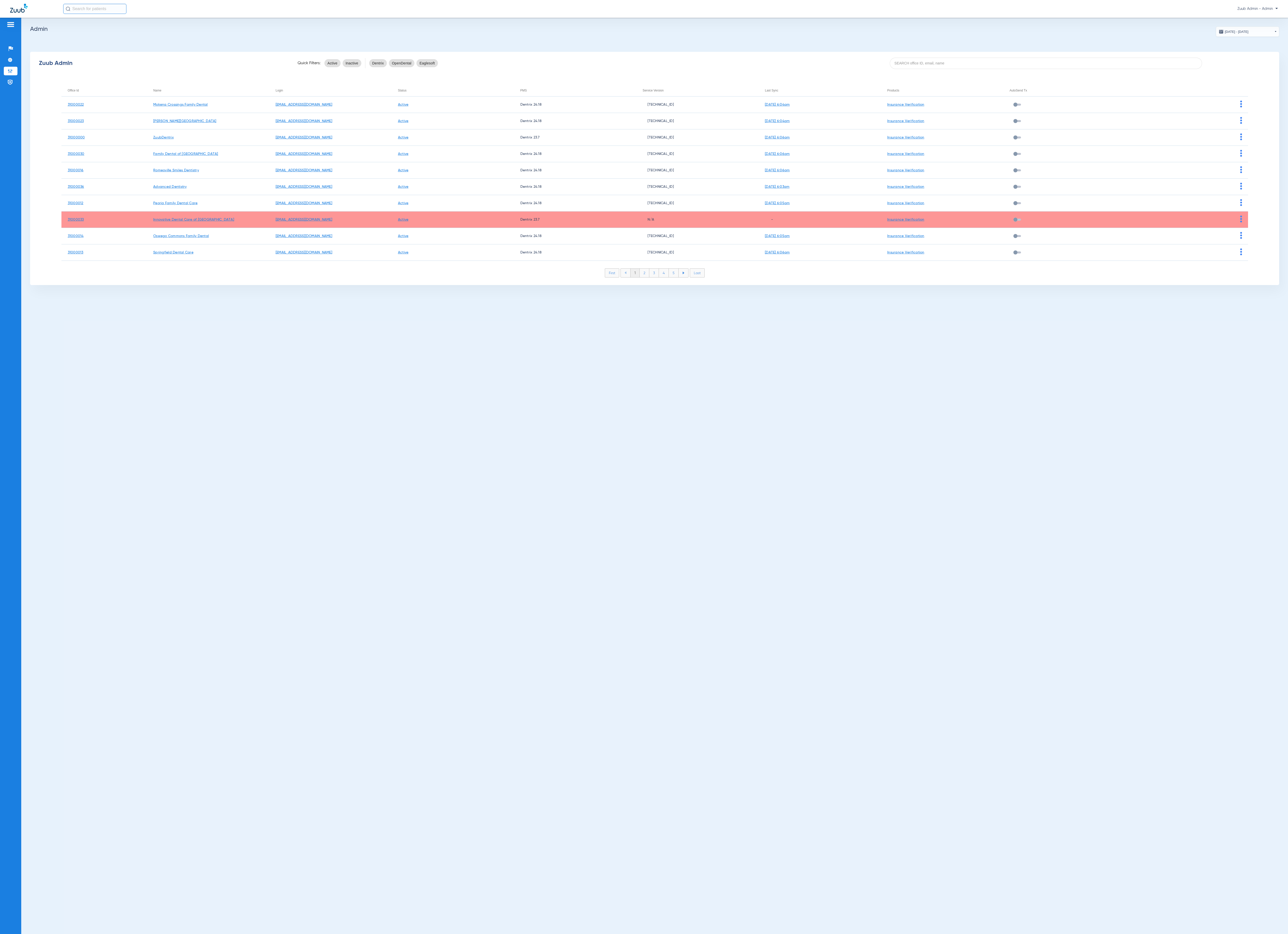
click at [968, 69] on div "Zuub Admin Quick Filters: Active Inactive Dentrix OpenDental Eaglesoft" at bounding box center [654, 63] width 1249 height 20
click at [966, 61] on input at bounding box center [1046, 63] width 312 height 11
paste input "31000024"
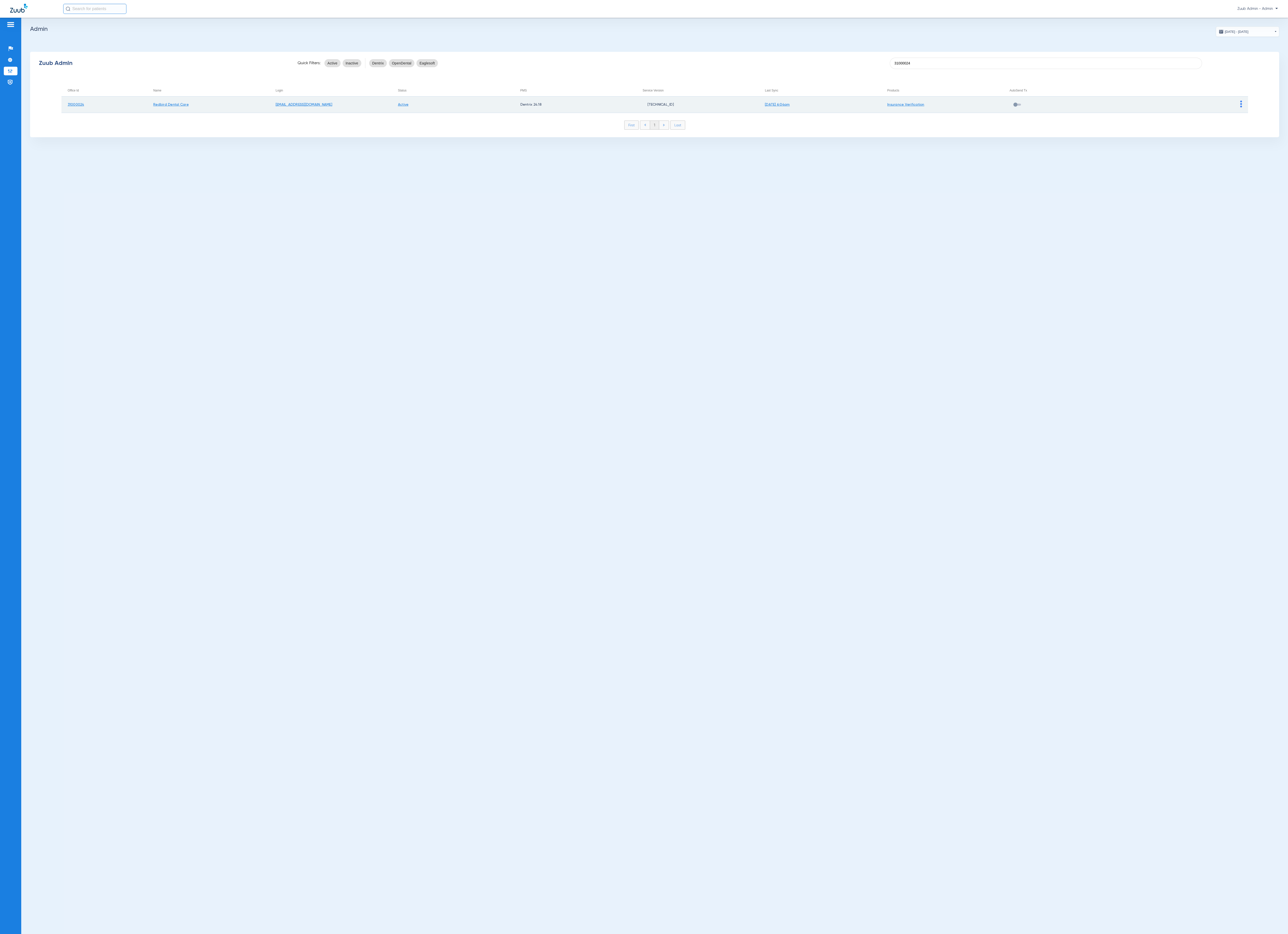
type input "31000024"
click at [1238, 100] on td at bounding box center [1186, 104] width 122 height 16
click at [1240, 100] on img at bounding box center [1241, 104] width 2 height 7
click at [1248, 110] on button "View Account" at bounding box center [1255, 114] width 30 height 10
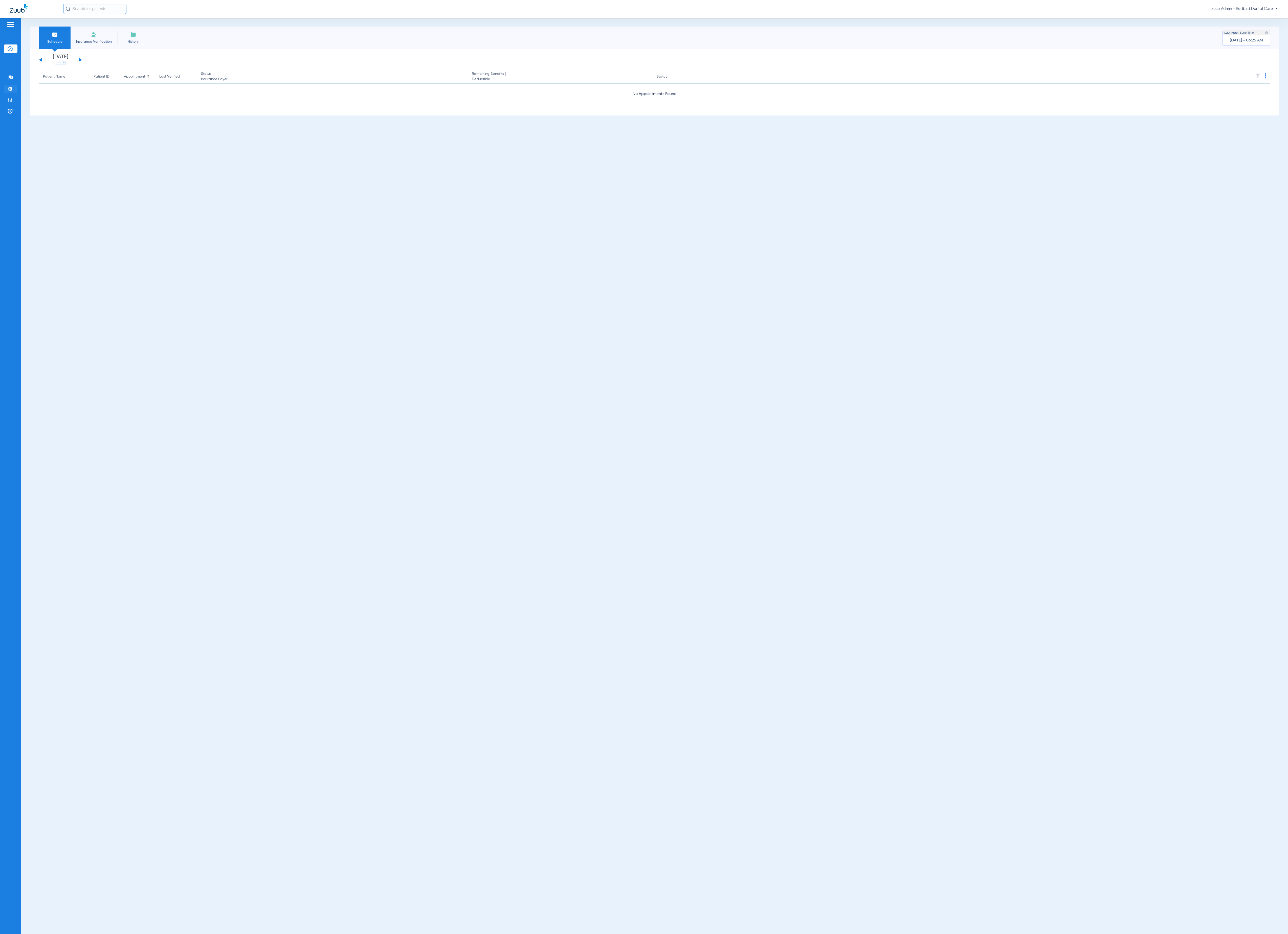
click at [12, 91] on img at bounding box center [10, 89] width 5 height 5
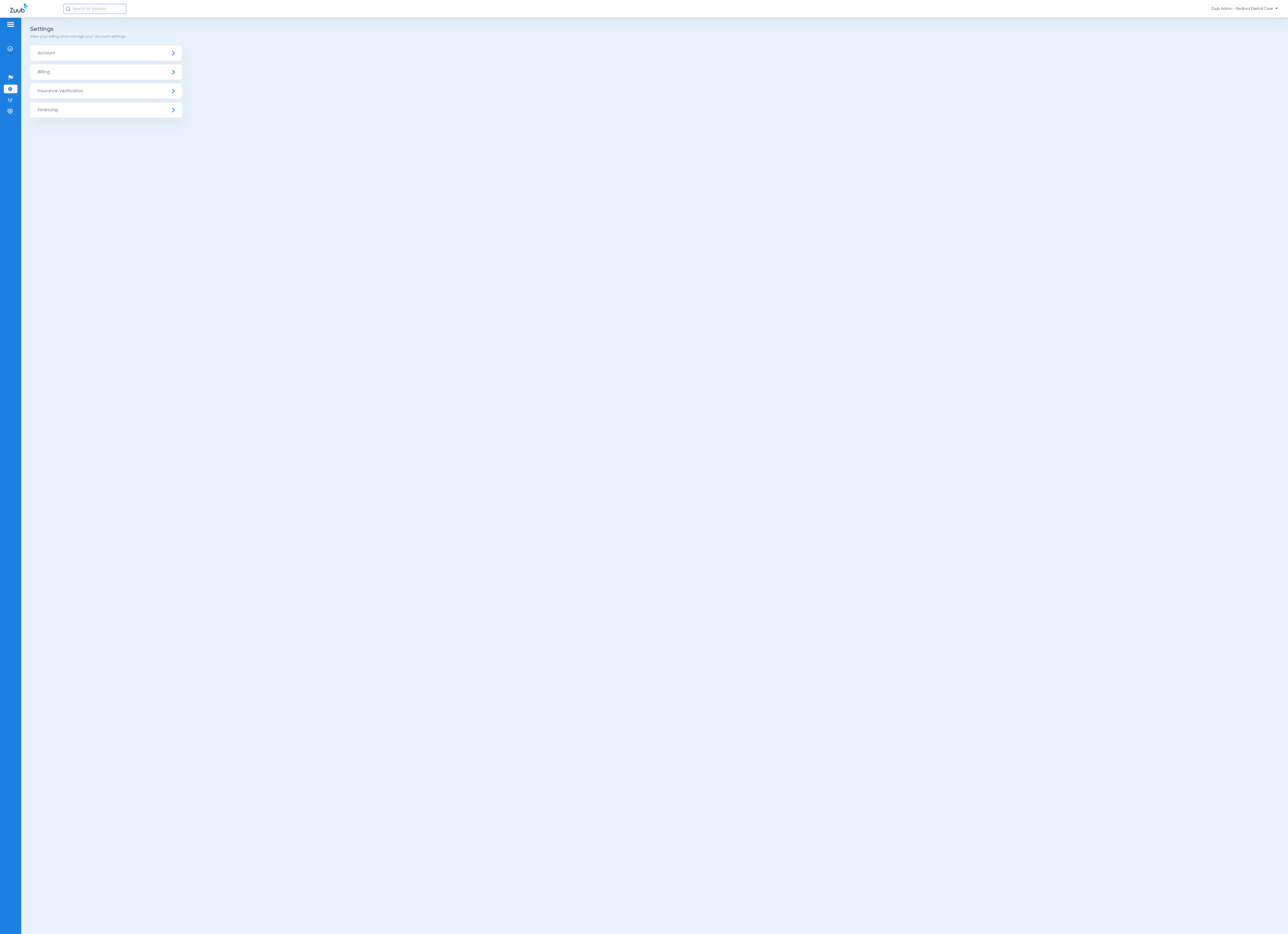
click at [117, 89] on span "Insurance Verification" at bounding box center [106, 91] width 152 height 15
click at [174, 130] on li "Insurance Payer Mapping" at bounding box center [106, 131] width 152 height 13
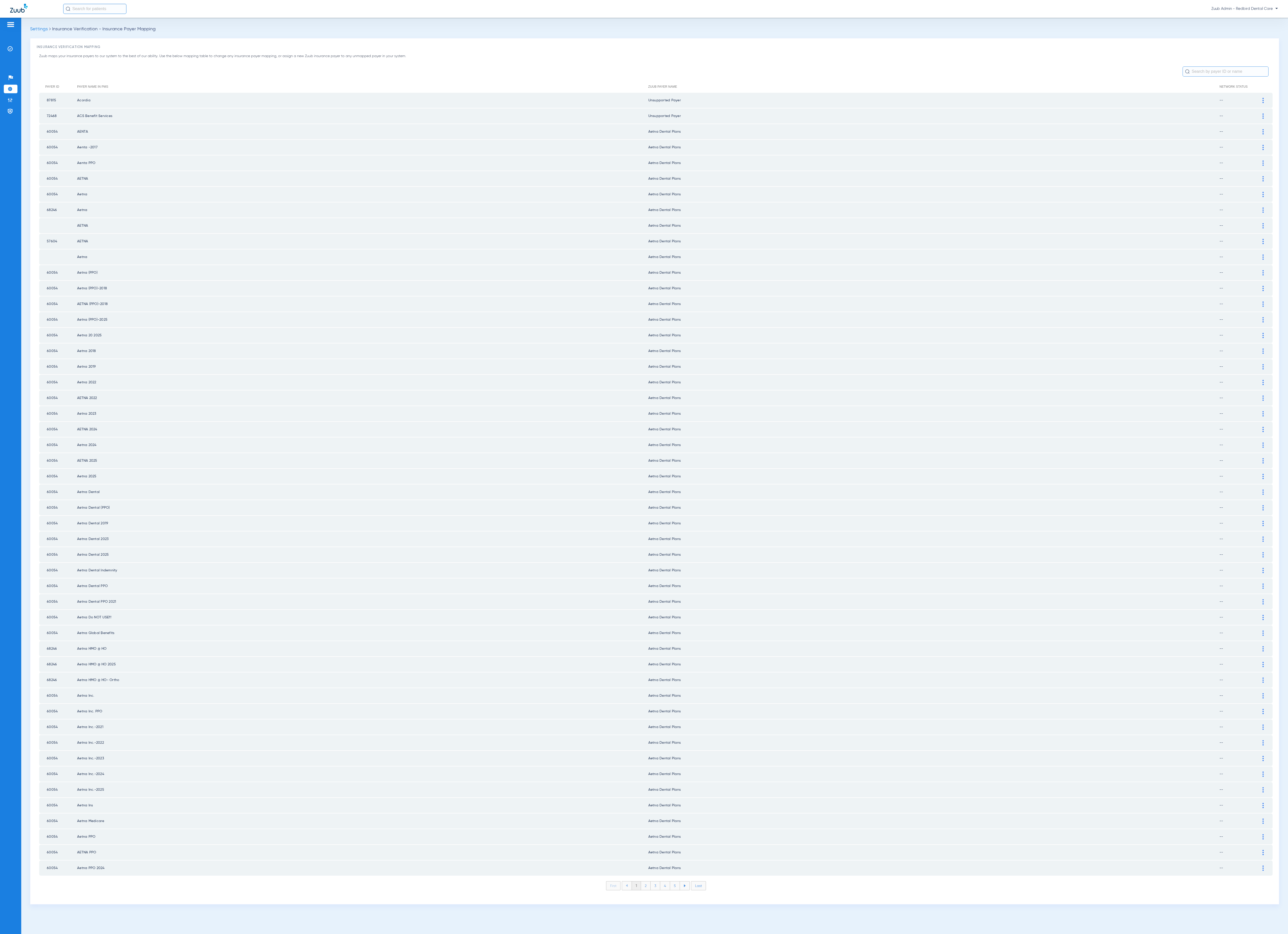
click at [642, 882] on li "2" at bounding box center [646, 886] width 10 height 8
click at [654, 882] on li "3" at bounding box center [655, 886] width 10 height 8
click at [666, 882] on li "4" at bounding box center [665, 886] width 10 height 8
click at [674, 882] on li "5" at bounding box center [675, 886] width 10 height 8
click at [674, 882] on li "6" at bounding box center [675, 886] width 10 height 8
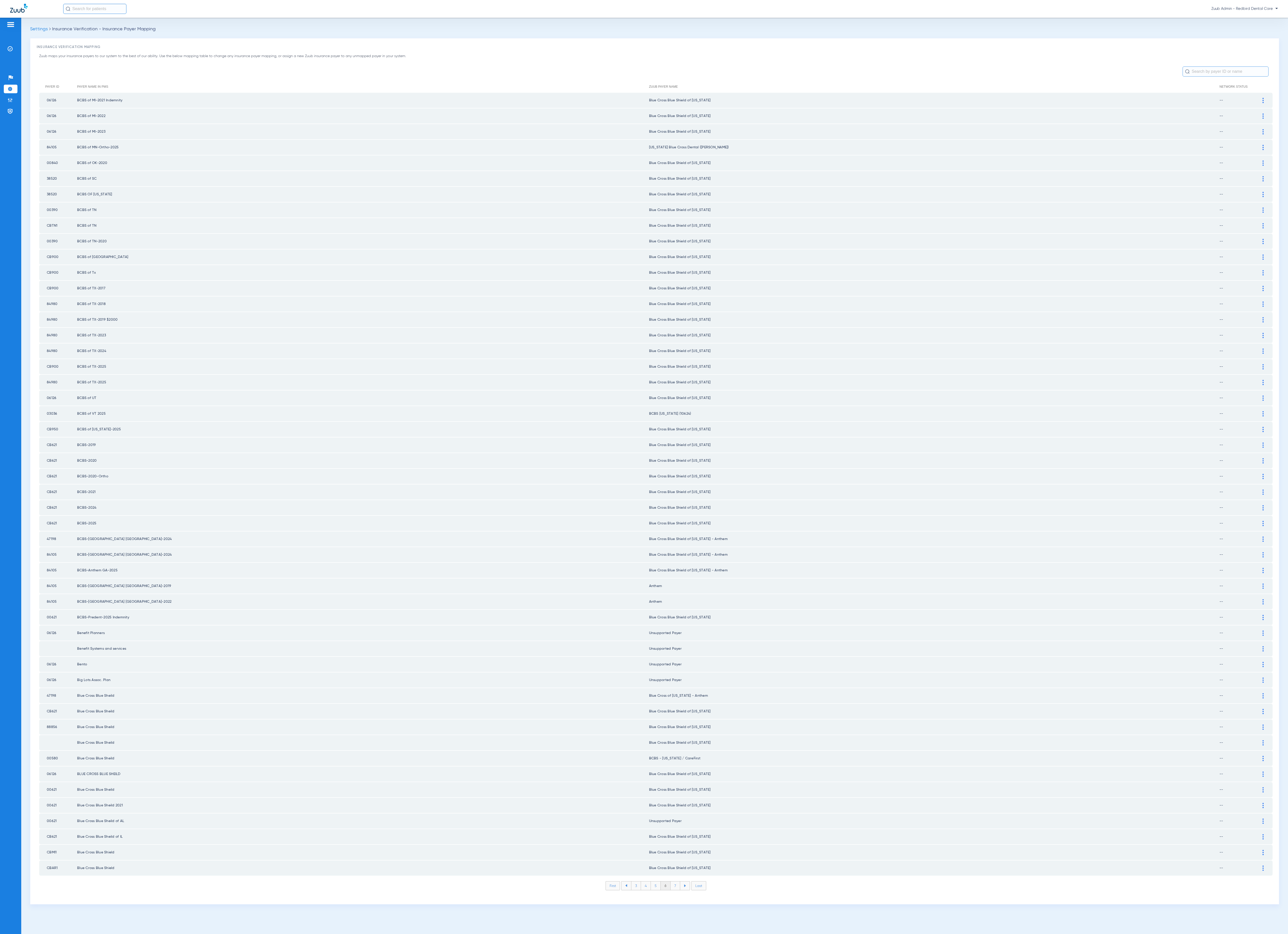
click at [674, 882] on li "7" at bounding box center [675, 886] width 10 height 8
click at [674, 882] on li "8" at bounding box center [676, 886] width 10 height 8
click at [674, 882] on li "9" at bounding box center [675, 886] width 10 height 8
click at [674, 882] on li "10" at bounding box center [675, 886] width 12 height 8
click at [674, 882] on li "11" at bounding box center [676, 886] width 10 height 8
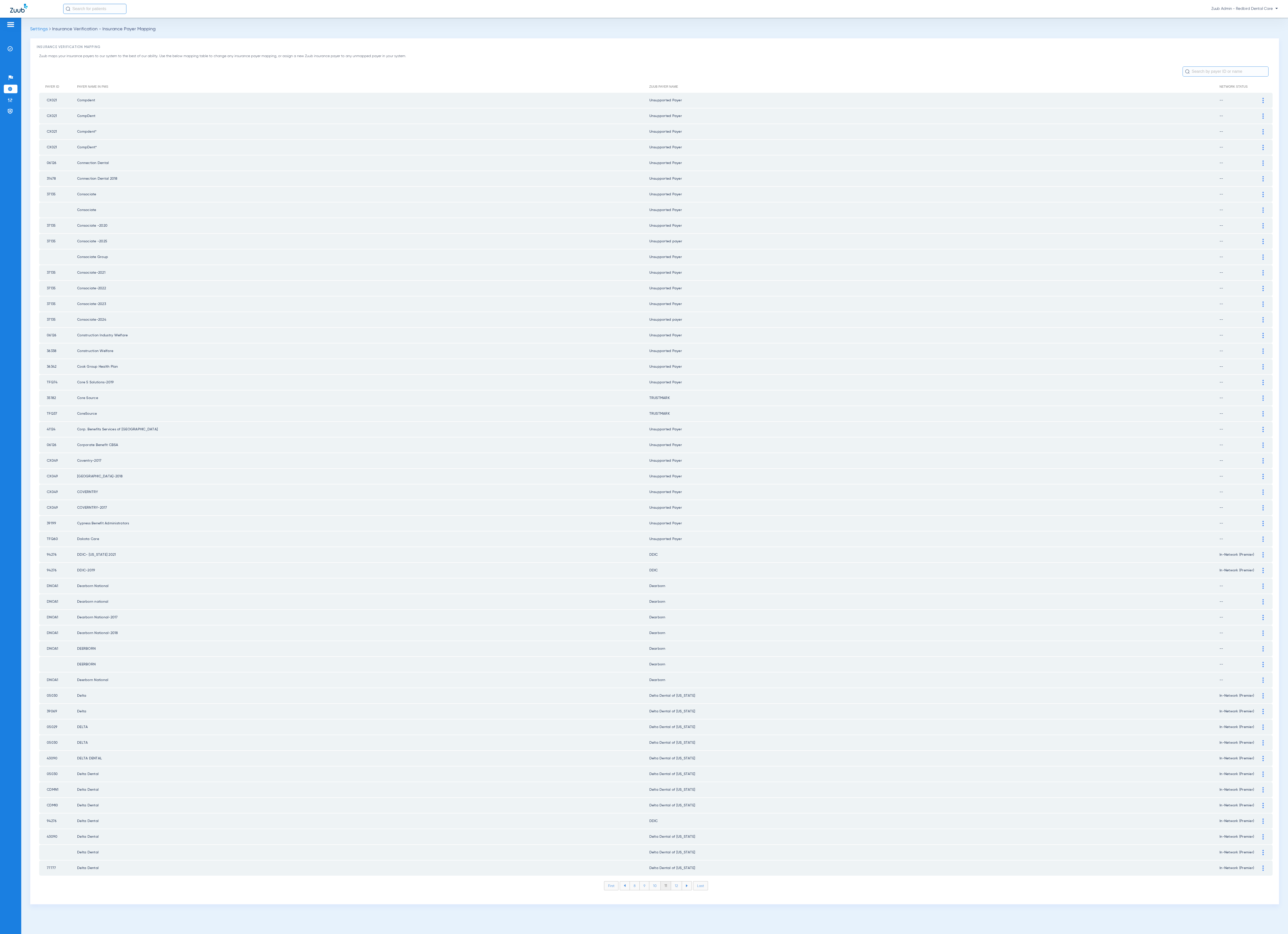
click at [674, 882] on li "12" at bounding box center [676, 886] width 11 height 8
click at [674, 882] on li "13" at bounding box center [677, 886] width 11 height 8
click at [674, 882] on li "14" at bounding box center [678, 886] width 11 height 8
click at [674, 882] on li "15" at bounding box center [678, 886] width 11 height 8
click at [674, 882] on li "16" at bounding box center [678, 886] width 11 height 8
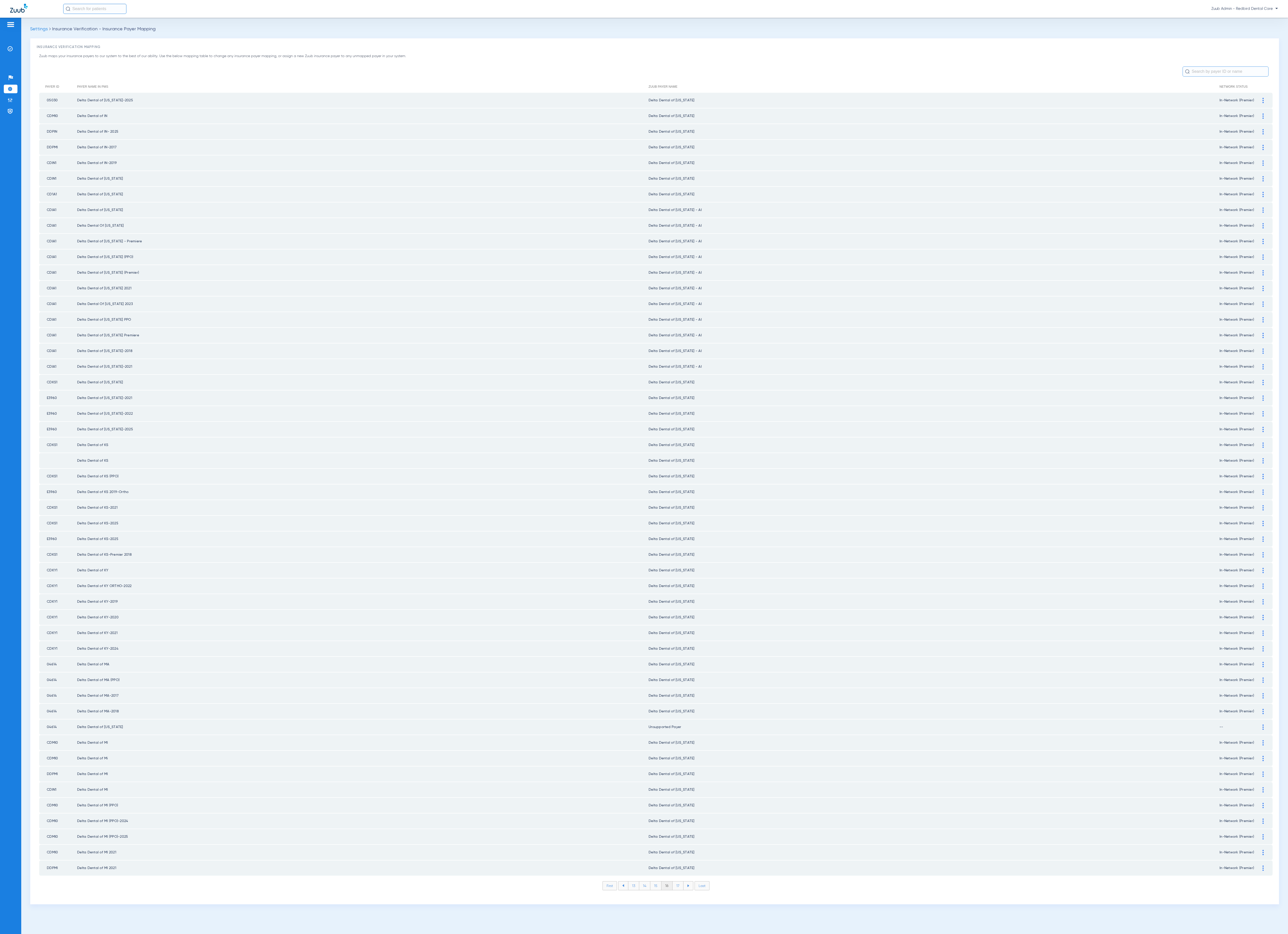
click at [674, 882] on li "17" at bounding box center [678, 886] width 11 height 8
click at [678, 882] on li "18" at bounding box center [678, 886] width 11 height 8
click at [678, 882] on li "19" at bounding box center [678, 886] width 11 height 8
click at [678, 882] on li "20" at bounding box center [678, 886] width 12 height 8
click at [678, 882] on li "21" at bounding box center [678, 886] width 11 height 8
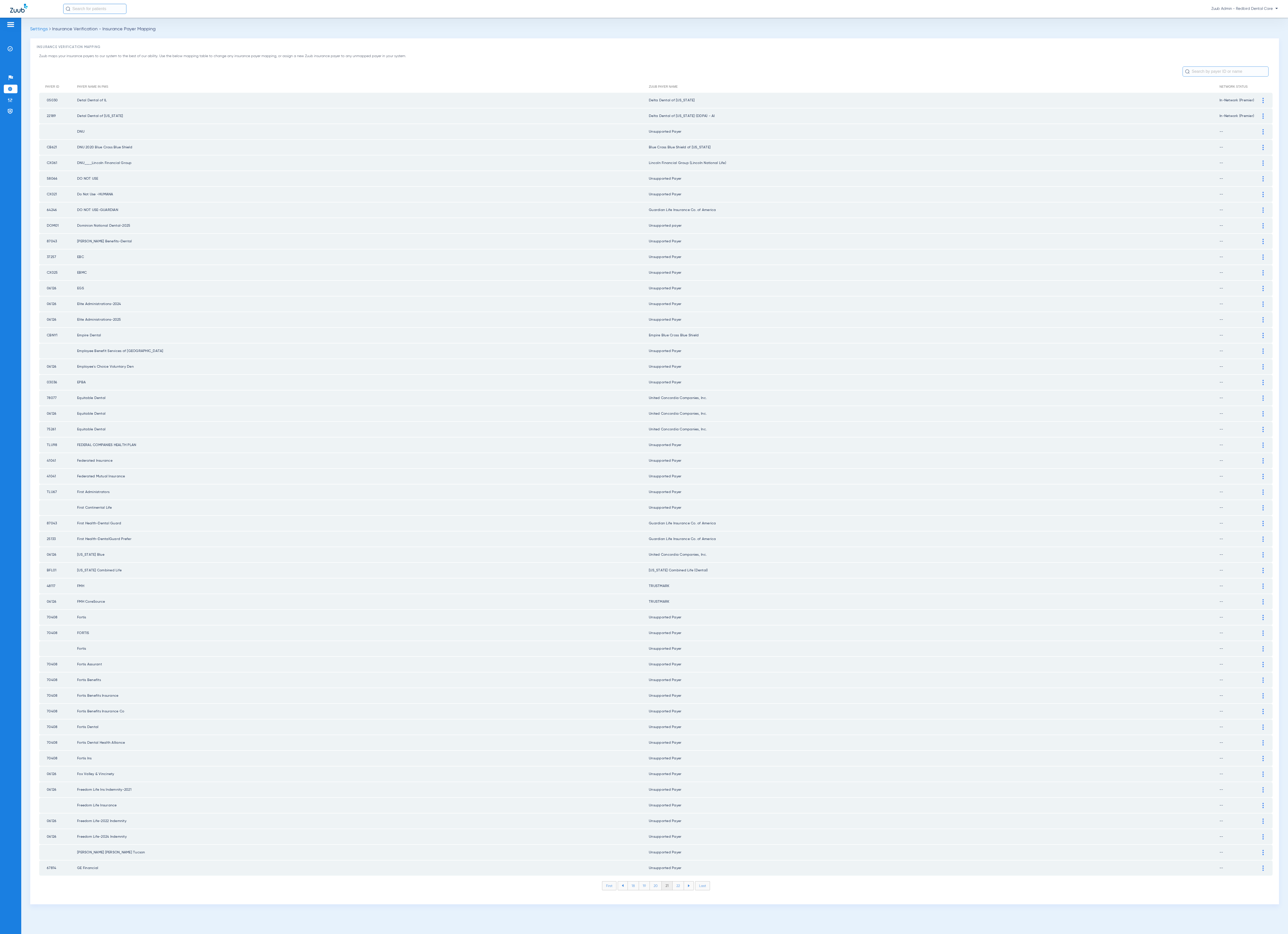
click at [678, 882] on li "22" at bounding box center [678, 886] width 12 height 8
click at [678, 882] on li "23" at bounding box center [678, 886] width 12 height 8
click at [678, 882] on li "24" at bounding box center [678, 886] width 12 height 8
click at [678, 882] on li "25" at bounding box center [678, 886] width 12 height 8
click at [678, 882] on li "26" at bounding box center [678, 886] width 12 height 8
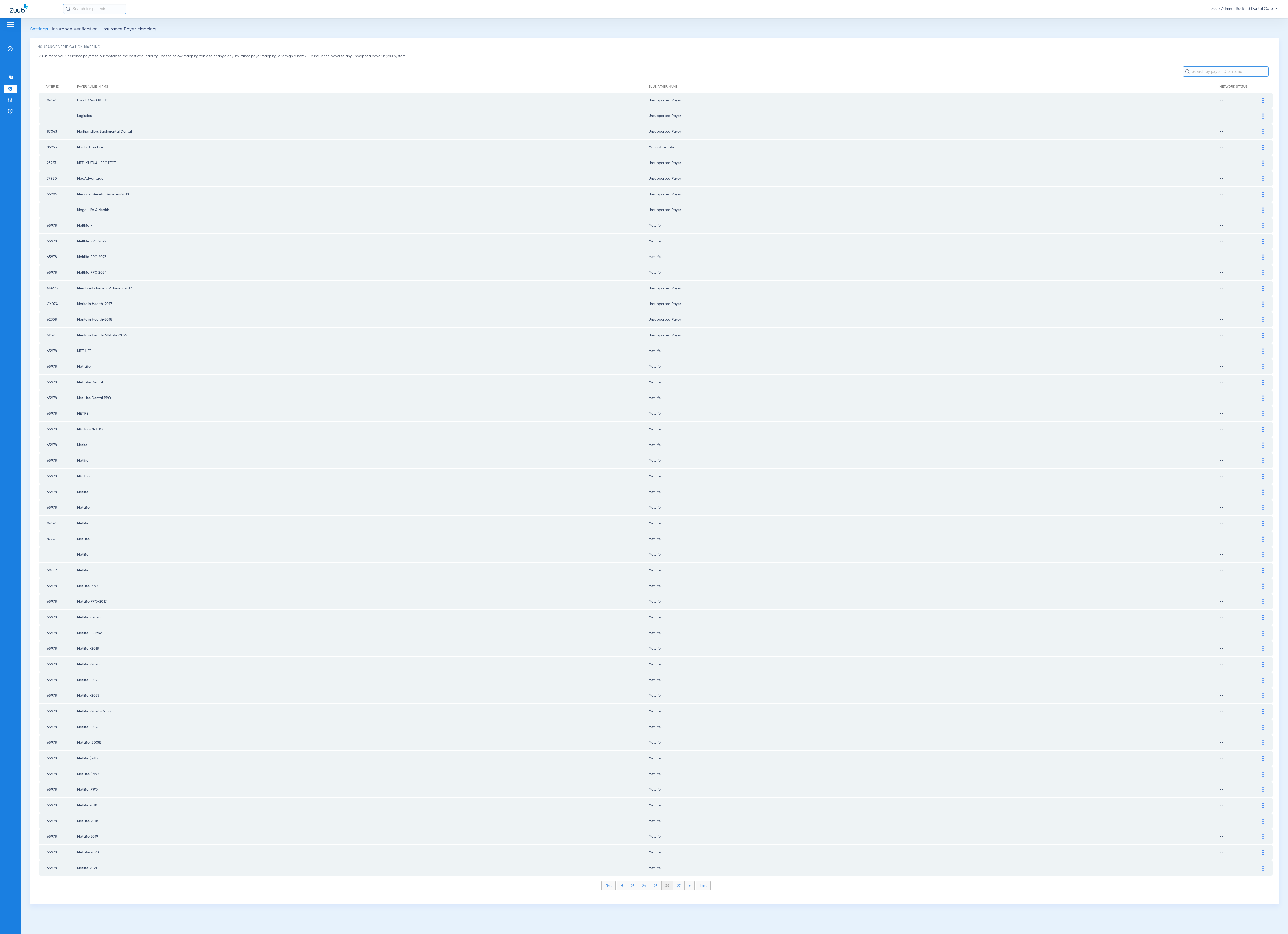
click at [678, 882] on li "27" at bounding box center [679, 886] width 12 height 8
click at [678, 882] on li "28" at bounding box center [678, 886] width 12 height 8
click at [678, 882] on li "29" at bounding box center [678, 886] width 12 height 8
click at [678, 882] on li "30" at bounding box center [679, 886] width 12 height 8
click at [678, 882] on li "31" at bounding box center [679, 886] width 11 height 8
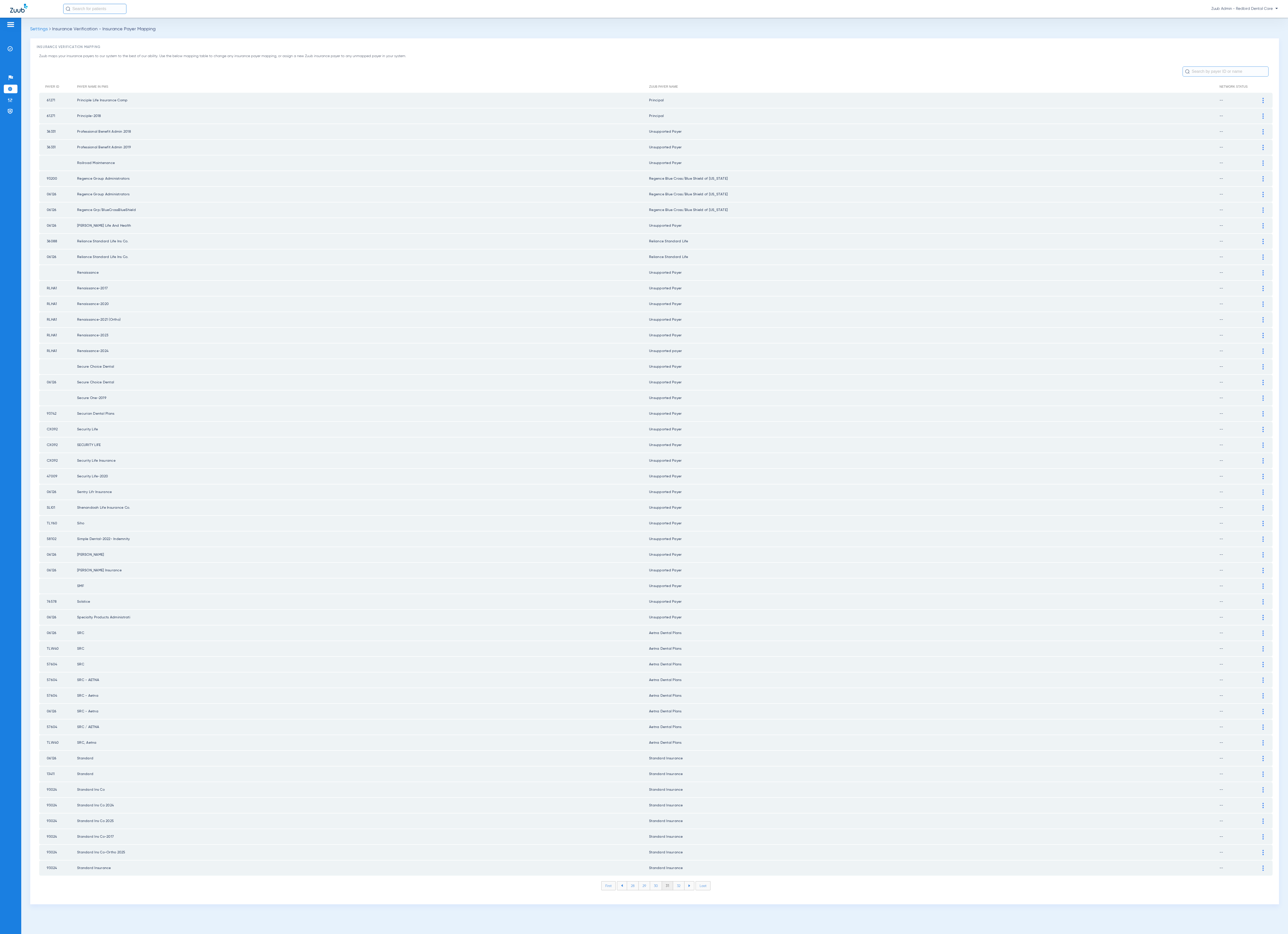
click at [678, 882] on li "32" at bounding box center [678, 886] width 12 height 8
click at [678, 882] on li "33" at bounding box center [678, 886] width 12 height 8
click at [678, 882] on li "34" at bounding box center [678, 886] width 12 height 8
click at [678, 882] on li "35" at bounding box center [678, 886] width 12 height 8
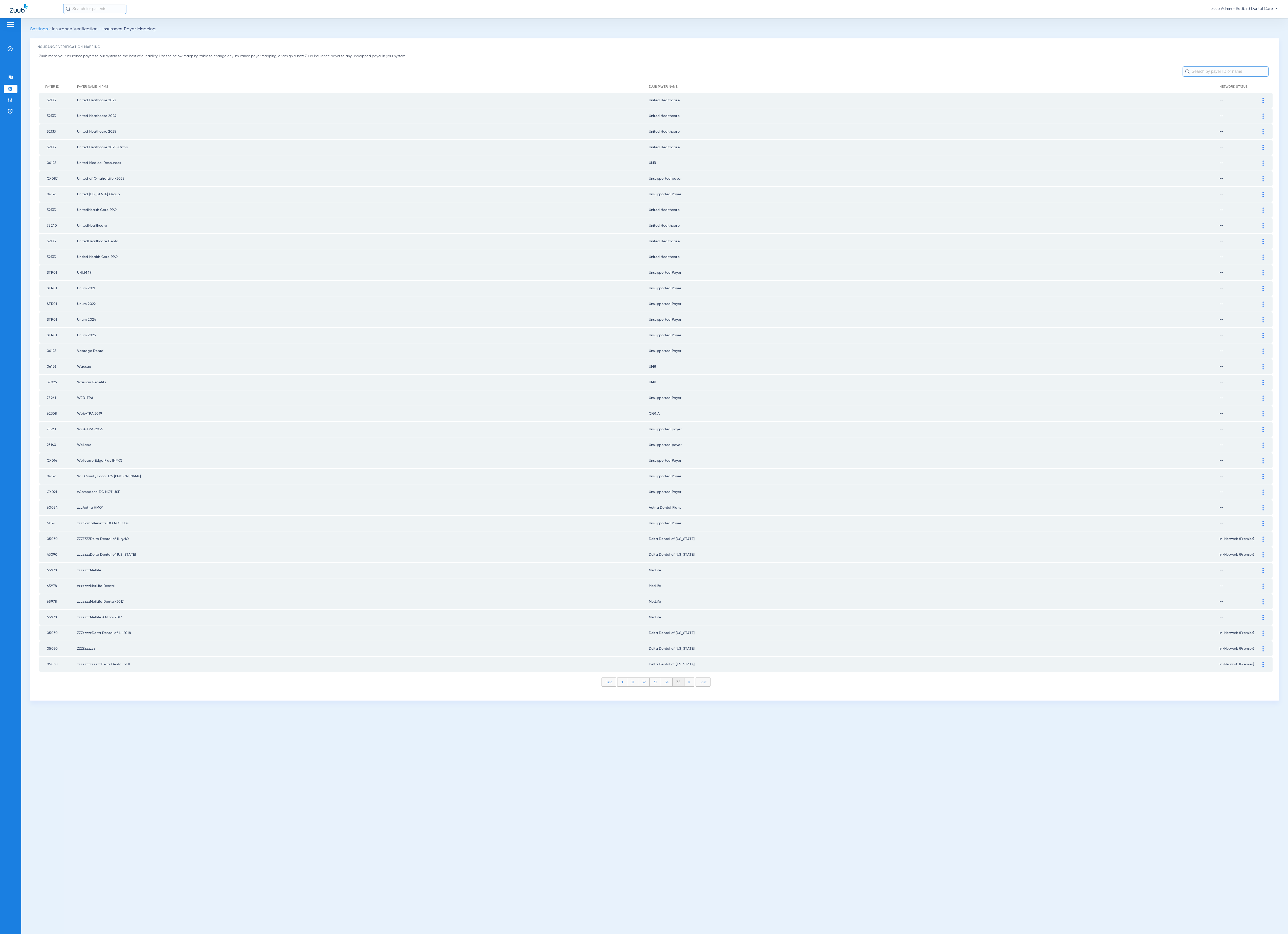
click at [678, 863] on div "Settings Insurance Verification - Insurance Payer Mapping Insurance Verificatio…" at bounding box center [654, 476] width 1267 height 917
